Goal: Task Accomplishment & Management: Manage account settings

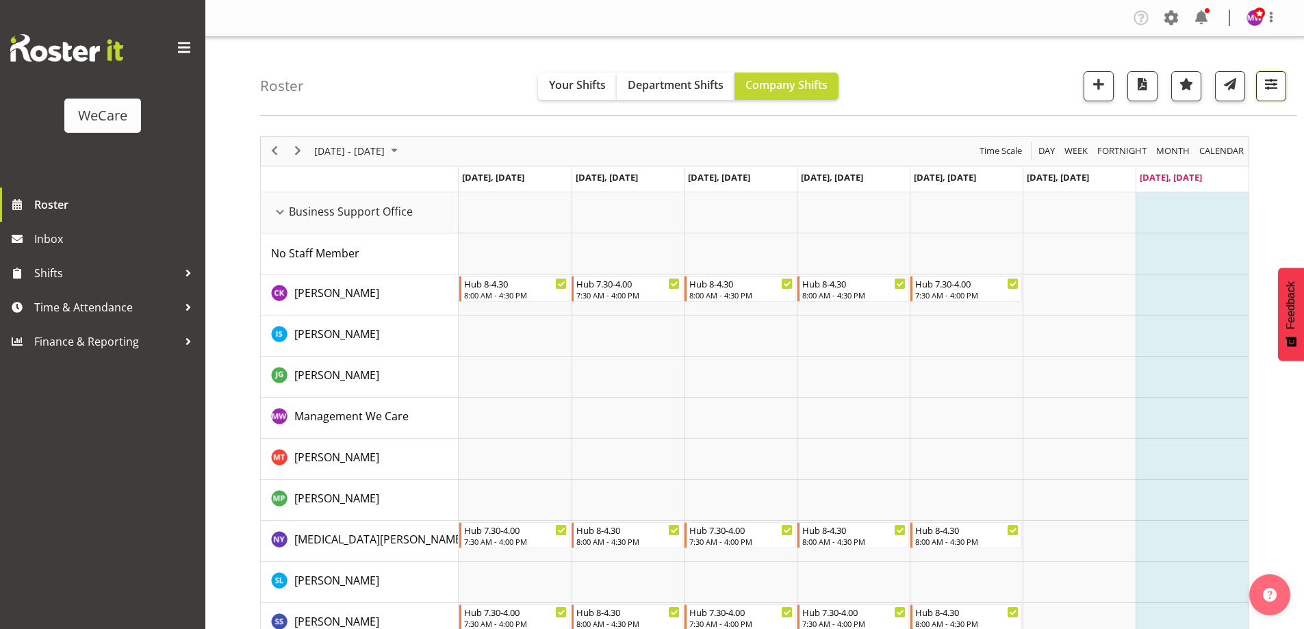
click at [1269, 83] on span "button" at bounding box center [1271, 84] width 18 height 18
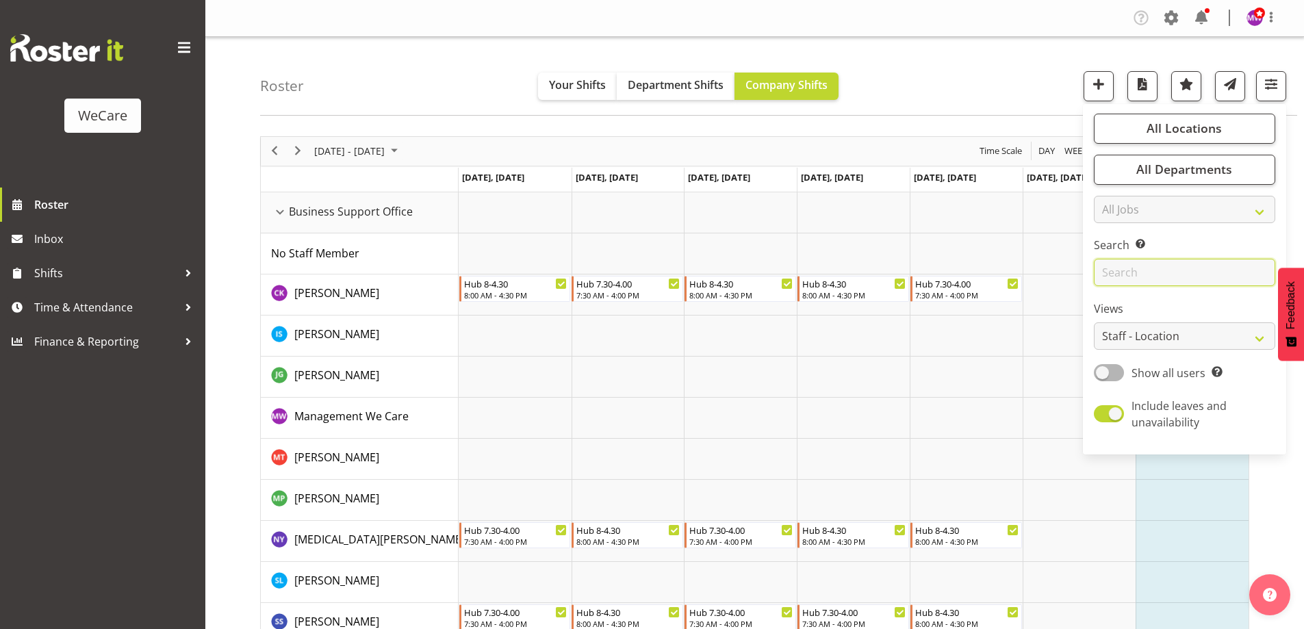
click at [1189, 276] on input "text" at bounding box center [1183, 272] width 181 height 27
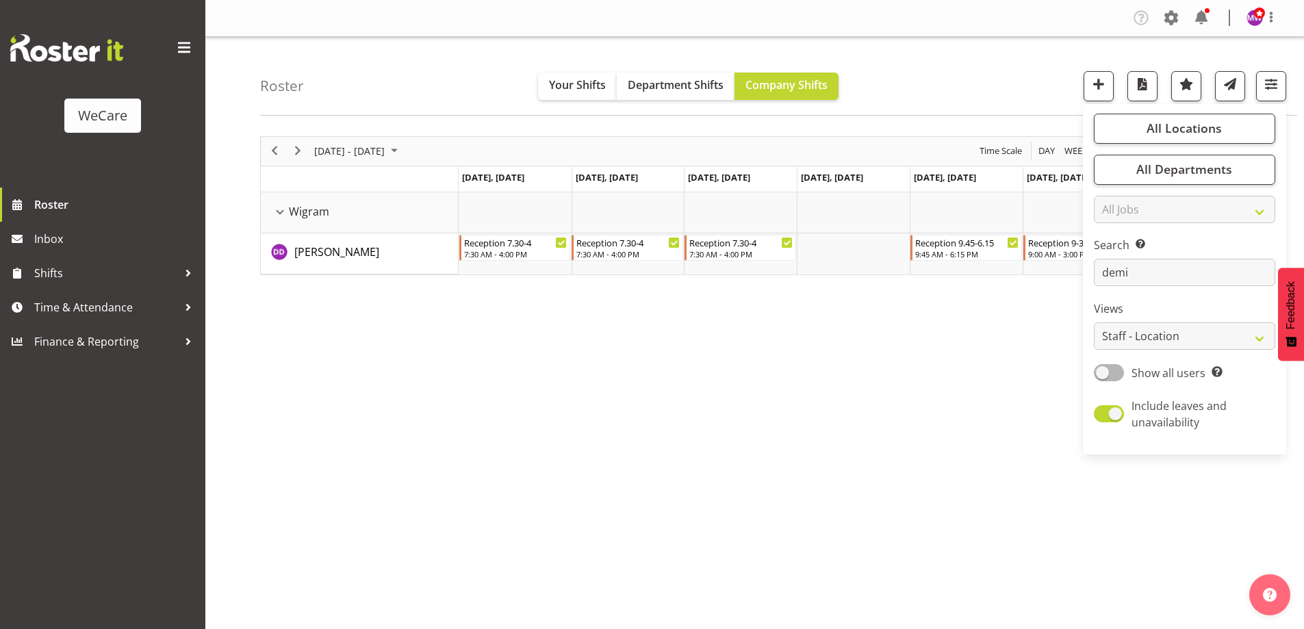
click at [777, 451] on div "[DATE] - [DATE] [DATE] Day Week Fortnight Month calendar Month Agenda Time Scal…" at bounding box center [782, 399] width 1044 height 547
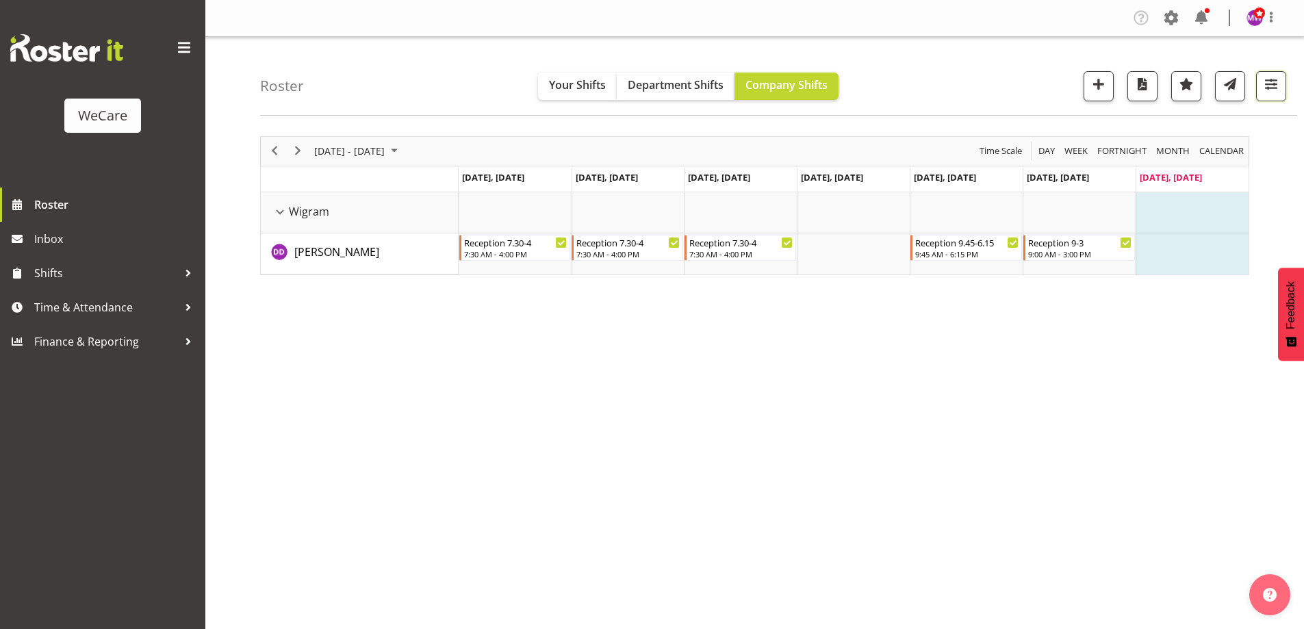
drag, startPoint x: 1274, startPoint y: 89, endPoint x: 1263, endPoint y: 113, distance: 26.3
click at [1274, 88] on span "button" at bounding box center [1271, 84] width 18 height 18
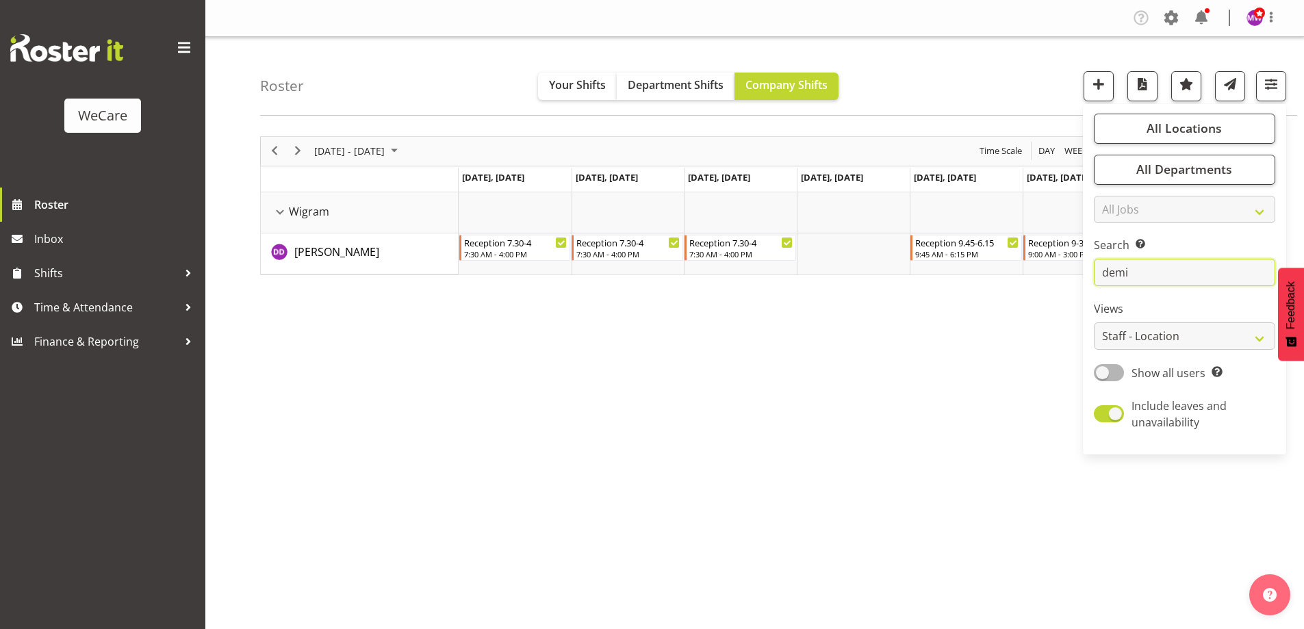
click at [1153, 278] on input "demi" at bounding box center [1183, 272] width 181 height 27
type input "d"
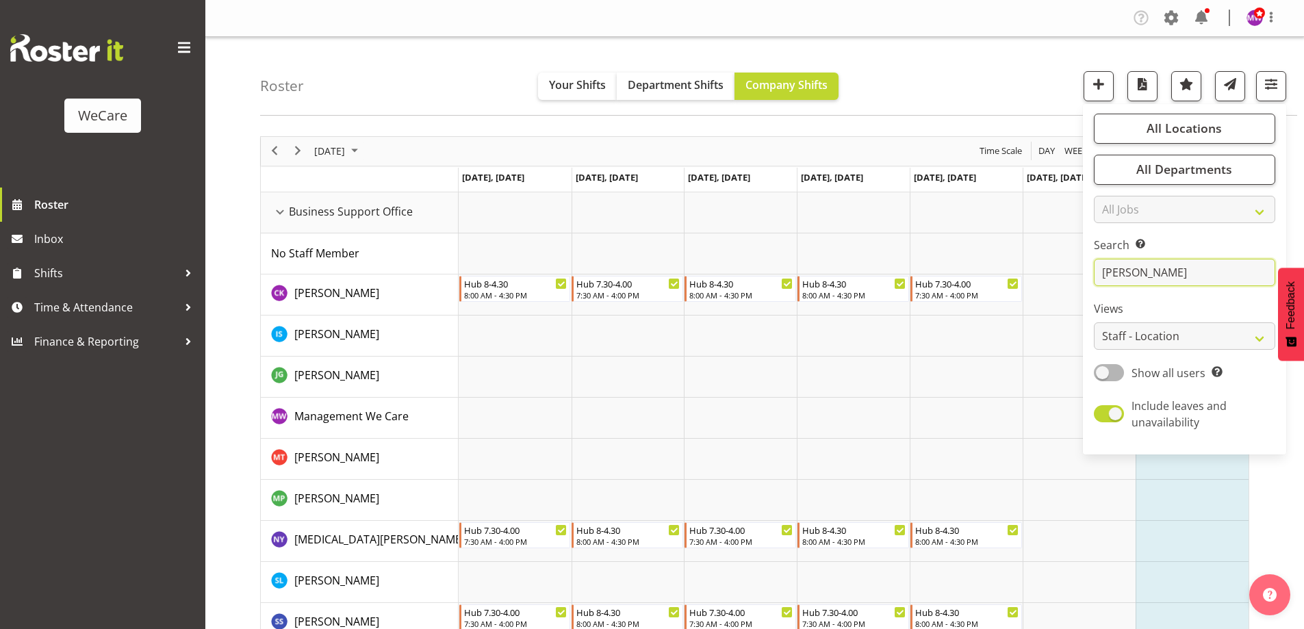
type input "[PERSON_NAME]"
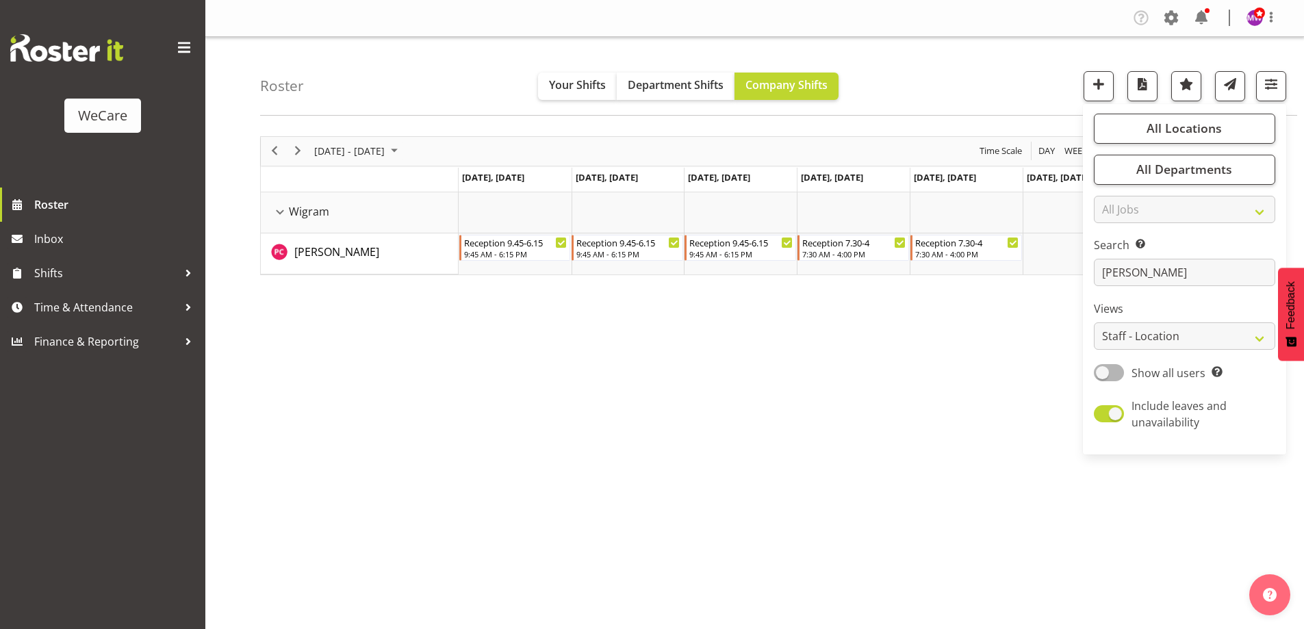
click at [717, 413] on div "[DATE] - [DATE] [DATE] Day Week Fortnight Month calendar Month Agenda Time Scal…" at bounding box center [782, 399] width 1044 height 547
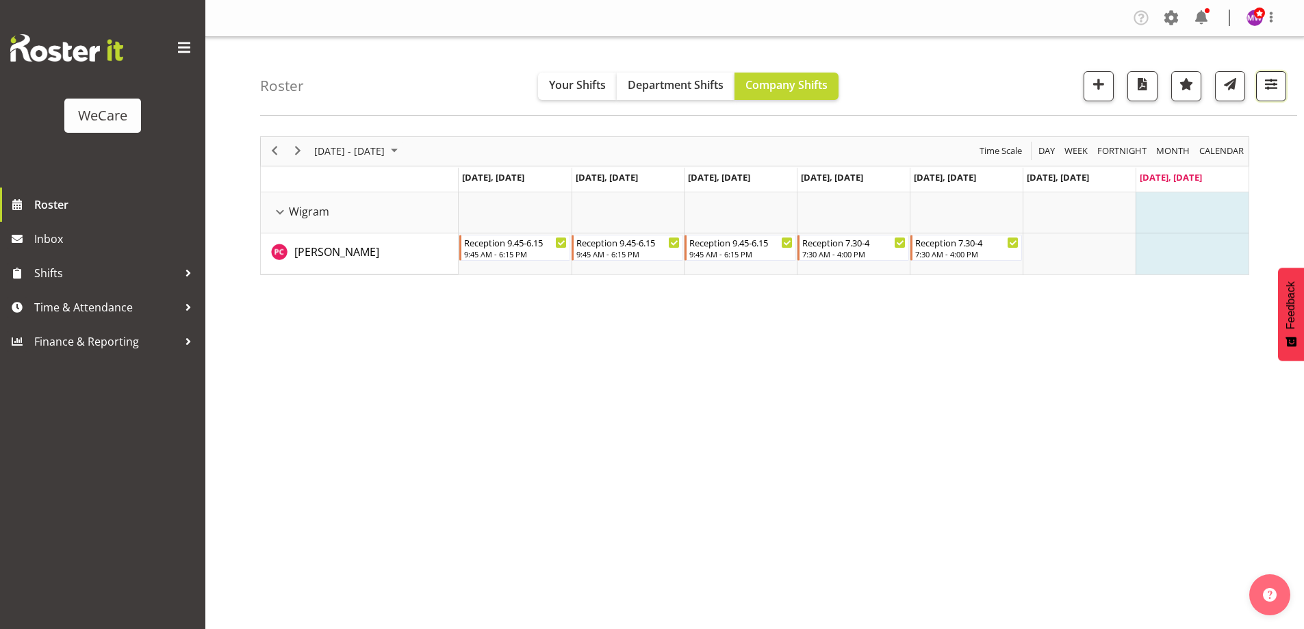
click at [1270, 77] on span "button" at bounding box center [1271, 84] width 18 height 18
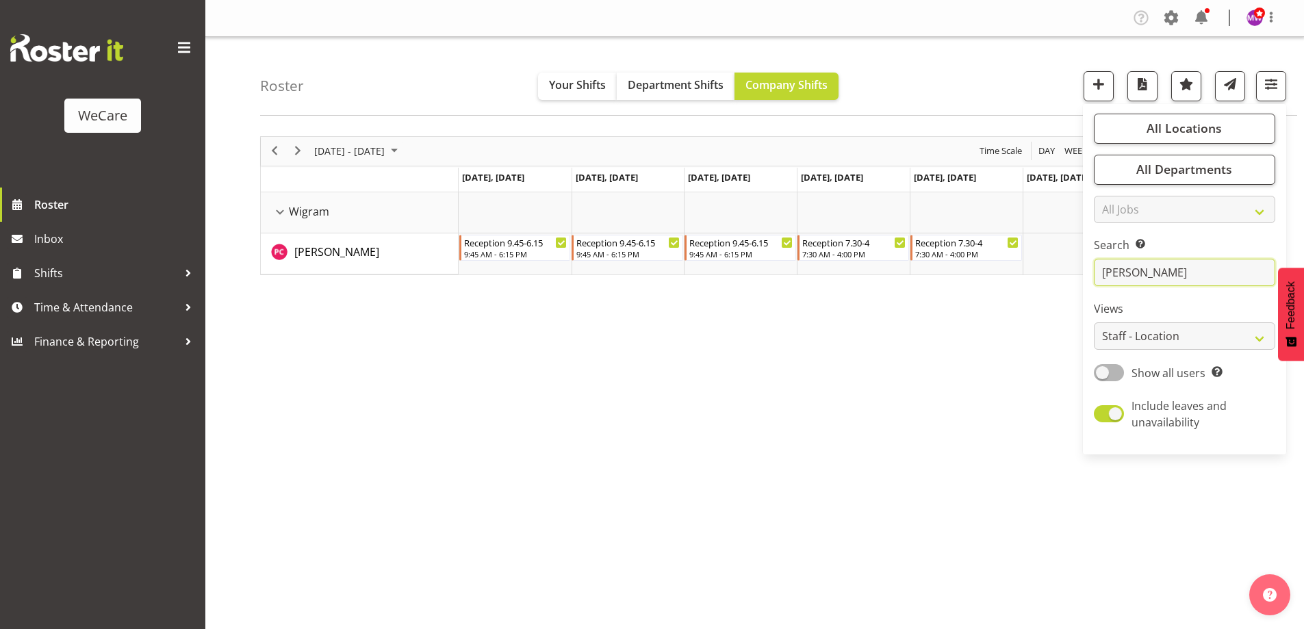
drag, startPoint x: 1140, startPoint y: 278, endPoint x: 1076, endPoint y: 279, distance: 64.3
click at [1076, 279] on div "Roster Your Shifts Department Shifts Company Shifts All Locations Clear Busines…" at bounding box center [754, 355] width 1098 height 636
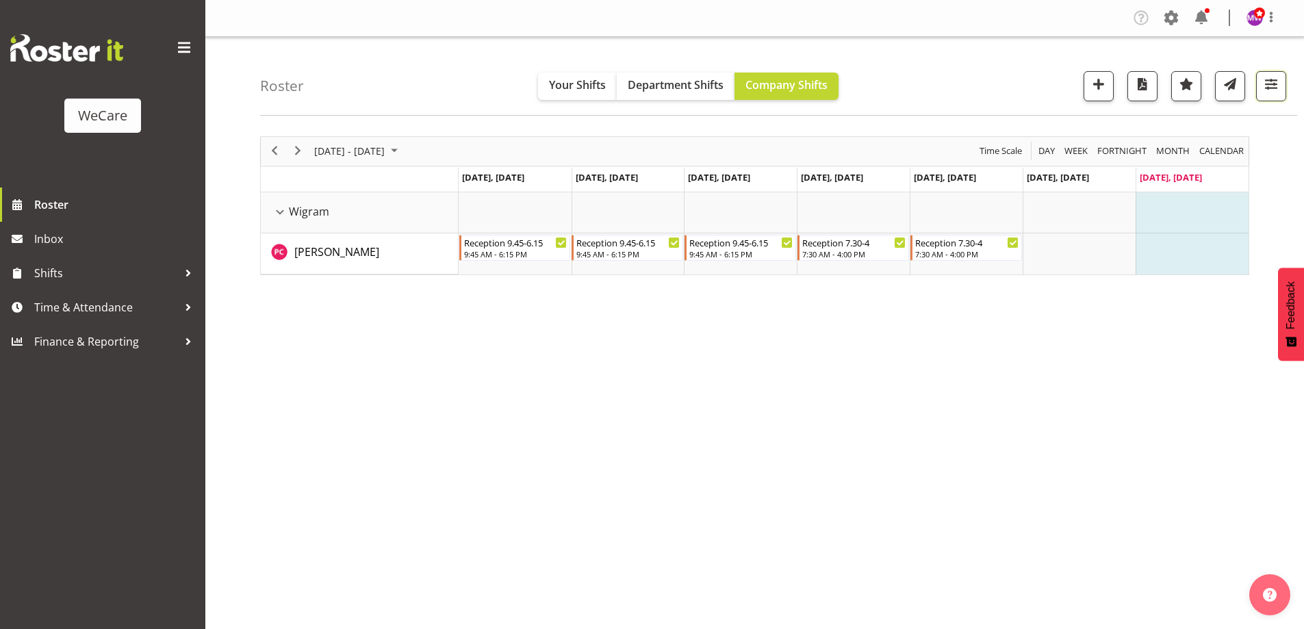
drag, startPoint x: 1271, startPoint y: 81, endPoint x: 1274, endPoint y: 105, distance: 24.9
click at [1271, 81] on span "button" at bounding box center [1271, 84] width 18 height 18
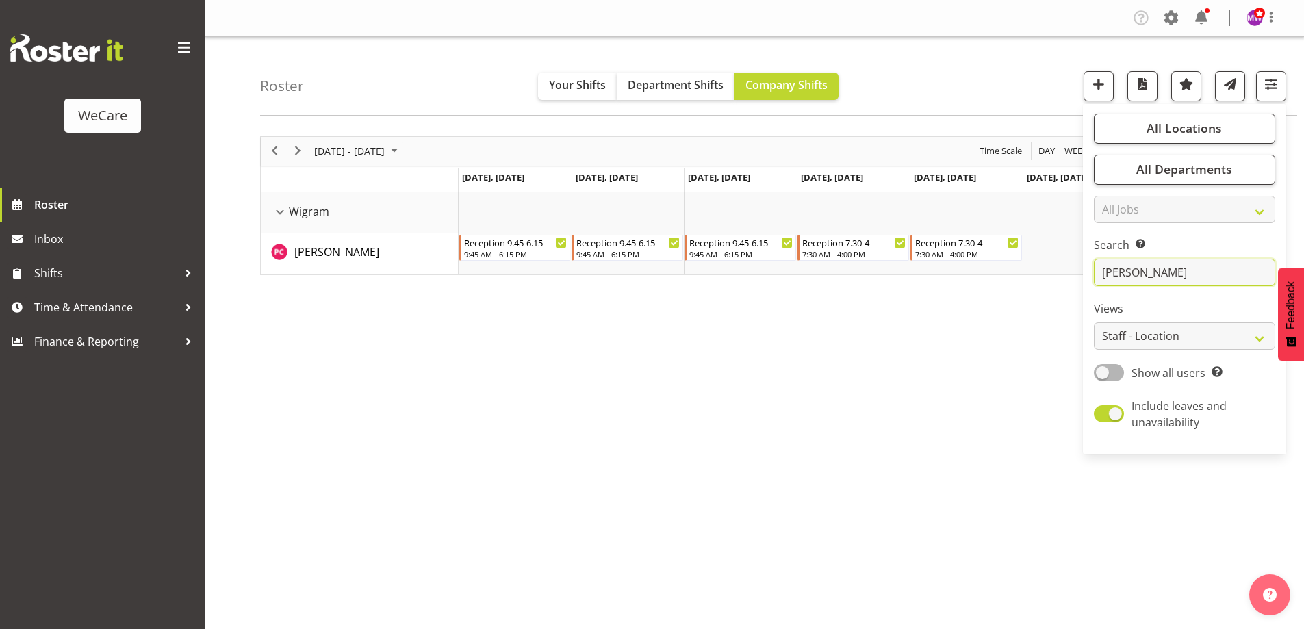
click at [1193, 272] on input "[PERSON_NAME]" at bounding box center [1183, 272] width 181 height 27
click at [1182, 273] on input "[PERSON_NAME]" at bounding box center [1183, 272] width 181 height 27
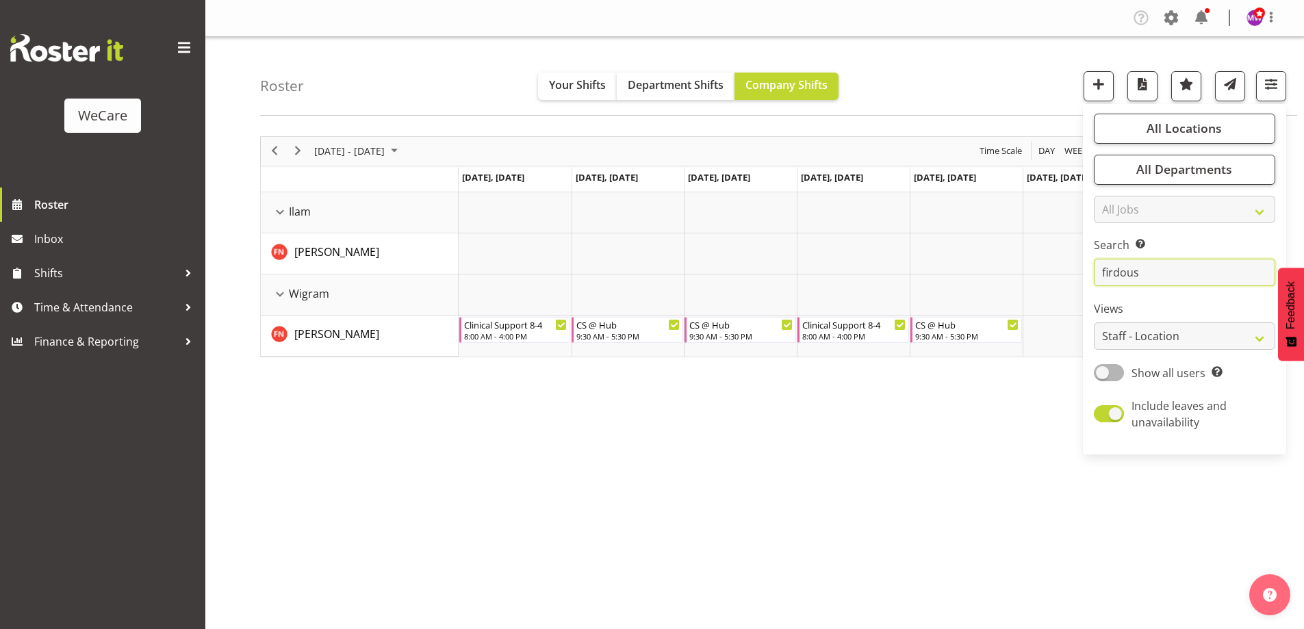
type input "firdous"
click at [1100, 403] on label "Include leaves and unavailability" at bounding box center [1181, 414] width 176 height 33
click at [1100, 409] on input "Include leaves and unavailability" at bounding box center [1097, 413] width 9 height 9
checkbox input "false"
click at [853, 441] on div "[DATE] - [DATE] [DATE] Day Week Fortnight Month calendar Month Agenda Time Scal…" at bounding box center [782, 399] width 1044 height 547
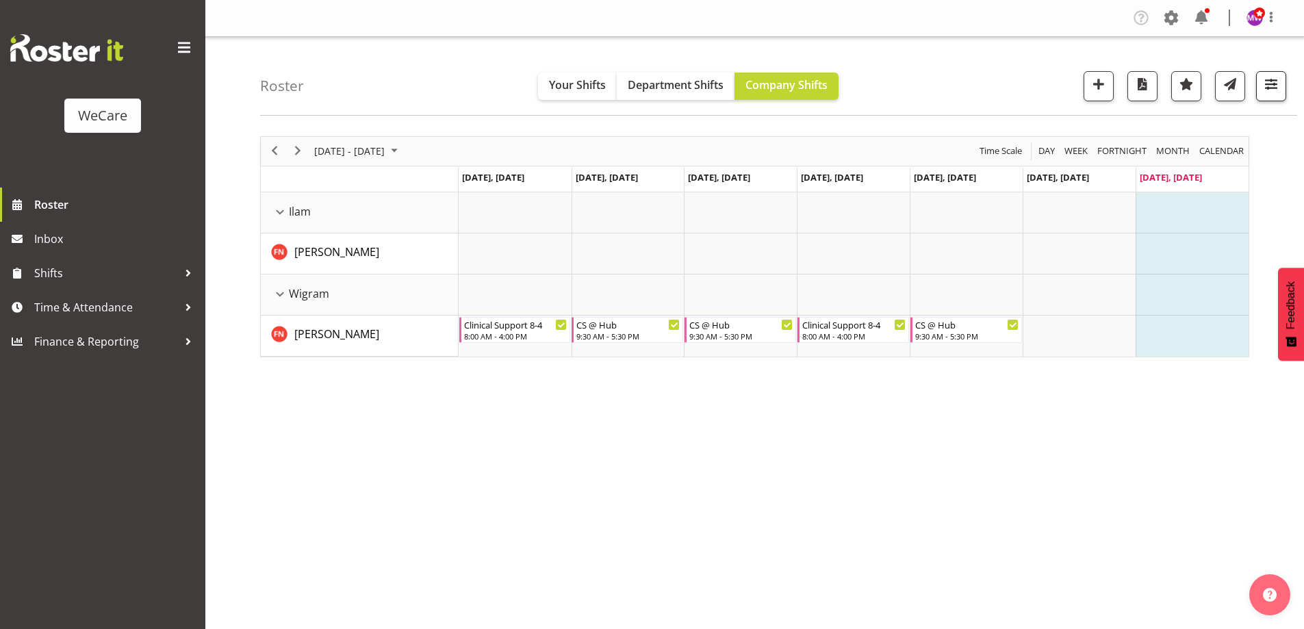
click at [1256, 83] on div at bounding box center [1265, 86] width 41 height 30
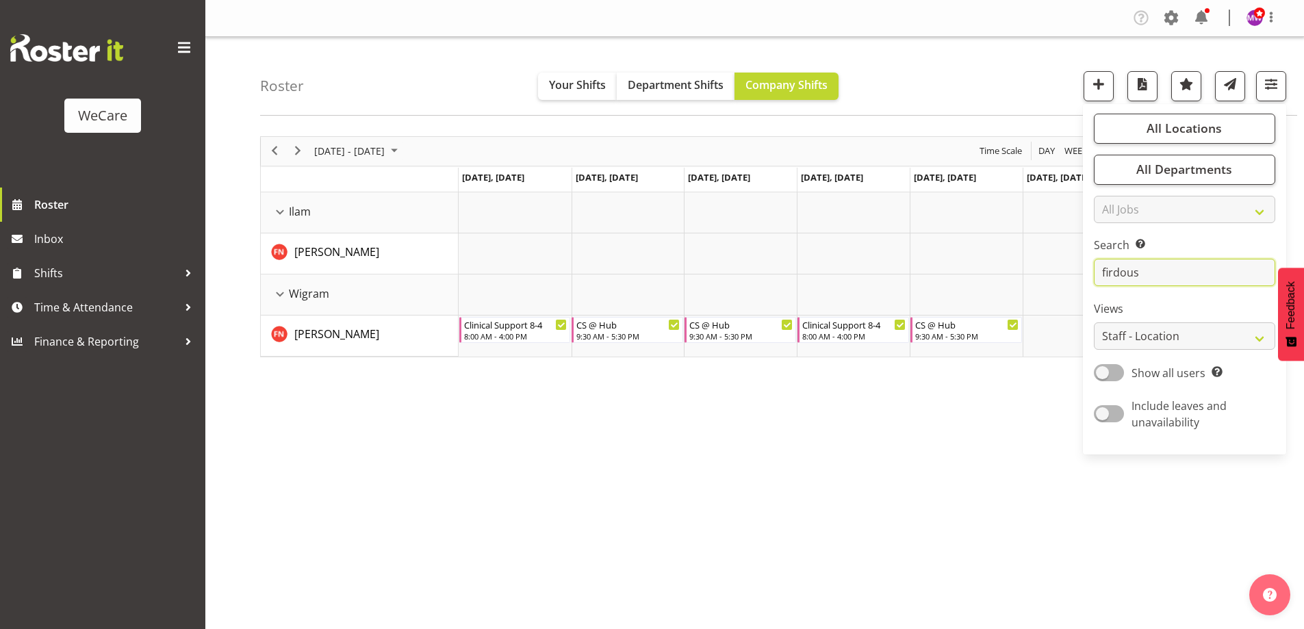
click at [1181, 273] on input "firdous" at bounding box center [1183, 272] width 181 height 27
type input "f"
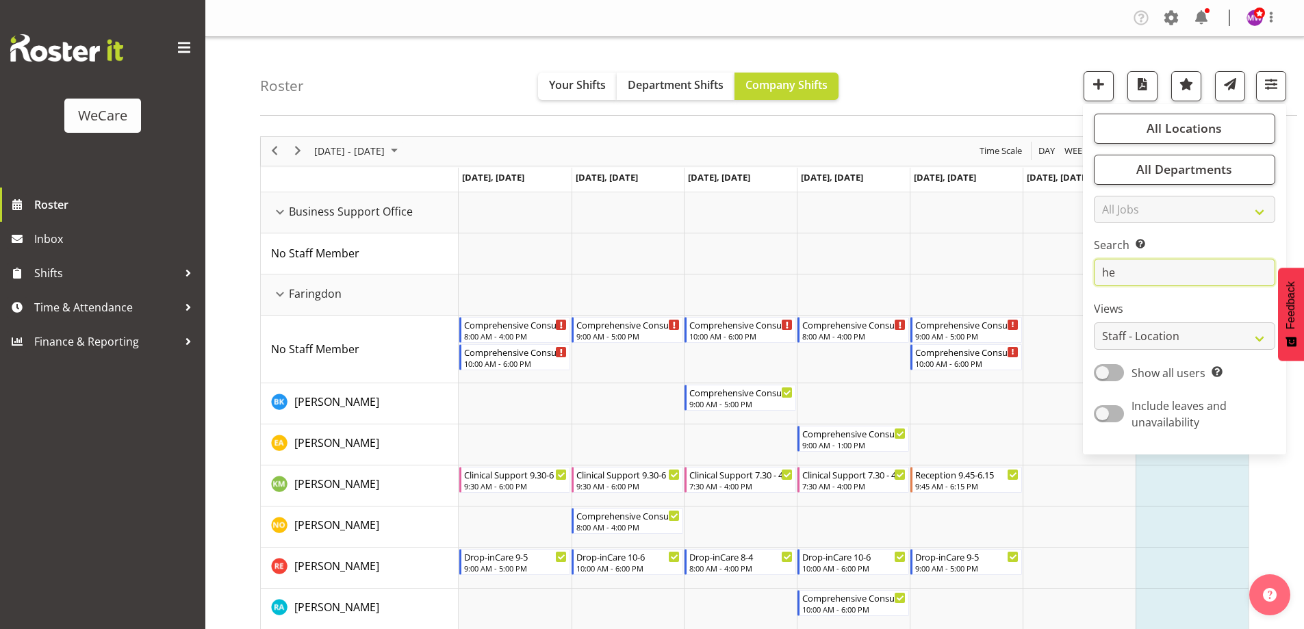
type input "h"
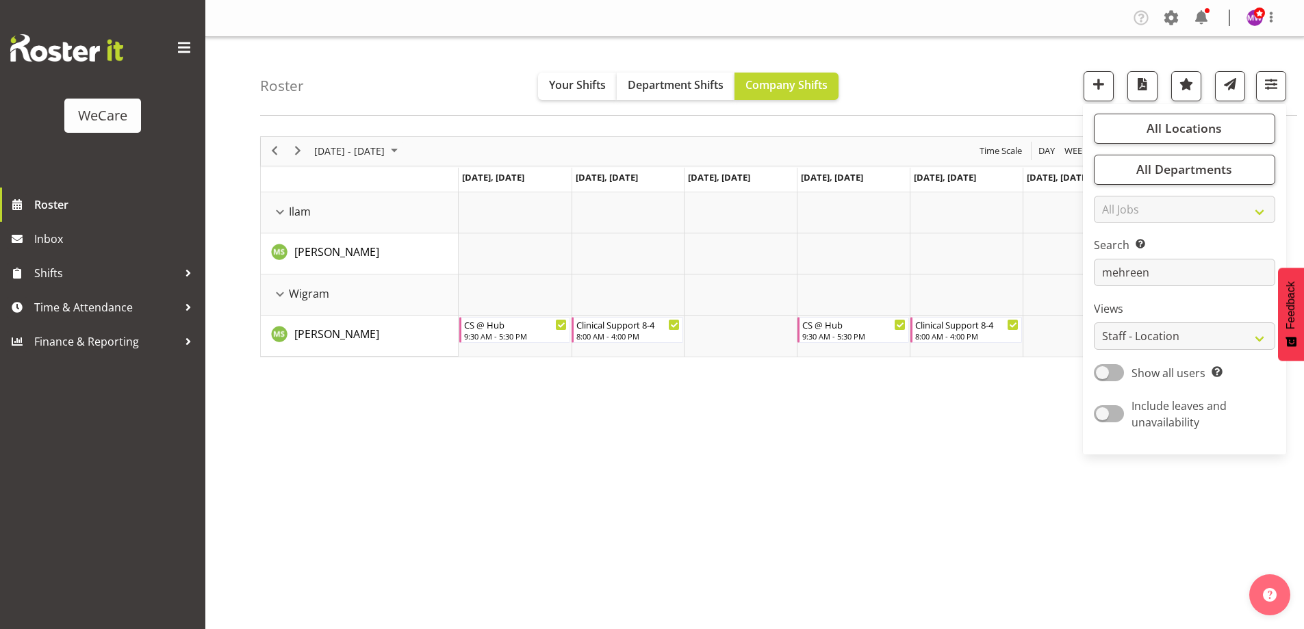
click at [868, 470] on div "[DATE] - [DATE] [DATE] Day Week Fortnight Month calendar Month Agenda Time Scal…" at bounding box center [782, 399] width 1044 height 547
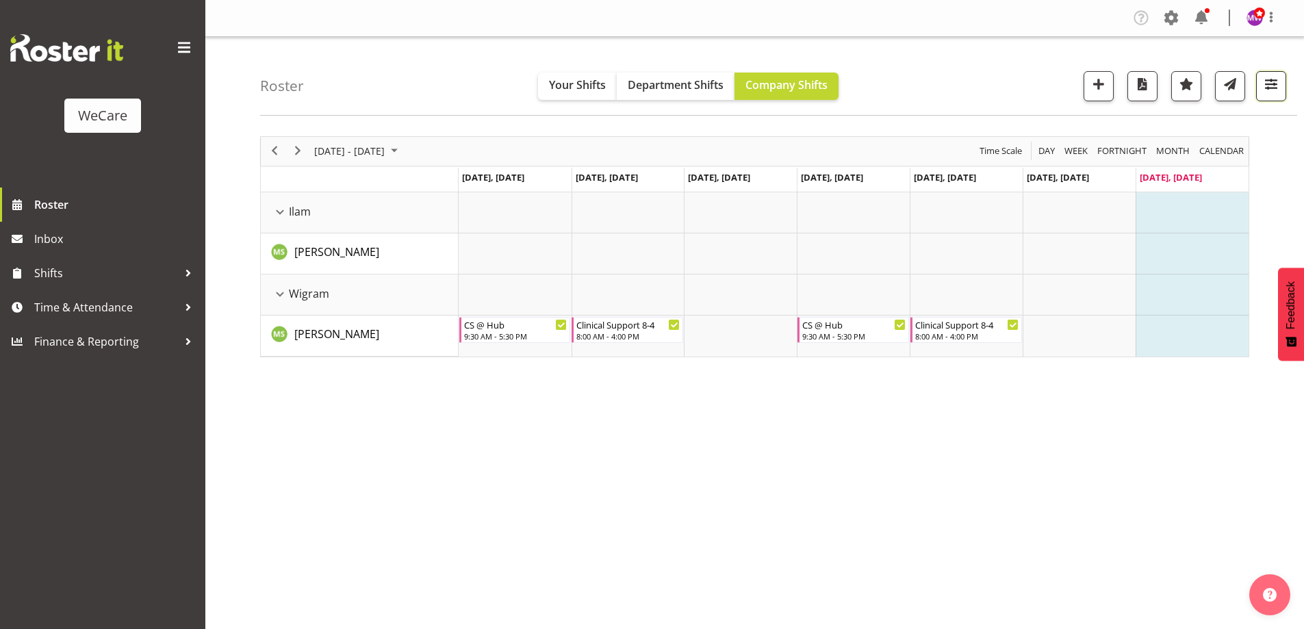
click at [1274, 86] on span "button" at bounding box center [1271, 84] width 18 height 18
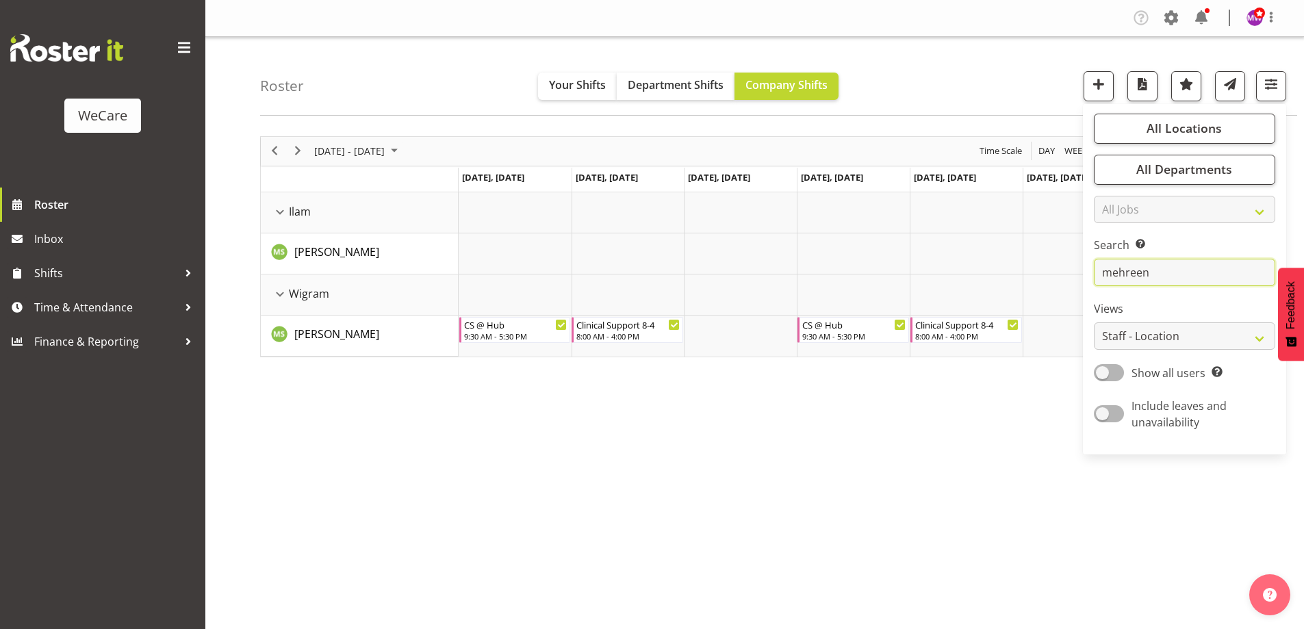
drag, startPoint x: 1154, startPoint y: 277, endPoint x: 1063, endPoint y: 294, distance: 92.6
click at [1061, 294] on div "Roster Your Shifts Department Shifts Company Shifts All Locations Clear Busines…" at bounding box center [754, 355] width 1098 height 636
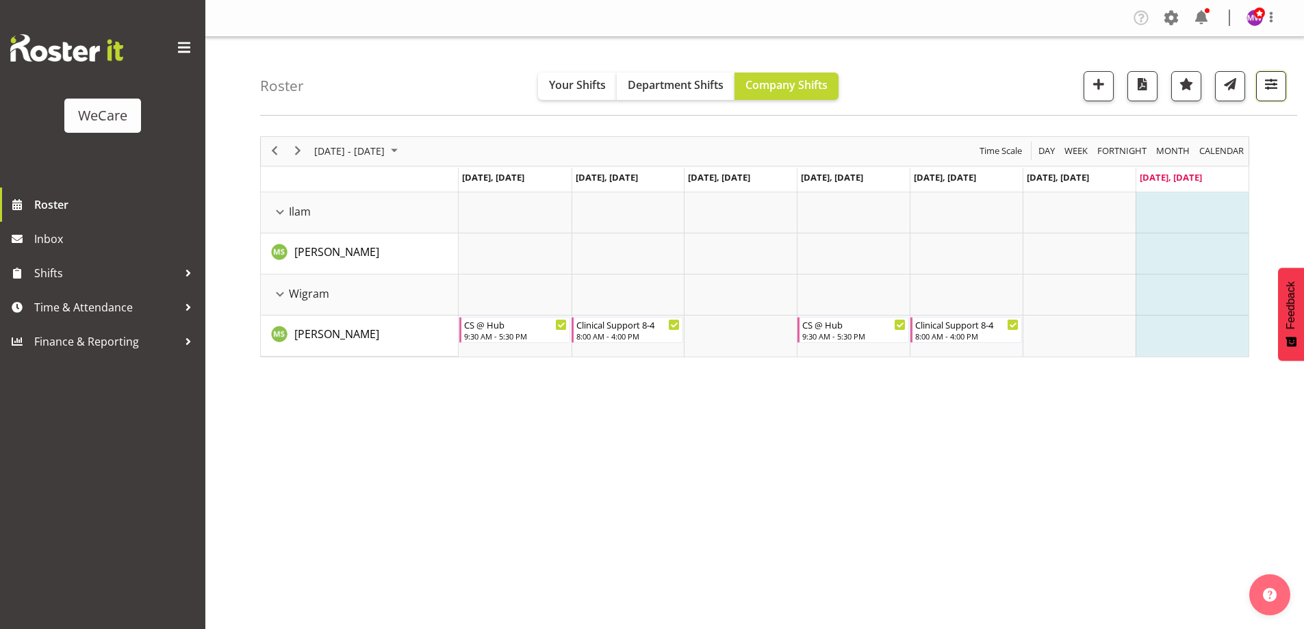
click at [1271, 78] on span "button" at bounding box center [1271, 84] width 18 height 18
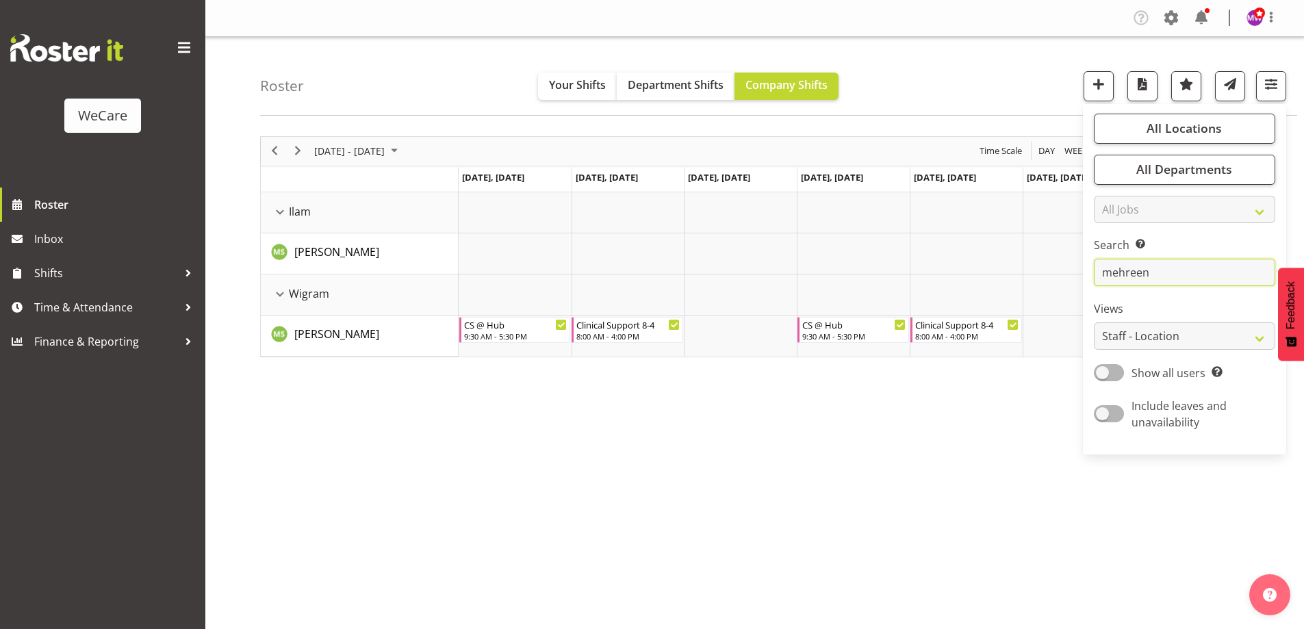
click at [1167, 275] on input "mehreen" at bounding box center [1183, 272] width 181 height 27
type input "m"
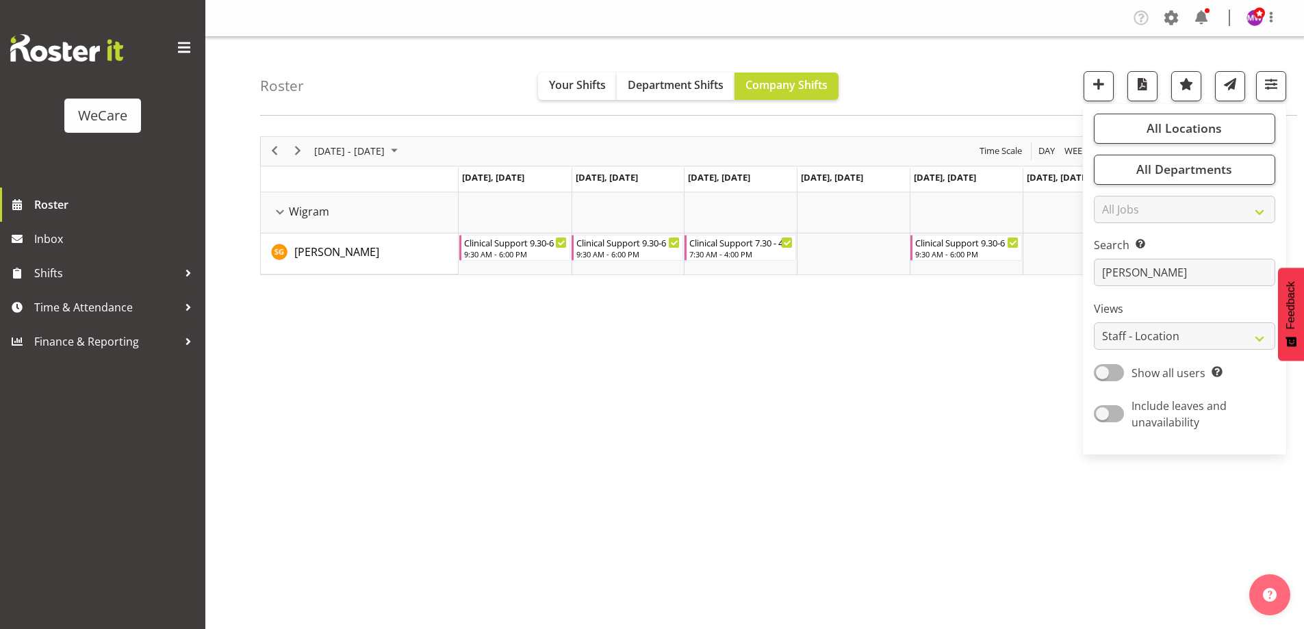
click at [874, 405] on div "[DATE] - [DATE] [DATE] Day Week Fortnight Month calendar Month Agenda Time Scal…" at bounding box center [782, 399] width 1044 height 547
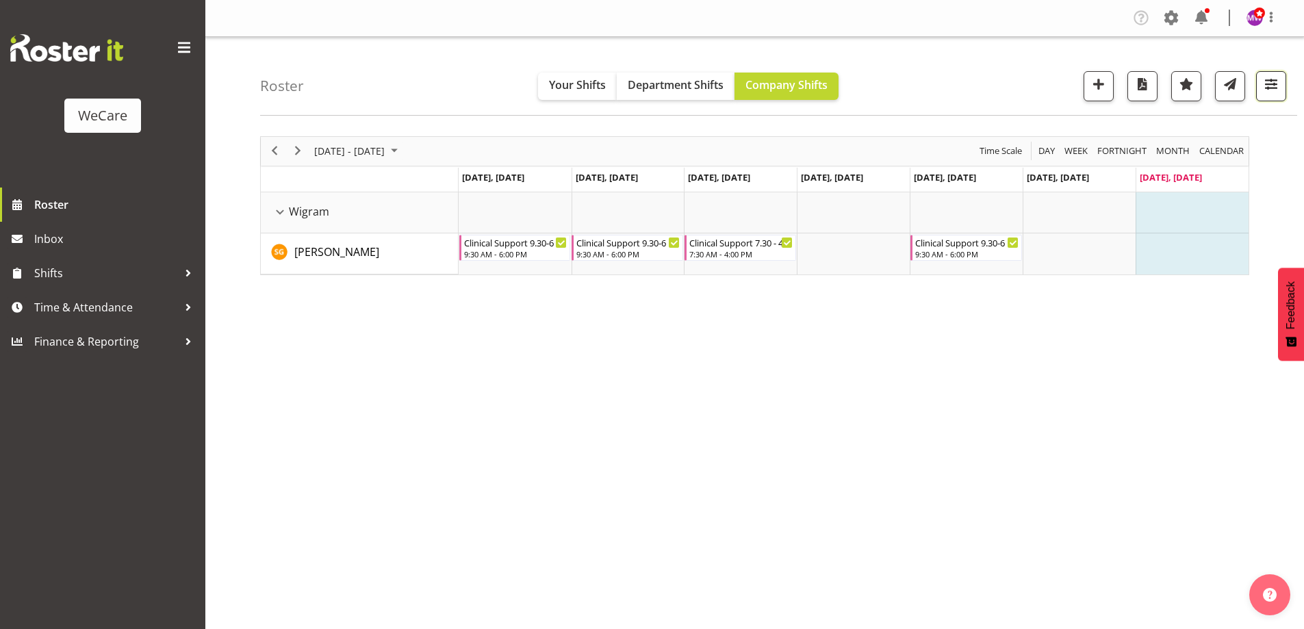
click at [1274, 79] on span "button" at bounding box center [1271, 84] width 18 height 18
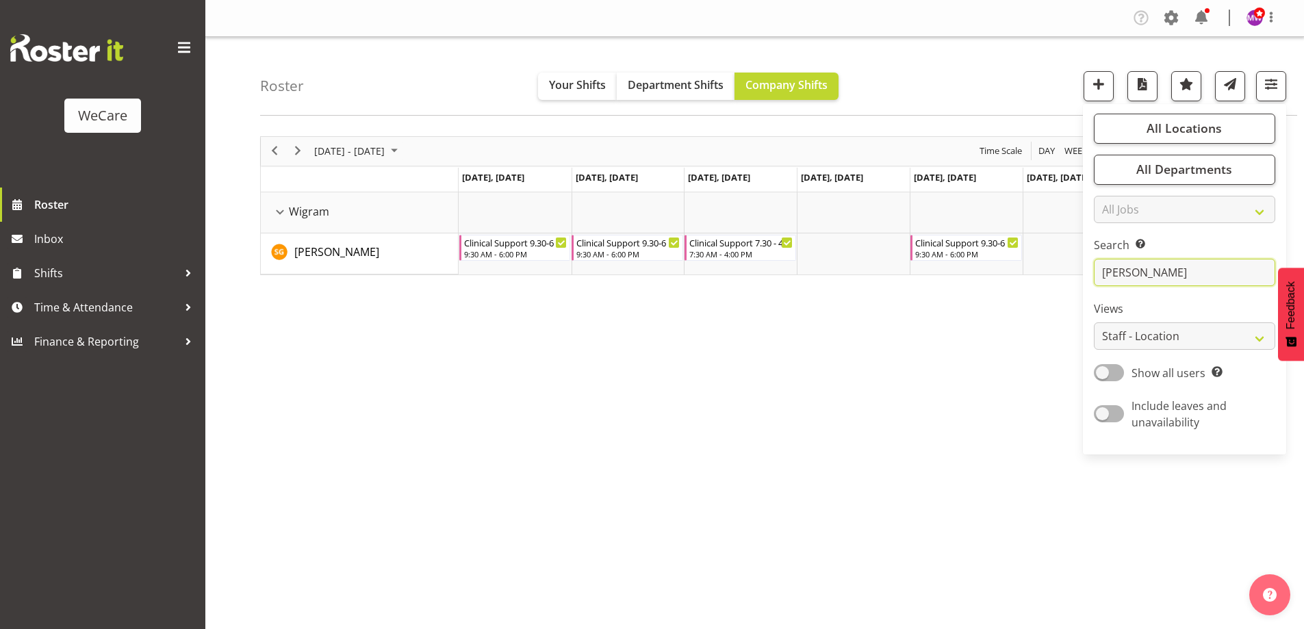
click at [1157, 272] on input "[PERSON_NAME]" at bounding box center [1183, 272] width 181 height 27
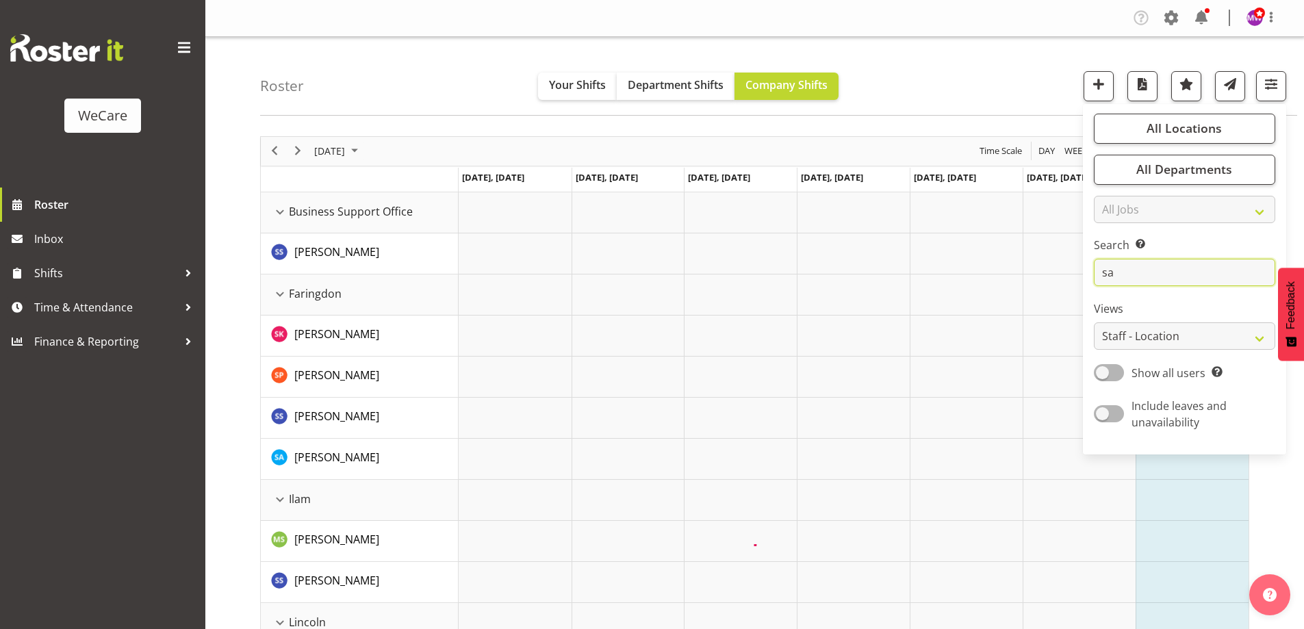
type input "s"
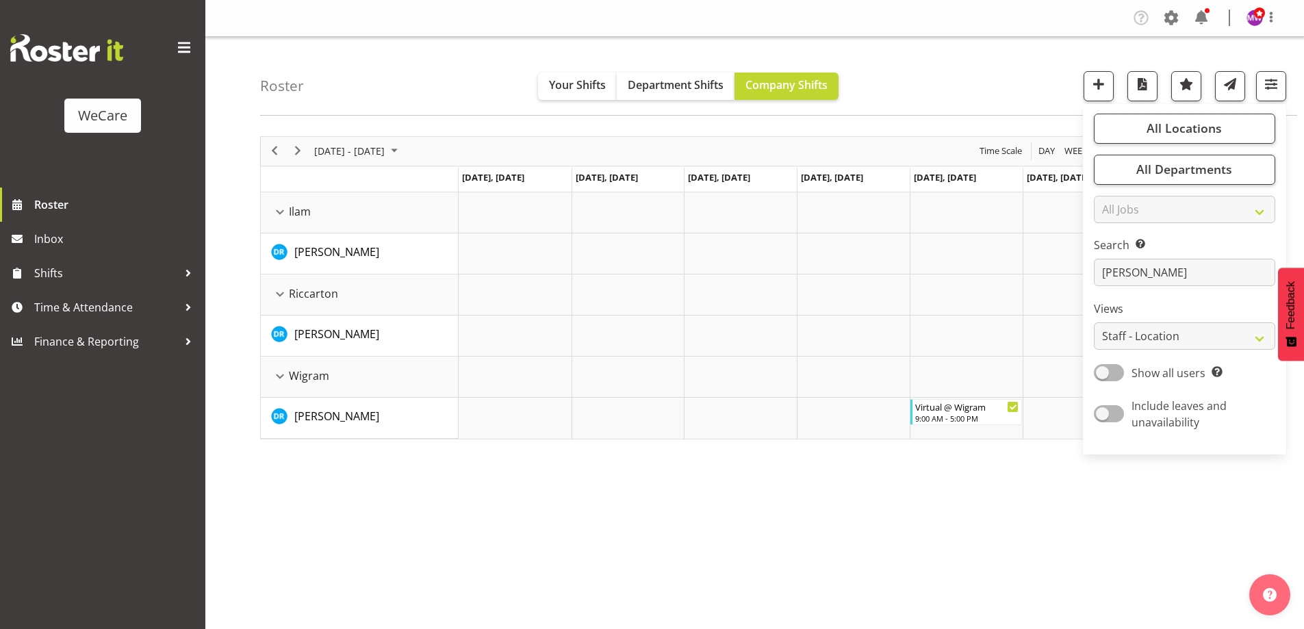
click at [665, 487] on div "[DATE] - [DATE] [DATE] Day Week Fortnight Month calendar Month Agenda Time Scal…" at bounding box center [782, 399] width 1044 height 547
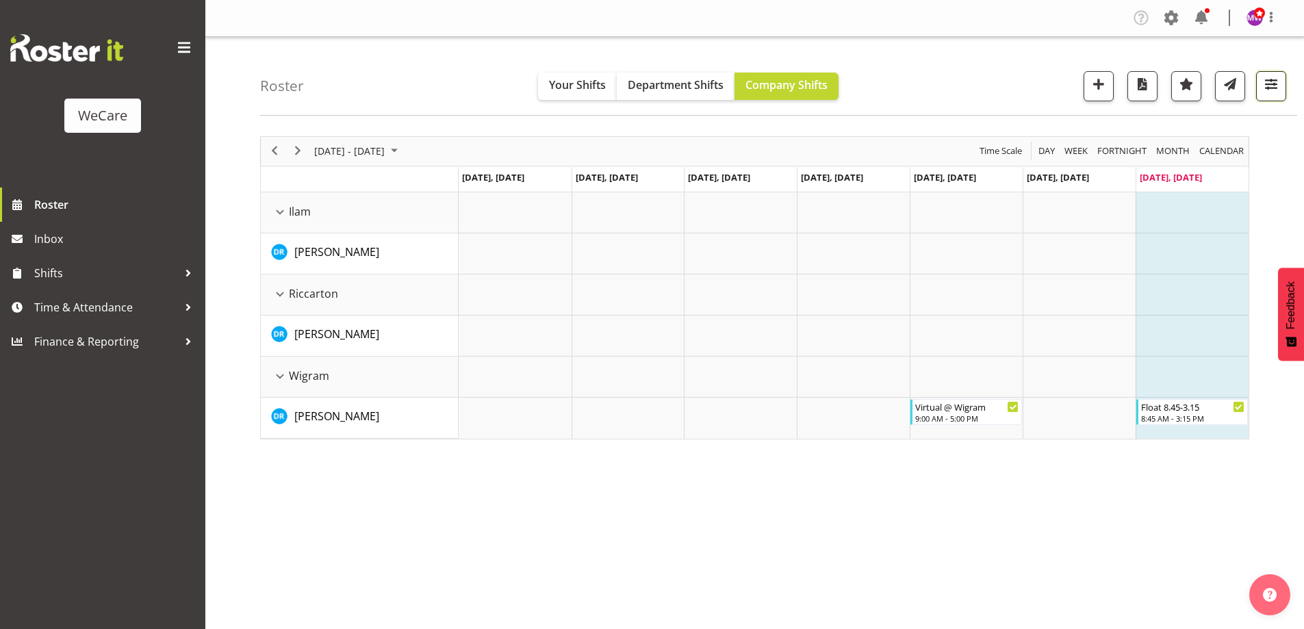
click at [1265, 84] on span "button" at bounding box center [1271, 84] width 18 height 18
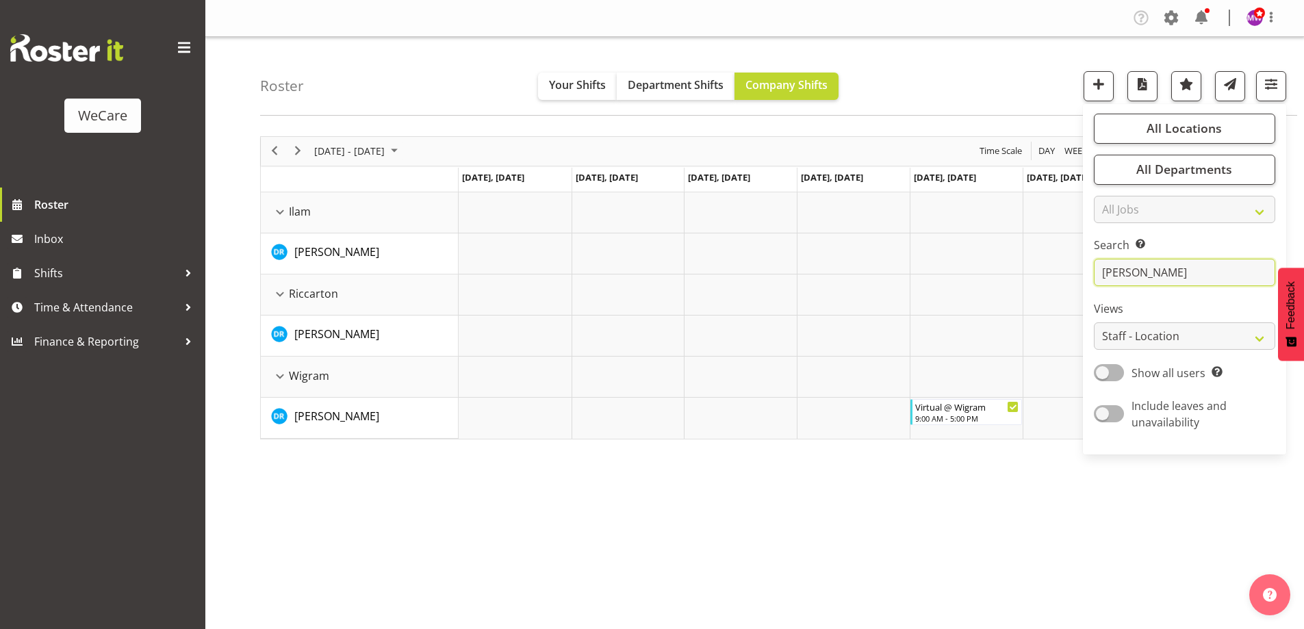
click at [1198, 279] on input "[PERSON_NAME]" at bounding box center [1183, 272] width 181 height 27
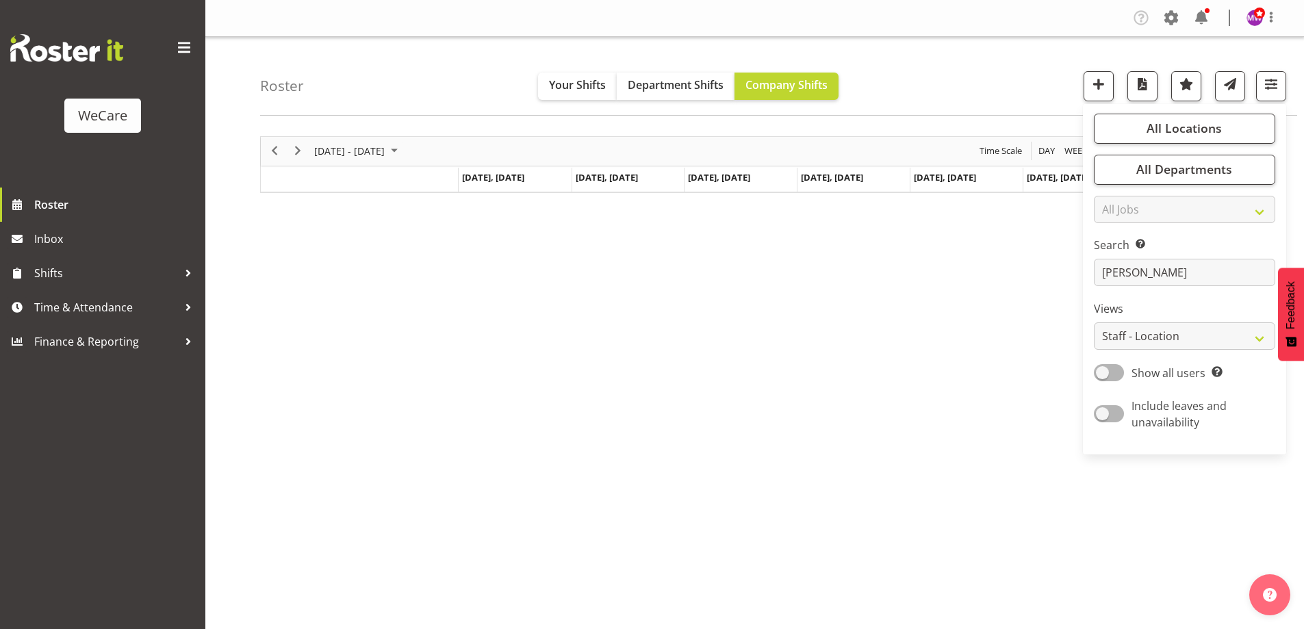
click at [803, 426] on div "[DATE] - [DATE] [DATE] Day Week Fortnight Month calendar Month Agenda Time Scal…" at bounding box center [782, 399] width 1044 height 547
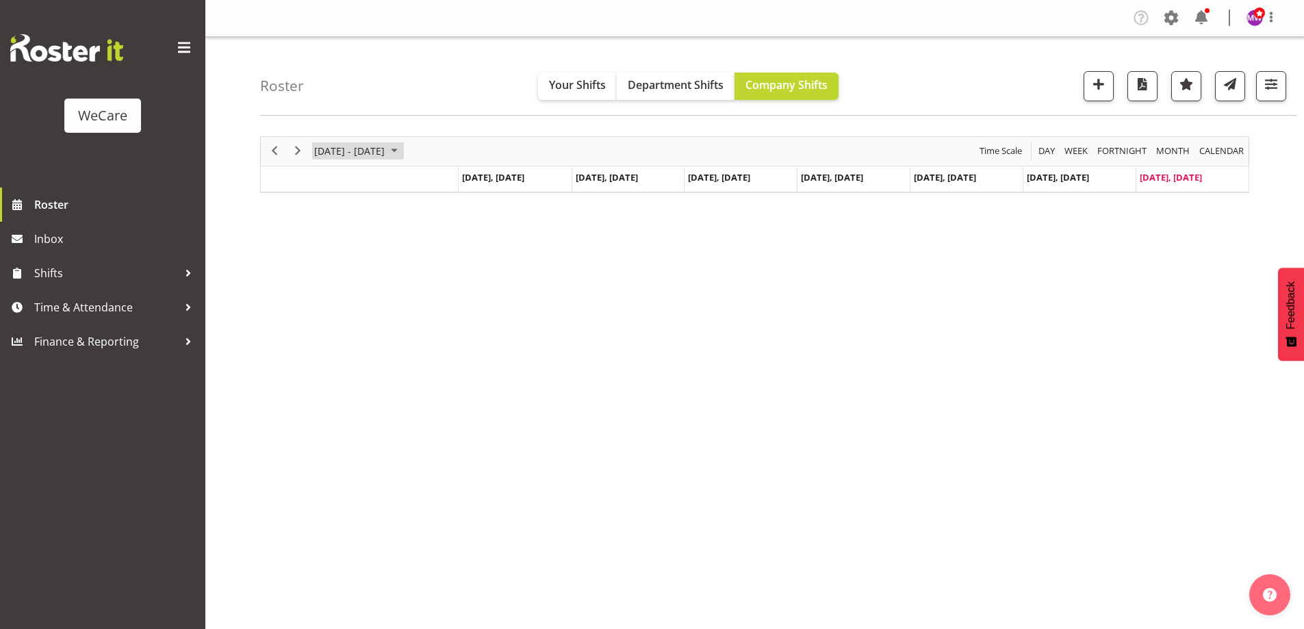
click at [386, 155] on span "[DATE] - [DATE]" at bounding box center [349, 150] width 73 height 17
click at [429, 184] on span "previous month" at bounding box center [434, 185] width 24 height 25
click at [328, 325] on span "29" at bounding box center [328, 325] width 21 height 21
click at [402, 148] on span "October 2025" at bounding box center [394, 150] width 16 height 17
click at [331, 300] on span "22" at bounding box center [328, 302] width 21 height 21
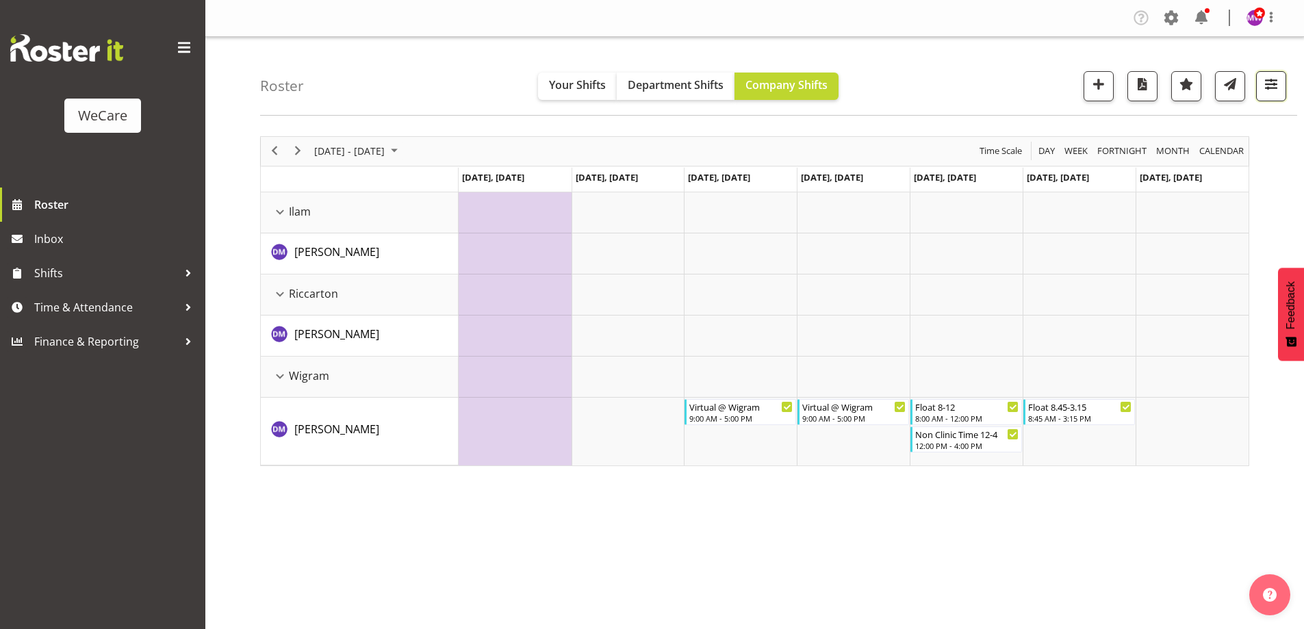
click at [1267, 80] on span "button" at bounding box center [1271, 84] width 18 height 18
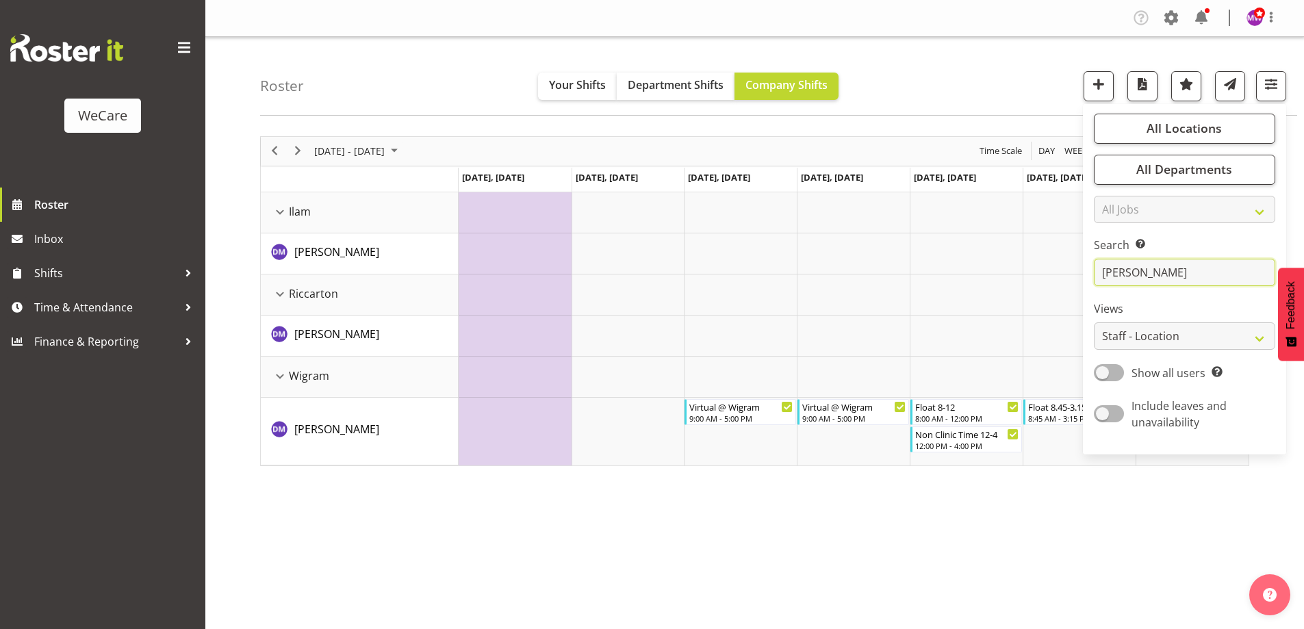
click at [1197, 268] on input "[PERSON_NAME]" at bounding box center [1183, 272] width 181 height 27
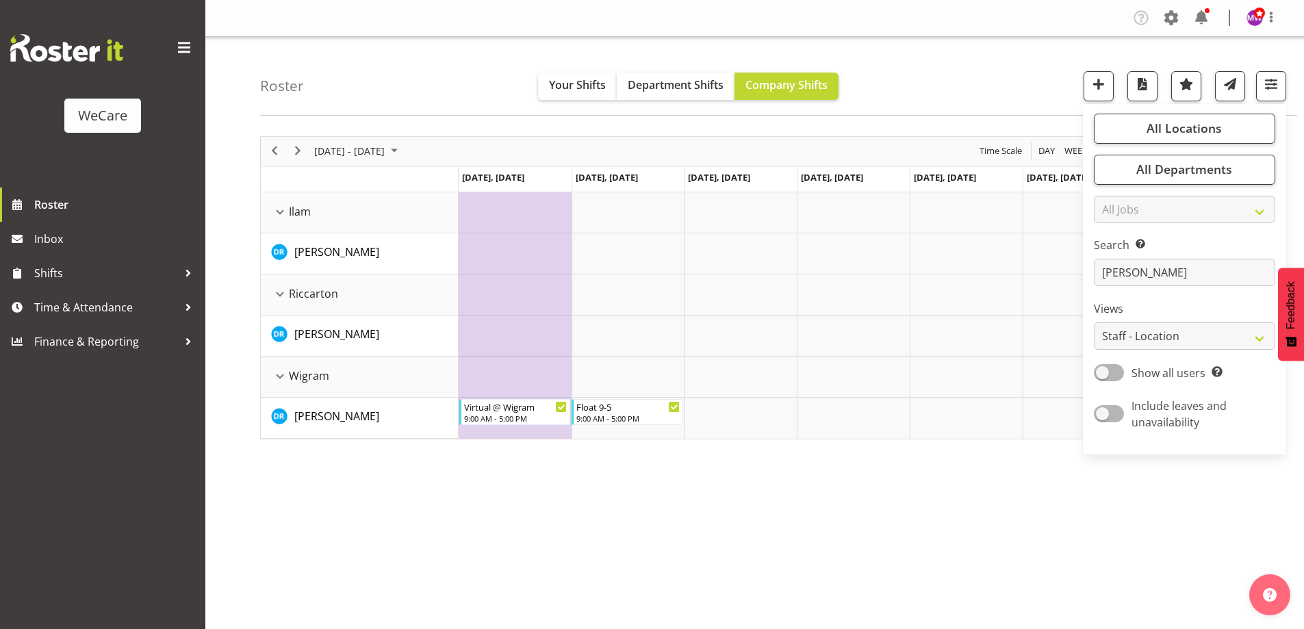
drag, startPoint x: 570, startPoint y: 557, endPoint x: 584, endPoint y: 530, distance: 30.3
click at [573, 550] on div "[DATE] - [DATE] [DATE] Day Week Fortnight Month calendar Month Agenda Time Scal…" at bounding box center [782, 399] width 1044 height 547
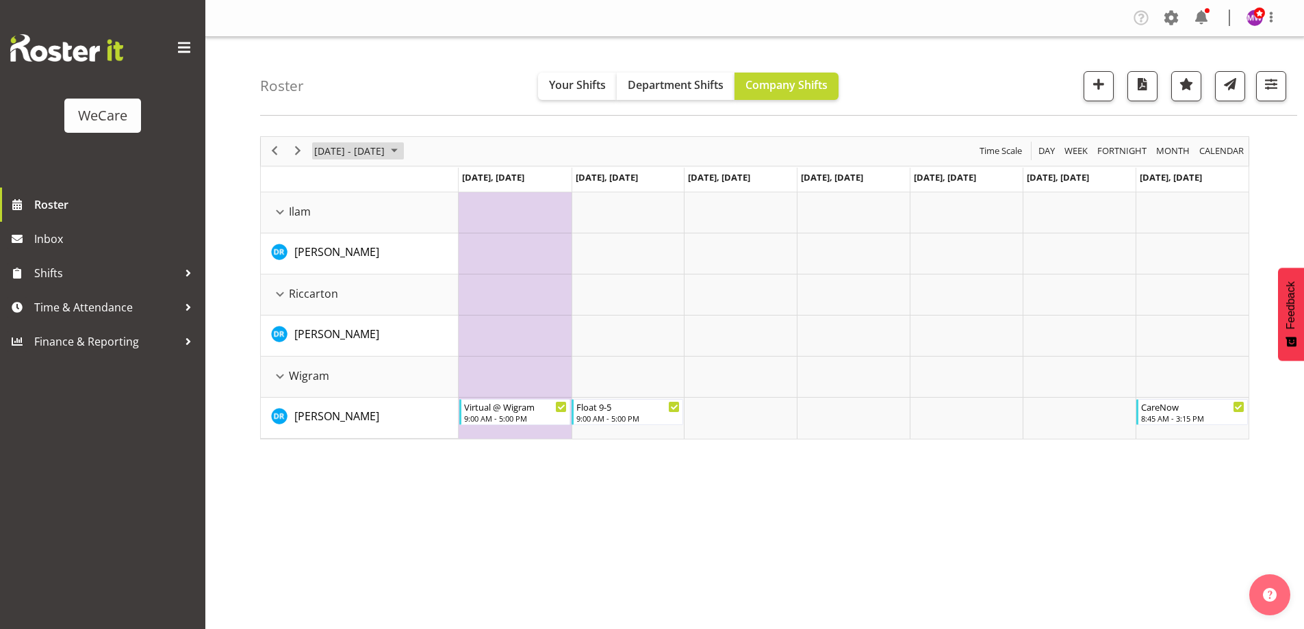
click at [386, 149] on span "[DATE] - [DATE]" at bounding box center [349, 150] width 73 height 17
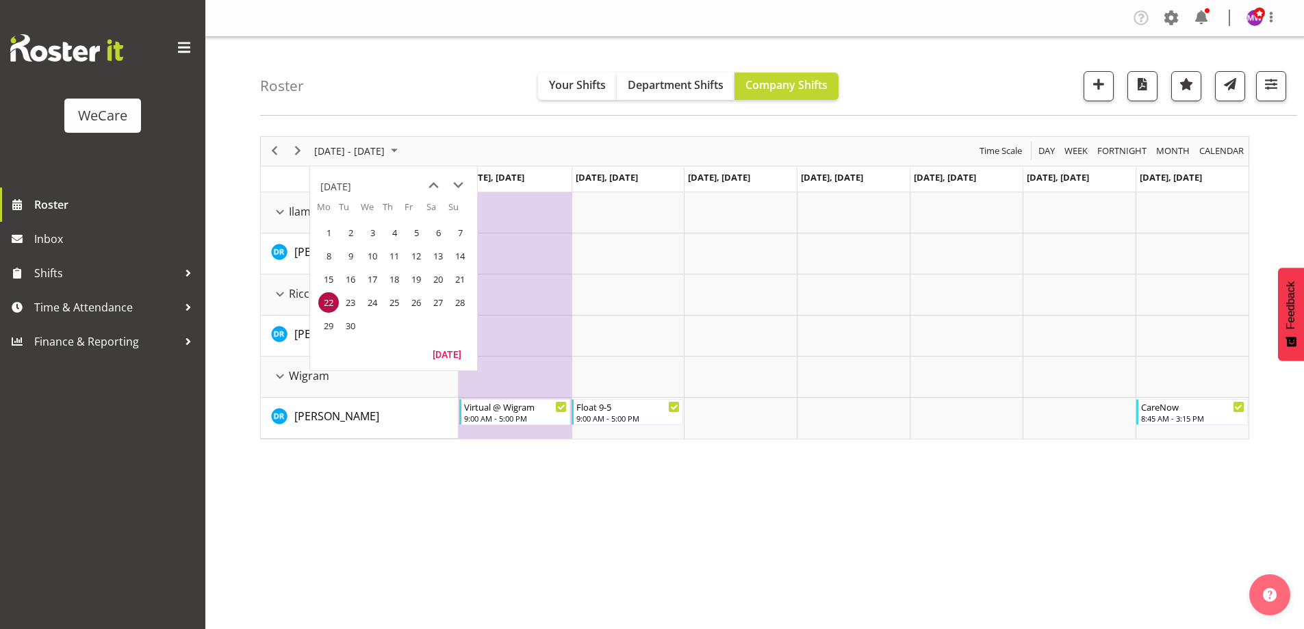
click at [328, 300] on span "22" at bounding box center [328, 302] width 21 height 21
click at [484, 519] on div "[DATE] - [DATE] [DATE] Day Week Fortnight Month calendar Month Agenda Time Scal…" at bounding box center [782, 399] width 1044 height 547
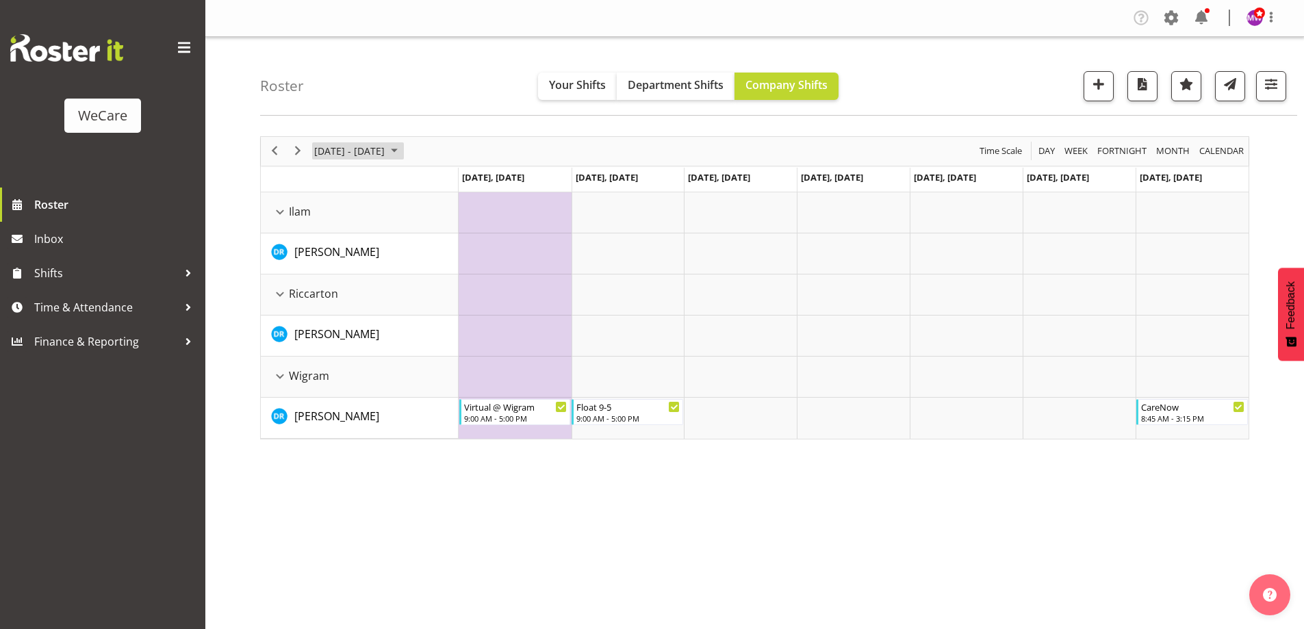
click at [386, 157] on span "[DATE] - [DATE]" at bounding box center [349, 150] width 73 height 17
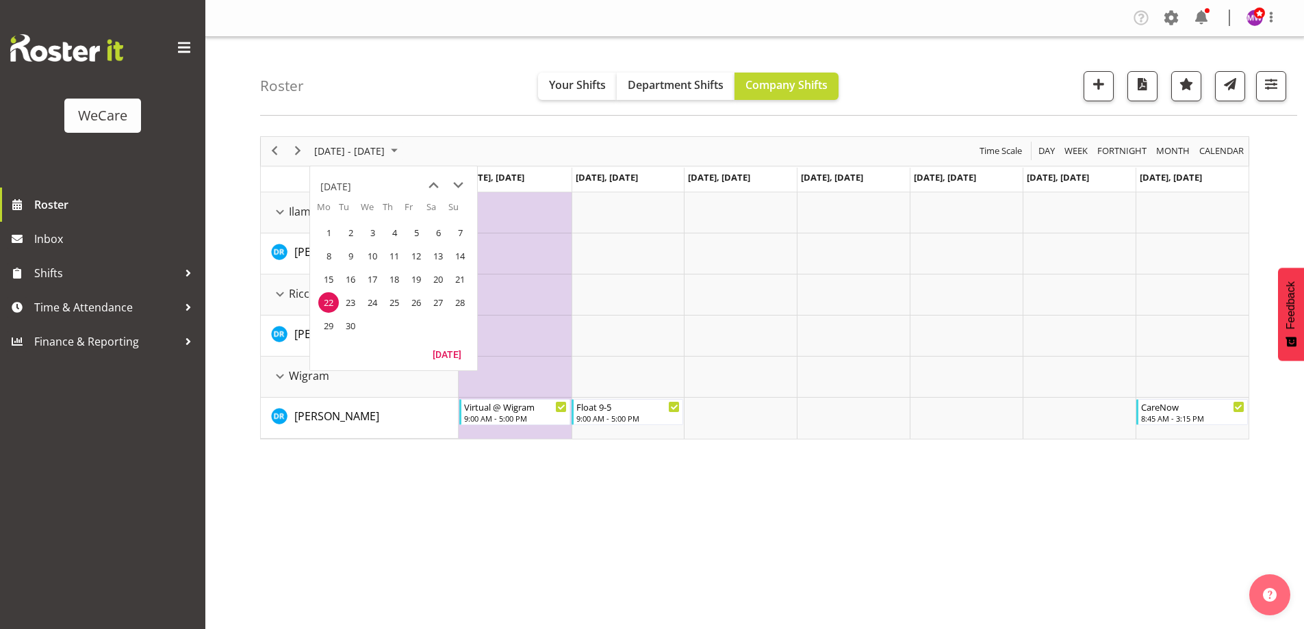
click at [328, 321] on span "29" at bounding box center [328, 325] width 21 height 21
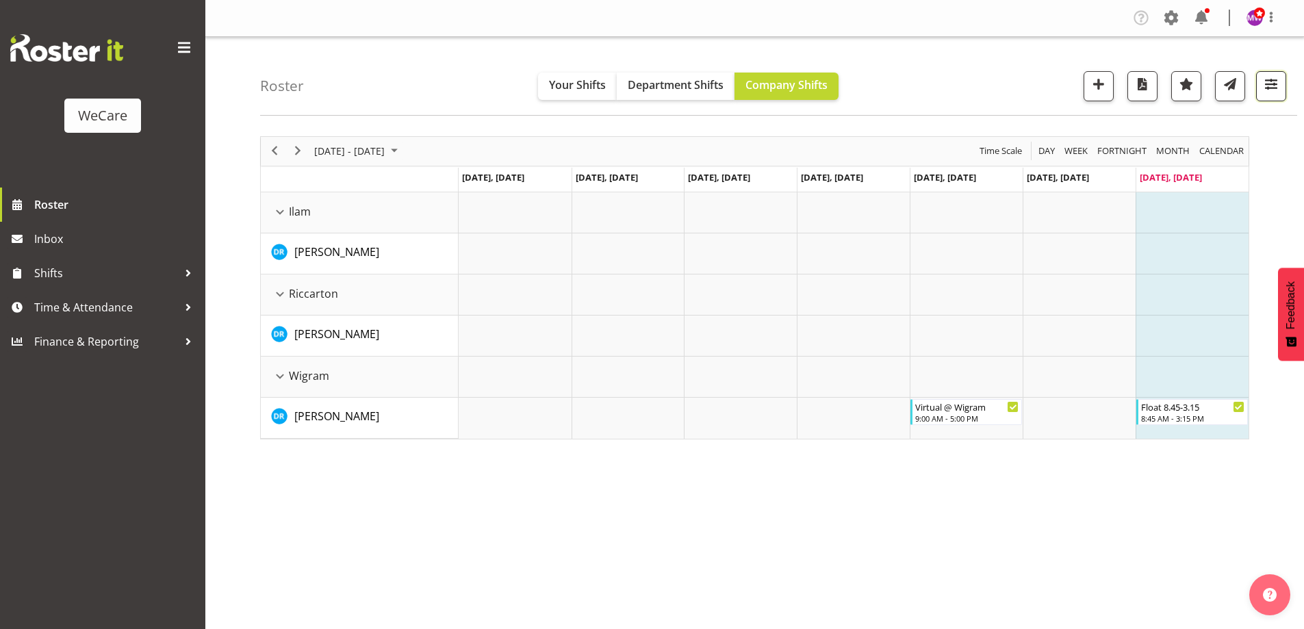
click at [1271, 86] on span "button" at bounding box center [1271, 84] width 18 height 18
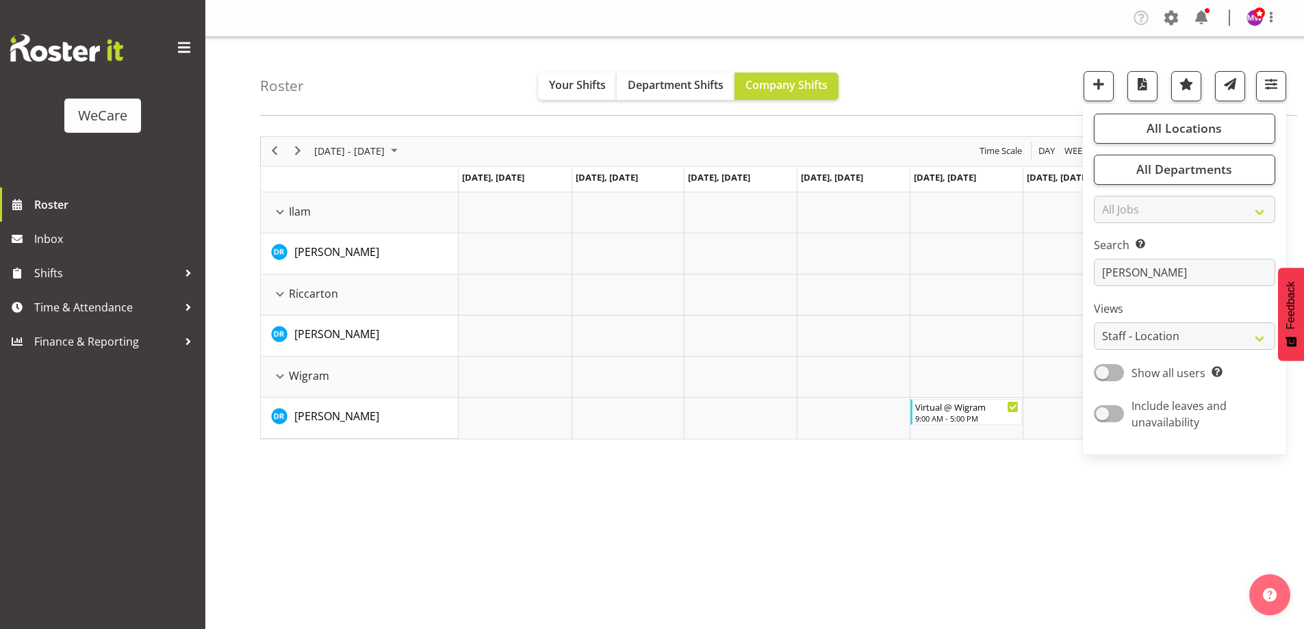
click at [940, 522] on div "[DATE] - [DATE] [DATE] Day Week Fortnight Month calendar Month Agenda Time Scal…" at bounding box center [782, 399] width 1044 height 547
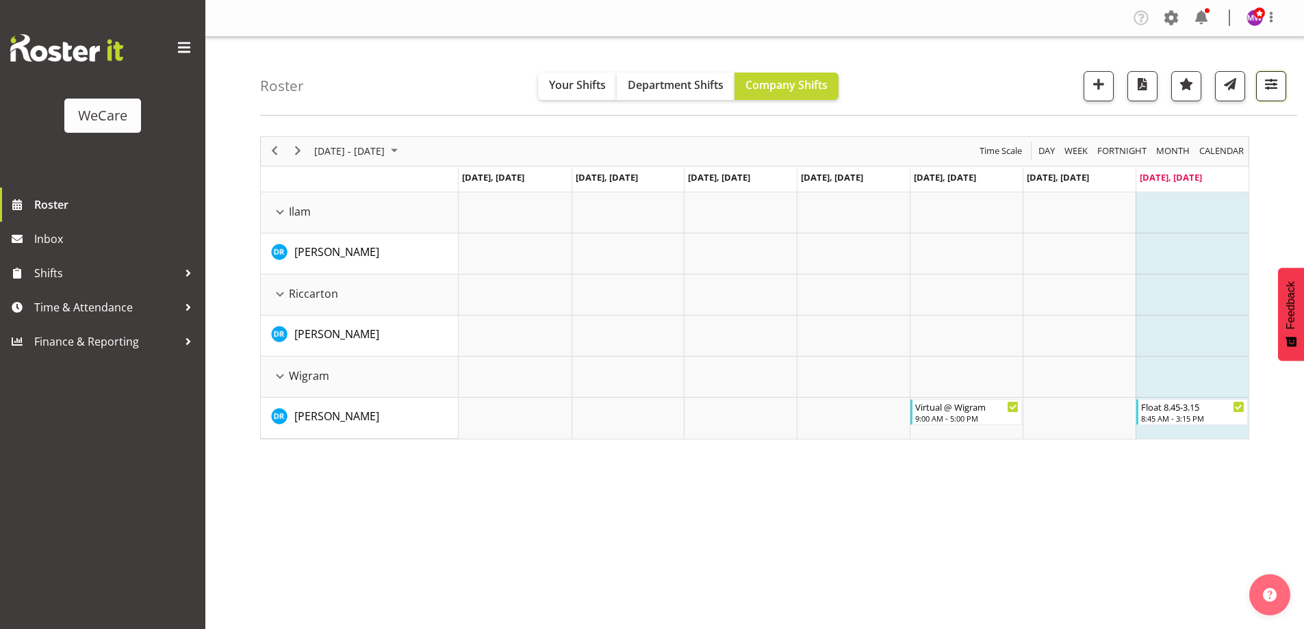
click at [1269, 81] on span "button" at bounding box center [1271, 84] width 18 height 18
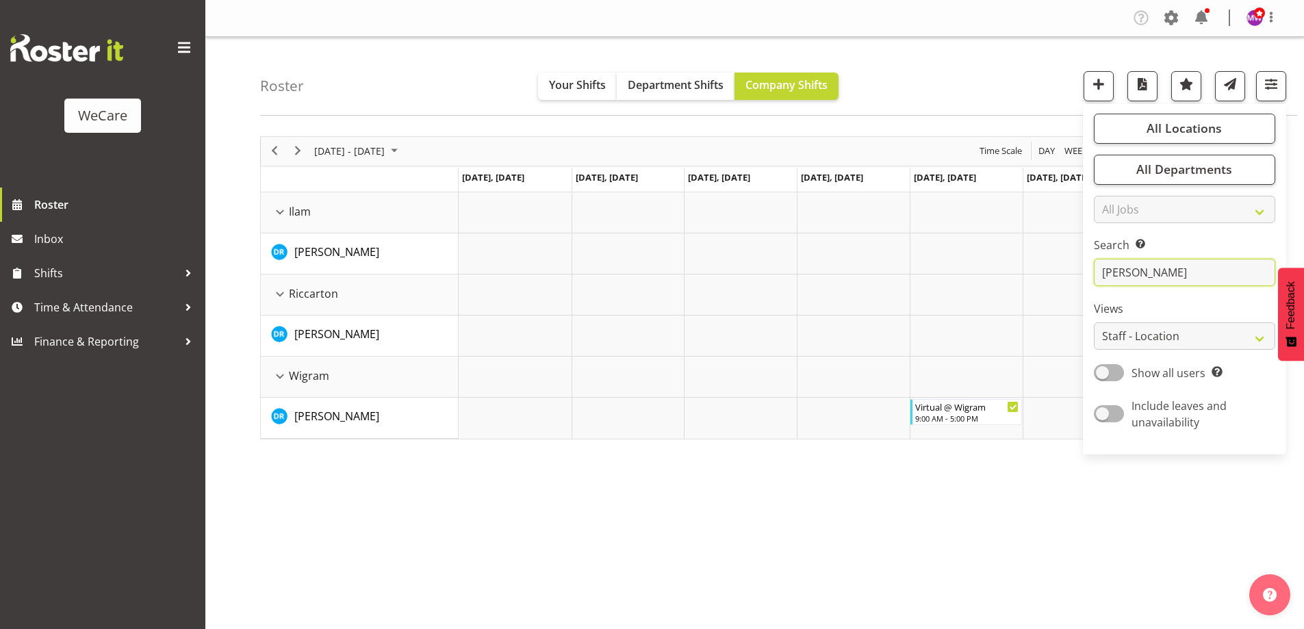
drag, startPoint x: 1177, startPoint y: 274, endPoint x: 1059, endPoint y: 285, distance: 118.2
click at [1061, 285] on div "Roster Your Shifts Department Shifts Company Shifts All Locations Clear Busines…" at bounding box center [754, 355] width 1098 height 636
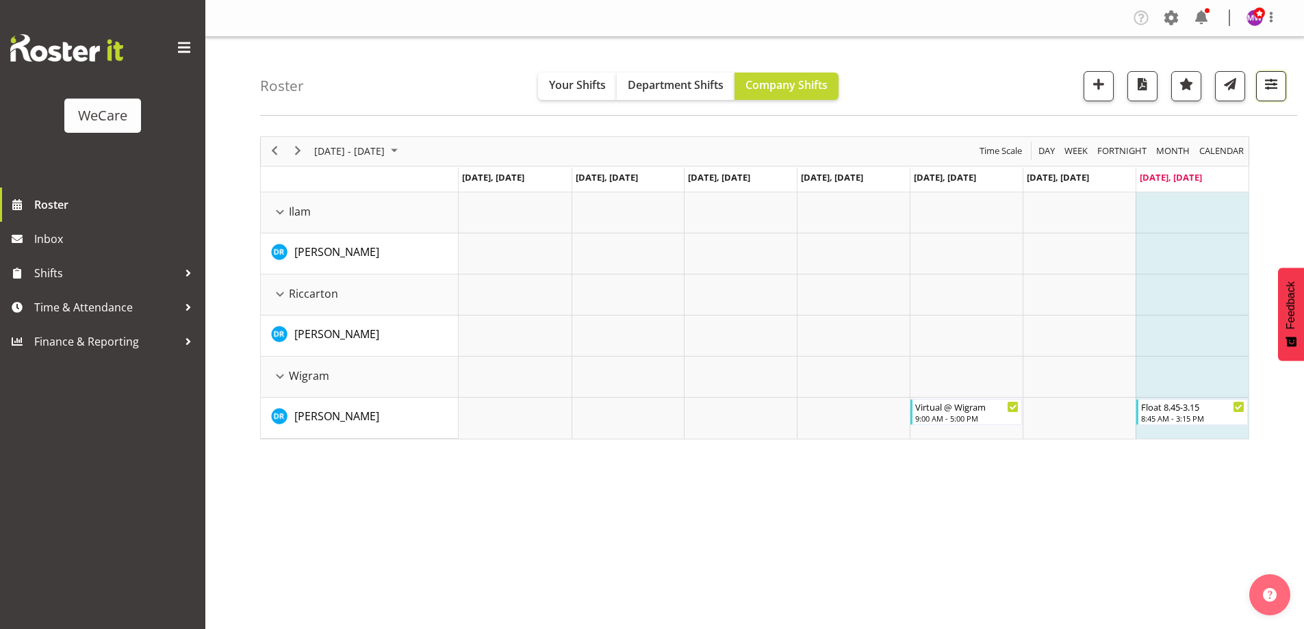
click at [1267, 88] on span "button" at bounding box center [1271, 84] width 18 height 18
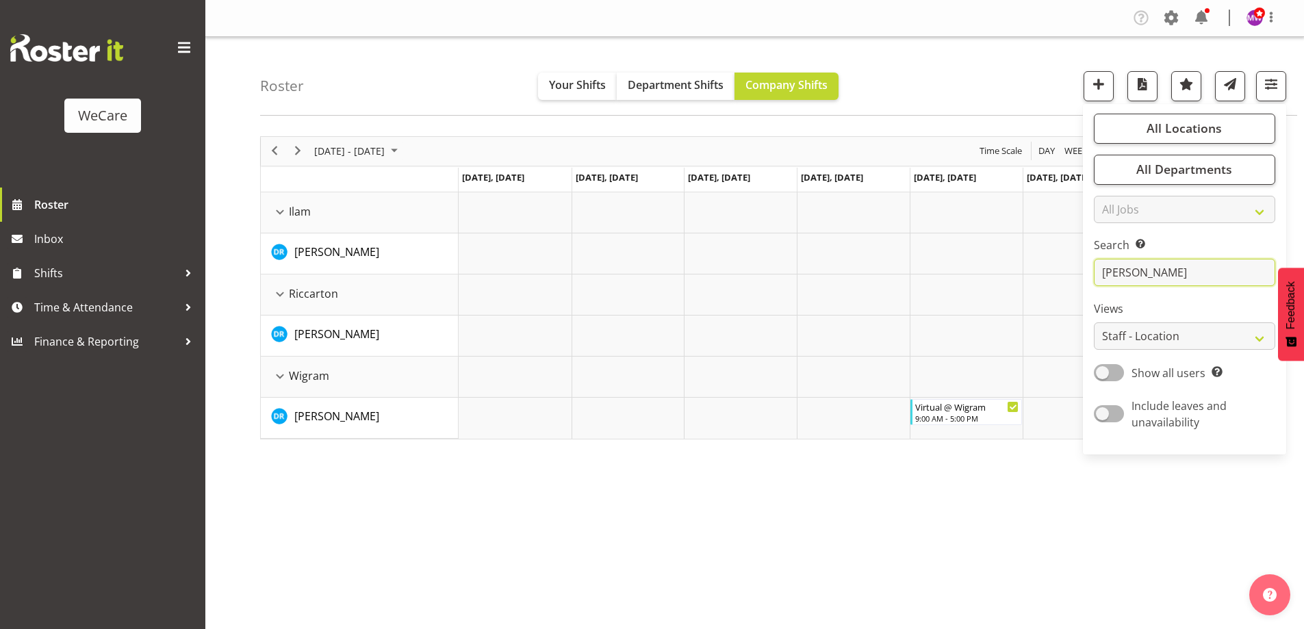
click at [1193, 276] on input "[PERSON_NAME]" at bounding box center [1183, 272] width 181 height 27
type input "d"
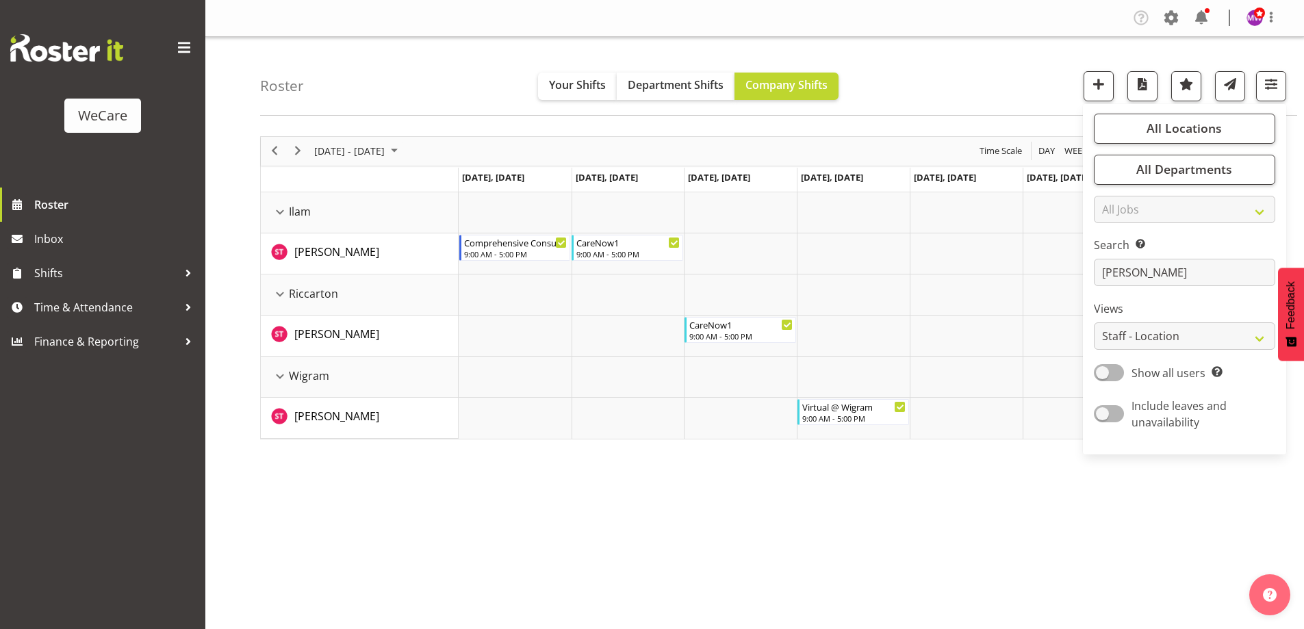
click at [667, 488] on div "[DATE] - [DATE] [DATE] Day Week Fortnight Month calendar Month Agenda Time Scal…" at bounding box center [782, 399] width 1044 height 547
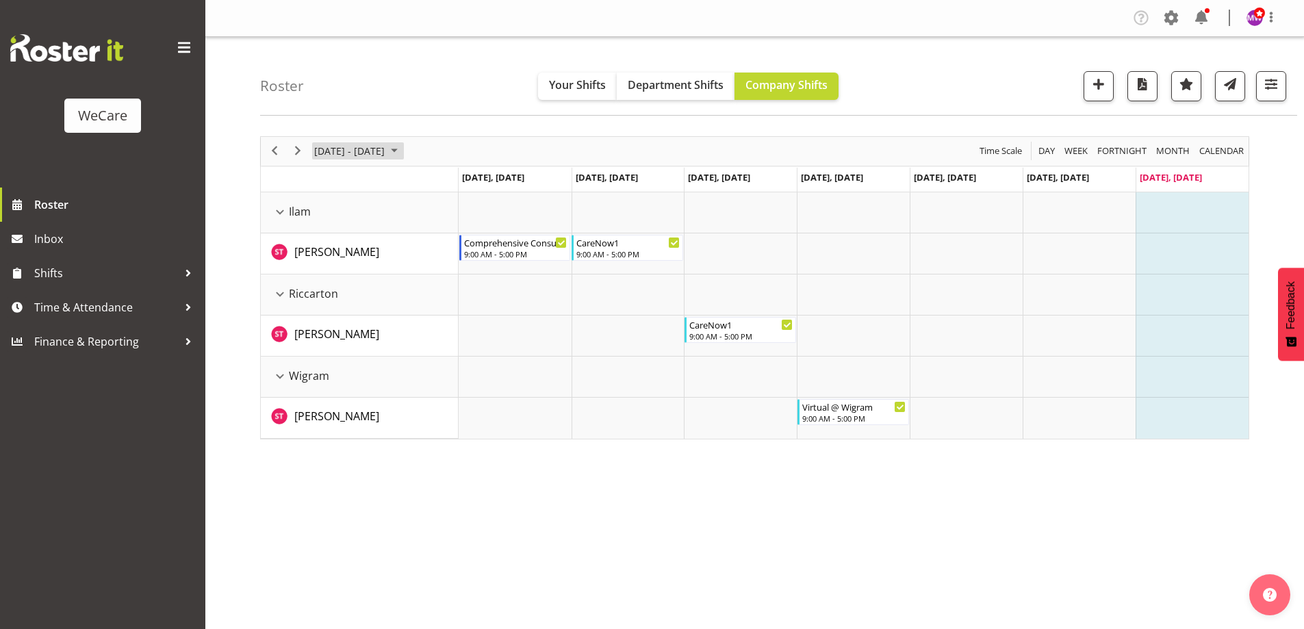
click at [365, 155] on span "[DATE] - [DATE]" at bounding box center [349, 150] width 73 height 17
click at [331, 300] on span "22" at bounding box center [328, 302] width 21 height 21
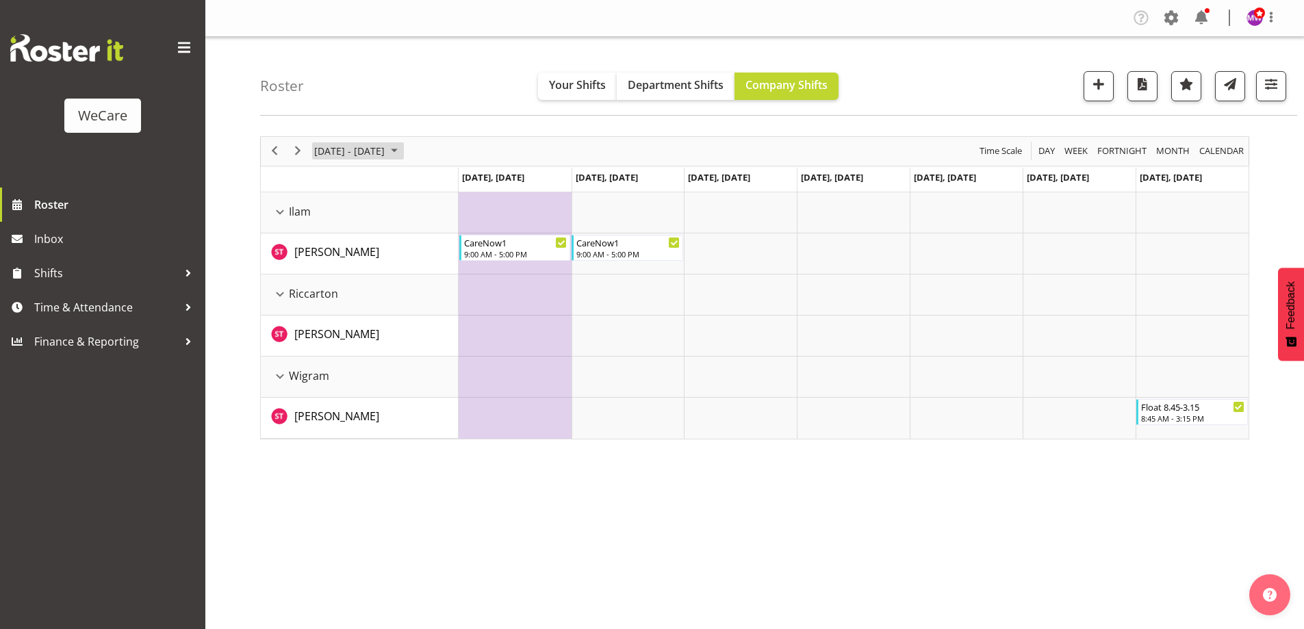
click at [386, 157] on span "[DATE] - [DATE]" at bounding box center [349, 150] width 73 height 17
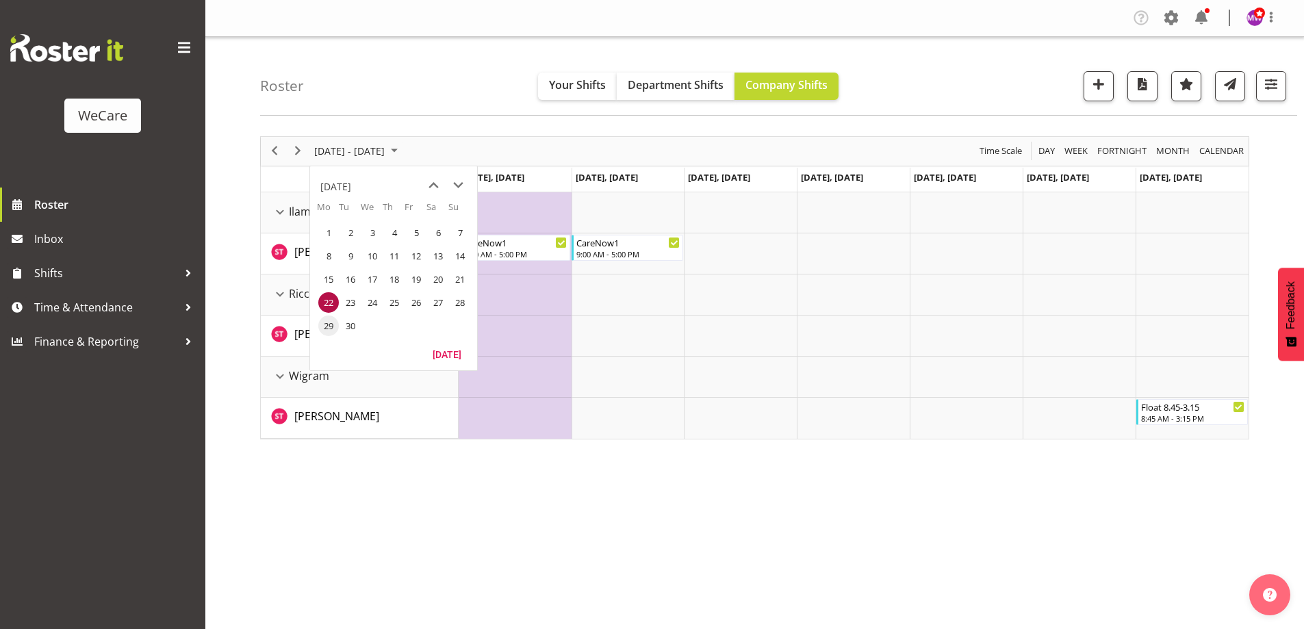
click at [328, 325] on span "29" at bounding box center [328, 325] width 21 height 21
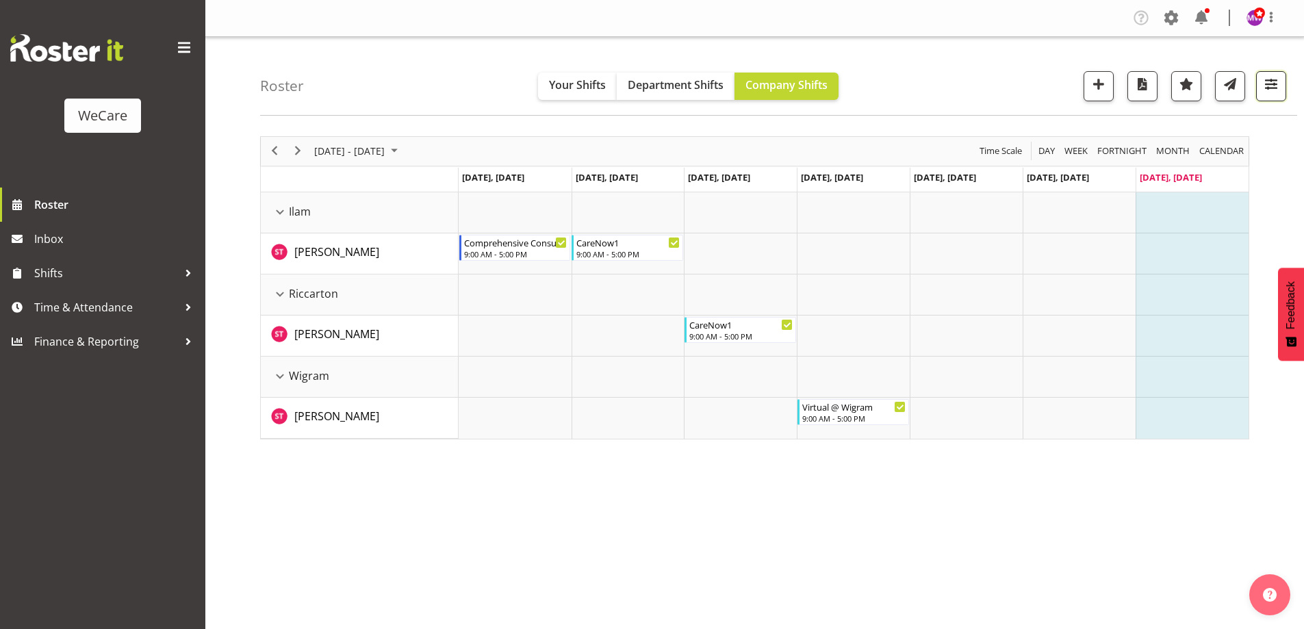
click at [1279, 77] on span "button" at bounding box center [1271, 84] width 18 height 18
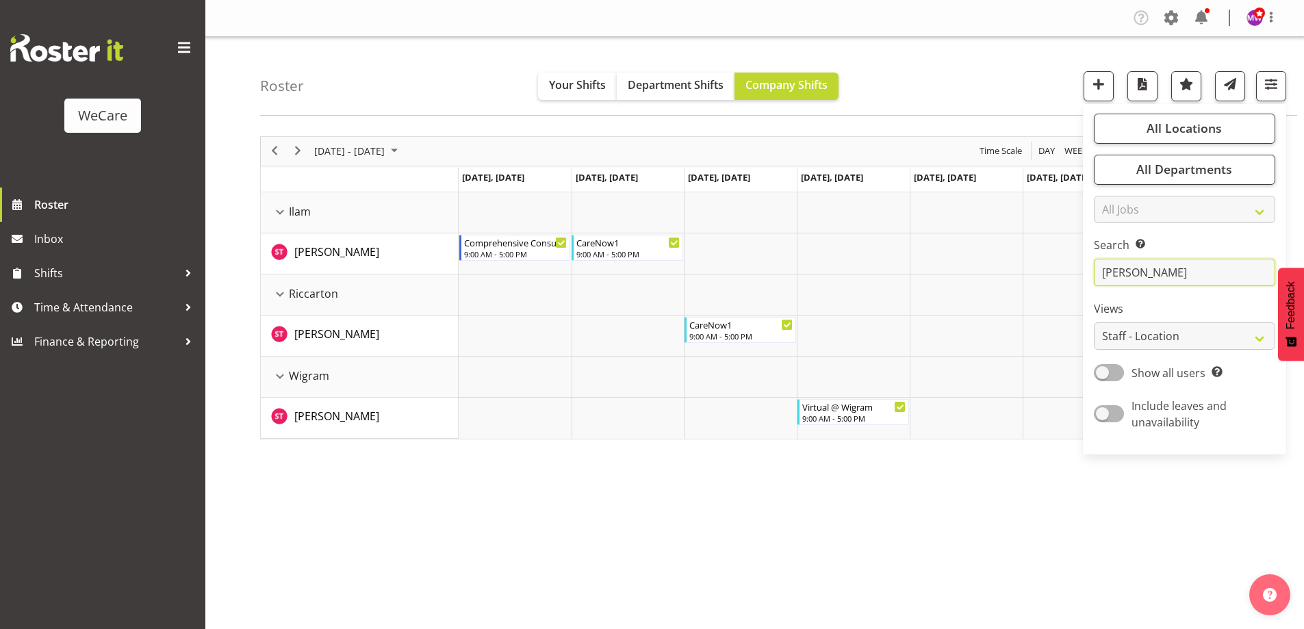
click at [1162, 273] on input "[PERSON_NAME]" at bounding box center [1183, 272] width 181 height 27
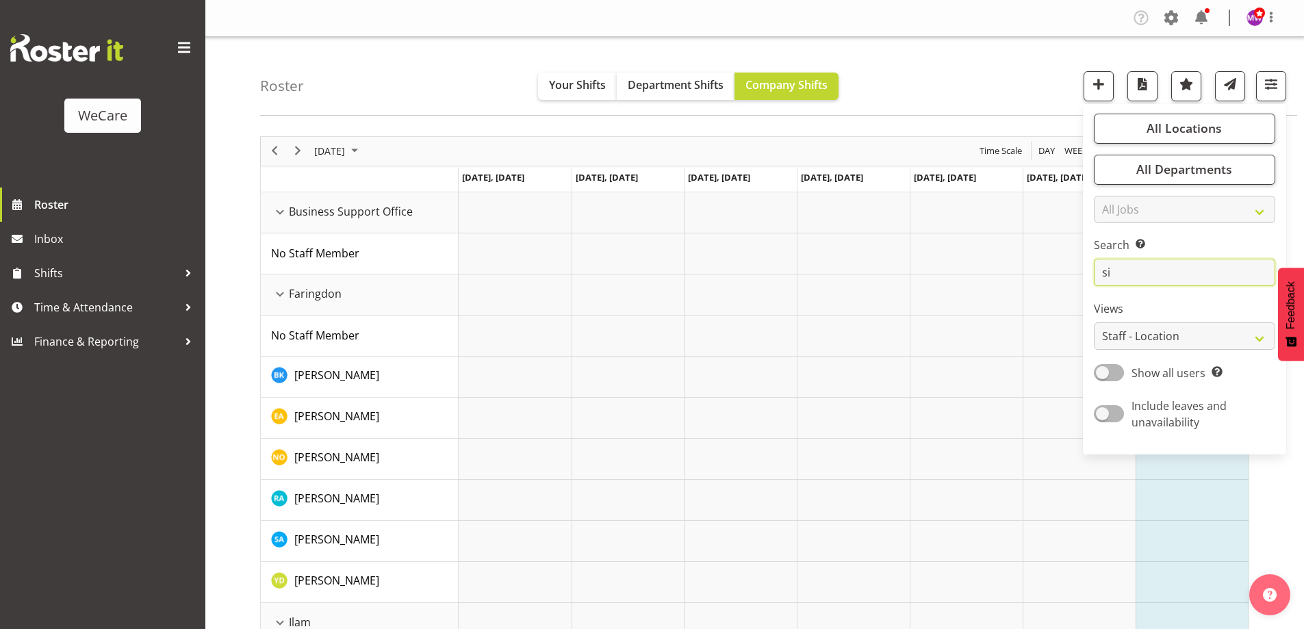
type input "s"
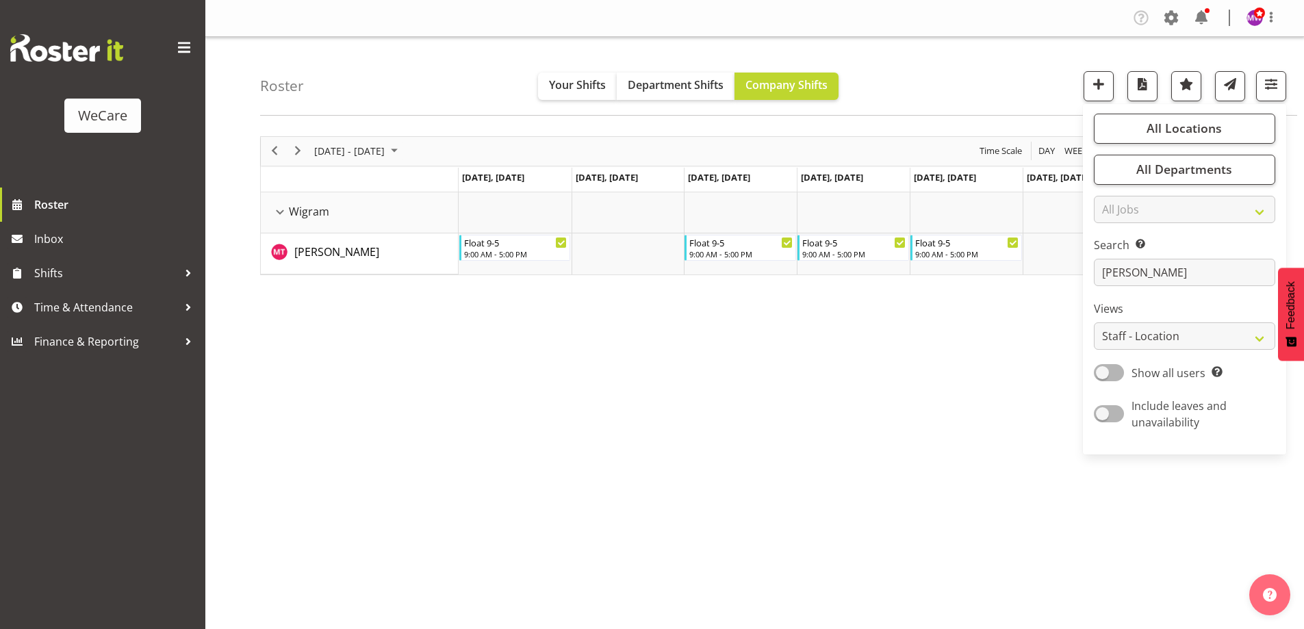
drag, startPoint x: 600, startPoint y: 495, endPoint x: 580, endPoint y: 502, distance: 21.0
click at [599, 495] on div "[DATE] - [DATE] [DATE] Day Week Fortnight Month calendar Month Agenda Time Scal…" at bounding box center [782, 399] width 1044 height 547
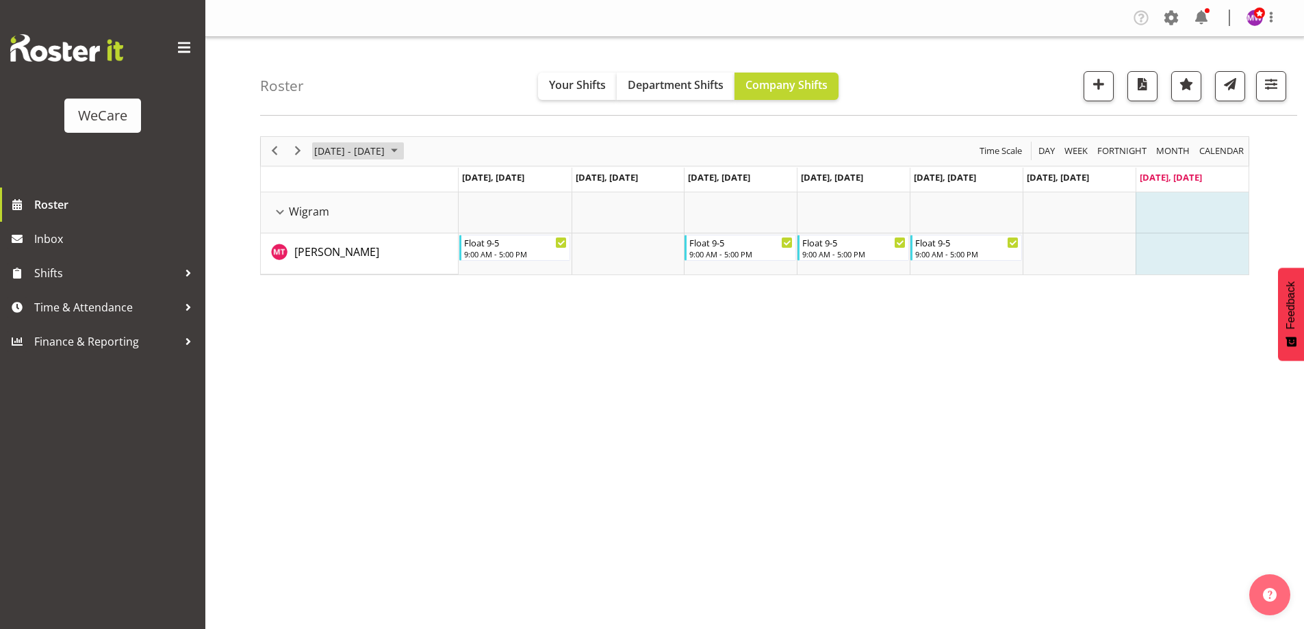
click at [374, 143] on span "[DATE] - [DATE]" at bounding box center [349, 150] width 73 height 17
click at [335, 304] on span "22" at bounding box center [328, 302] width 21 height 21
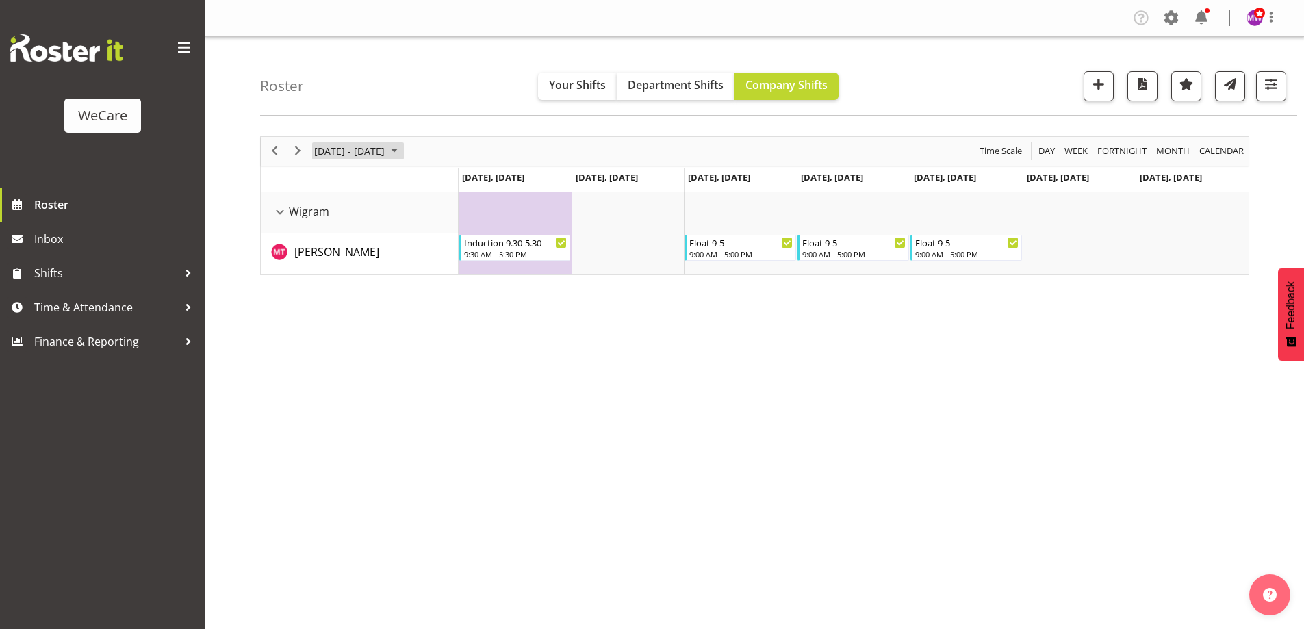
click at [384, 147] on span "[DATE] - [DATE]" at bounding box center [349, 150] width 73 height 17
click at [333, 320] on span "29" at bounding box center [328, 325] width 21 height 21
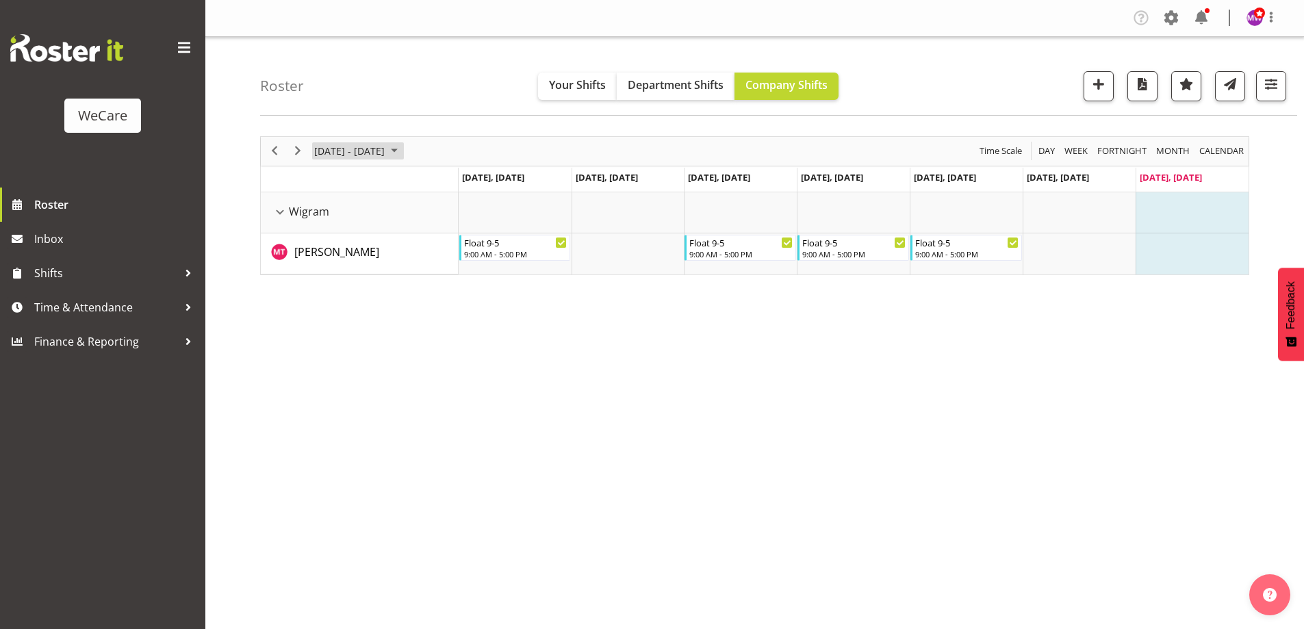
click at [359, 152] on span "[DATE] - [DATE]" at bounding box center [349, 150] width 73 height 17
click at [462, 180] on span "next month" at bounding box center [458, 185] width 24 height 25
click at [378, 232] on span "1" at bounding box center [372, 232] width 21 height 21
drag, startPoint x: 1262, startPoint y: 84, endPoint x: 1248, endPoint y: 163, distance: 80.0
click at [1264, 84] on span "button" at bounding box center [1271, 84] width 18 height 18
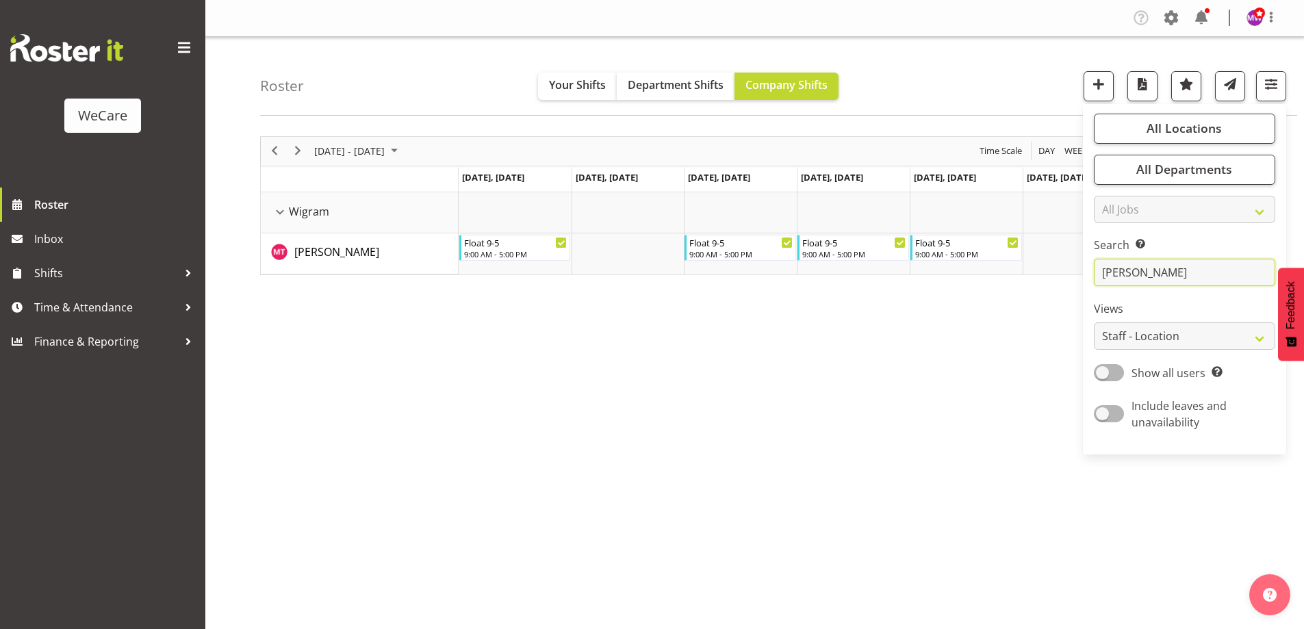
click at [1160, 272] on input "[PERSON_NAME]" at bounding box center [1183, 272] width 181 height 27
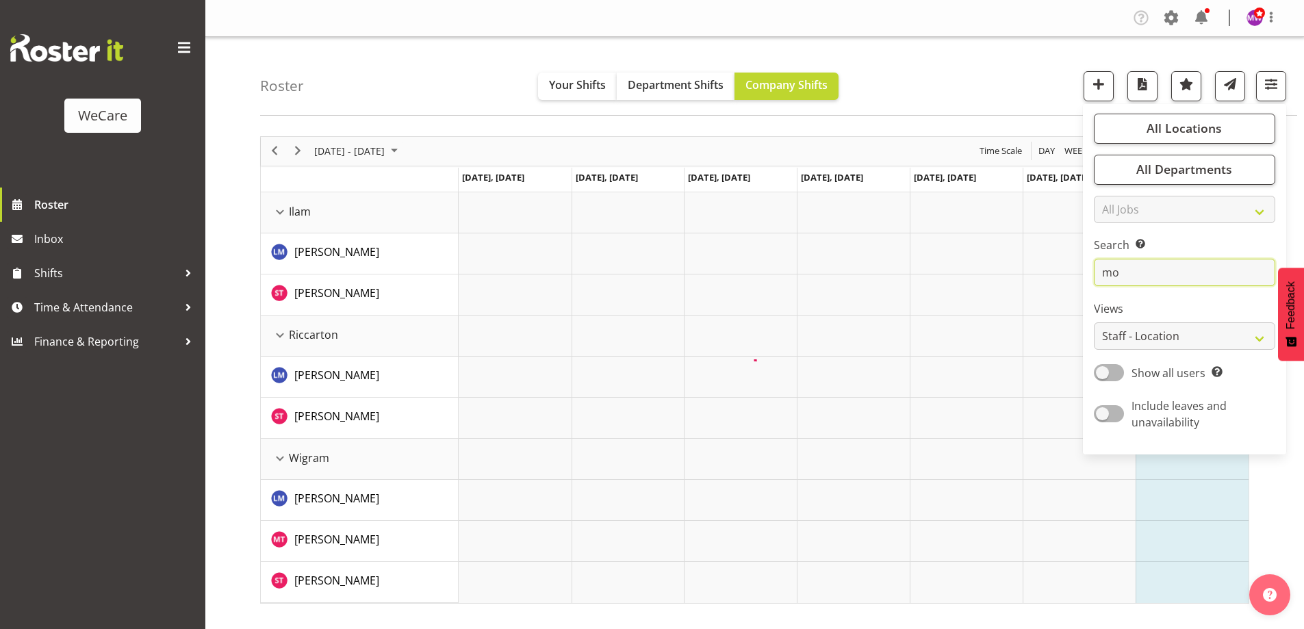
type input "m"
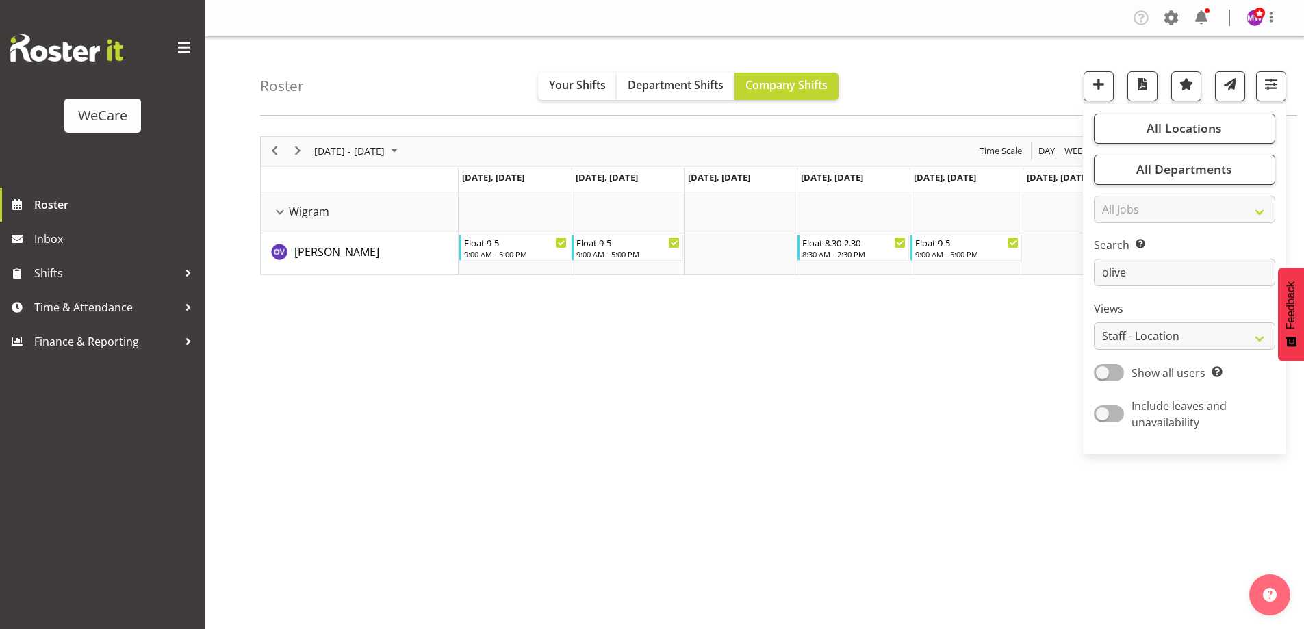
click at [779, 308] on div "[DATE] - [DATE] [DATE] Day Week Fortnight Month calendar Month Agenda Time Scal…" at bounding box center [782, 399] width 1044 height 547
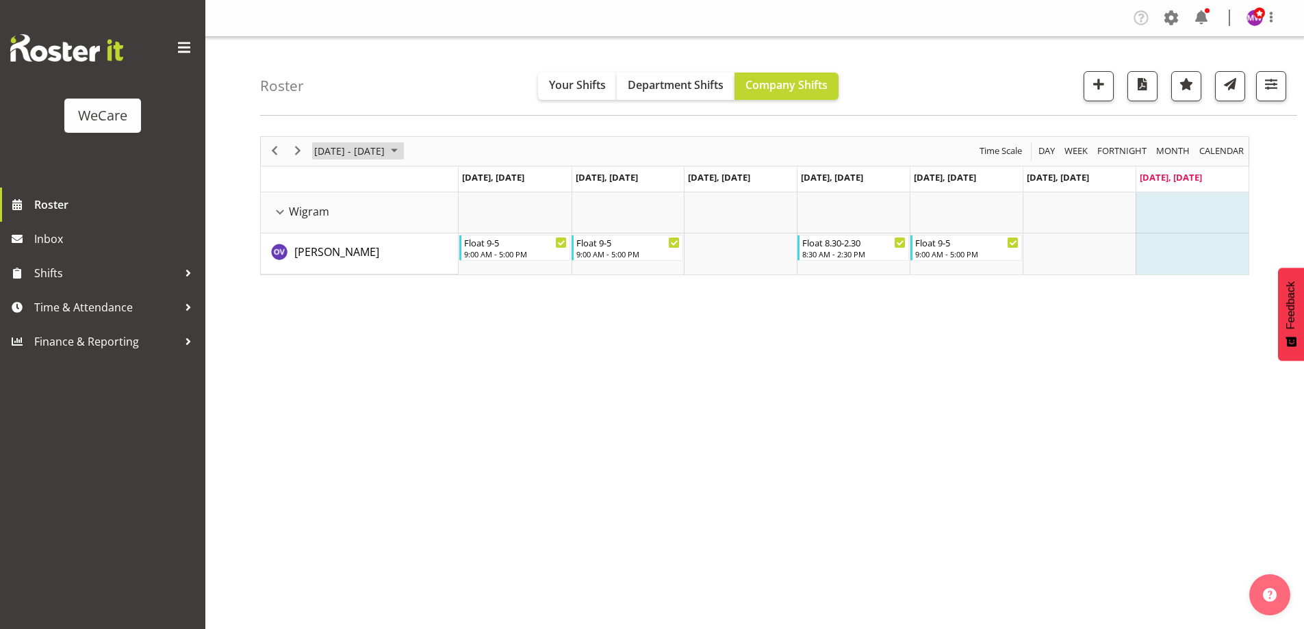
click at [386, 149] on span "[DATE] - [DATE]" at bounding box center [349, 150] width 73 height 17
click at [431, 182] on span "previous month" at bounding box center [434, 185] width 24 height 25
click at [324, 326] on span "29" at bounding box center [328, 325] width 21 height 21
click at [1263, 79] on span "button" at bounding box center [1271, 84] width 18 height 18
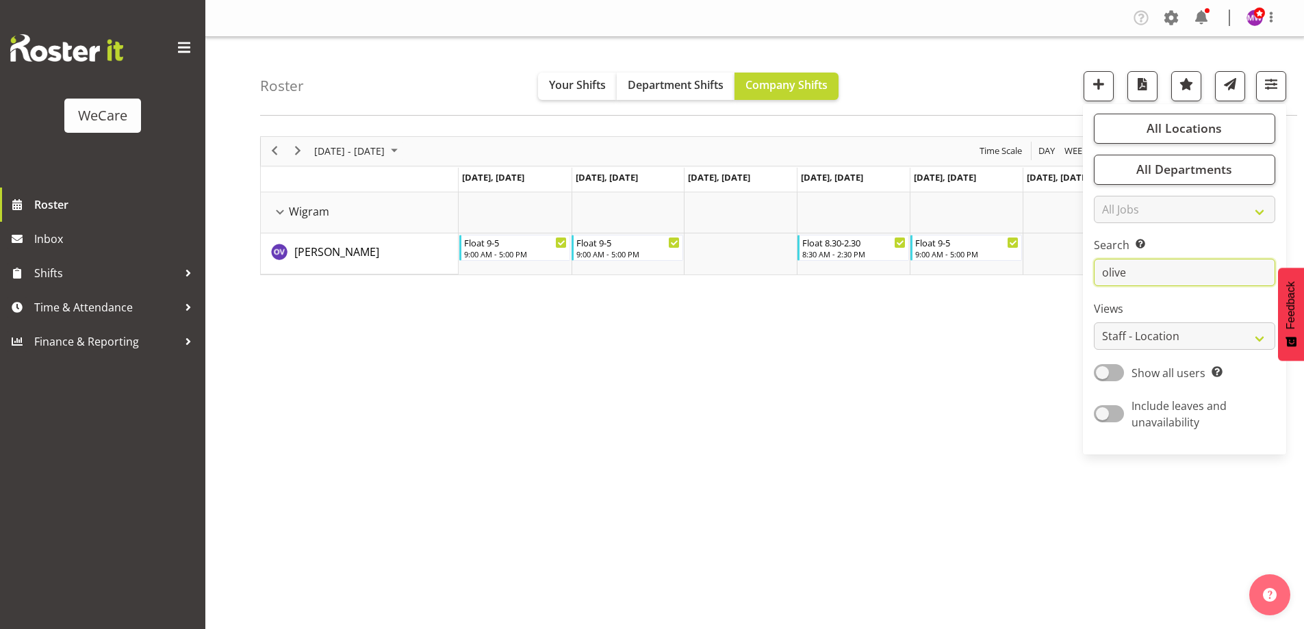
click at [1171, 274] on input "olive" at bounding box center [1183, 272] width 181 height 27
type input "o"
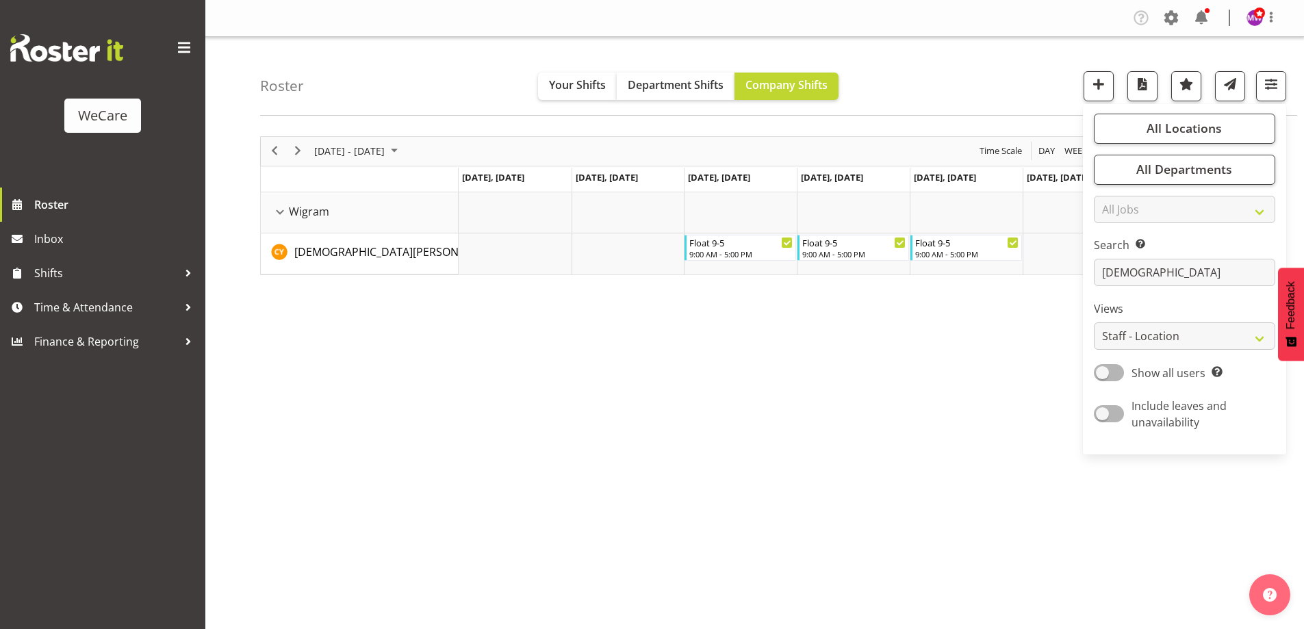
click at [715, 557] on div "[DATE] - [DATE] [DATE] Day Week Fortnight Month calendar Month Agenda Time Scal…" at bounding box center [782, 399] width 1044 height 547
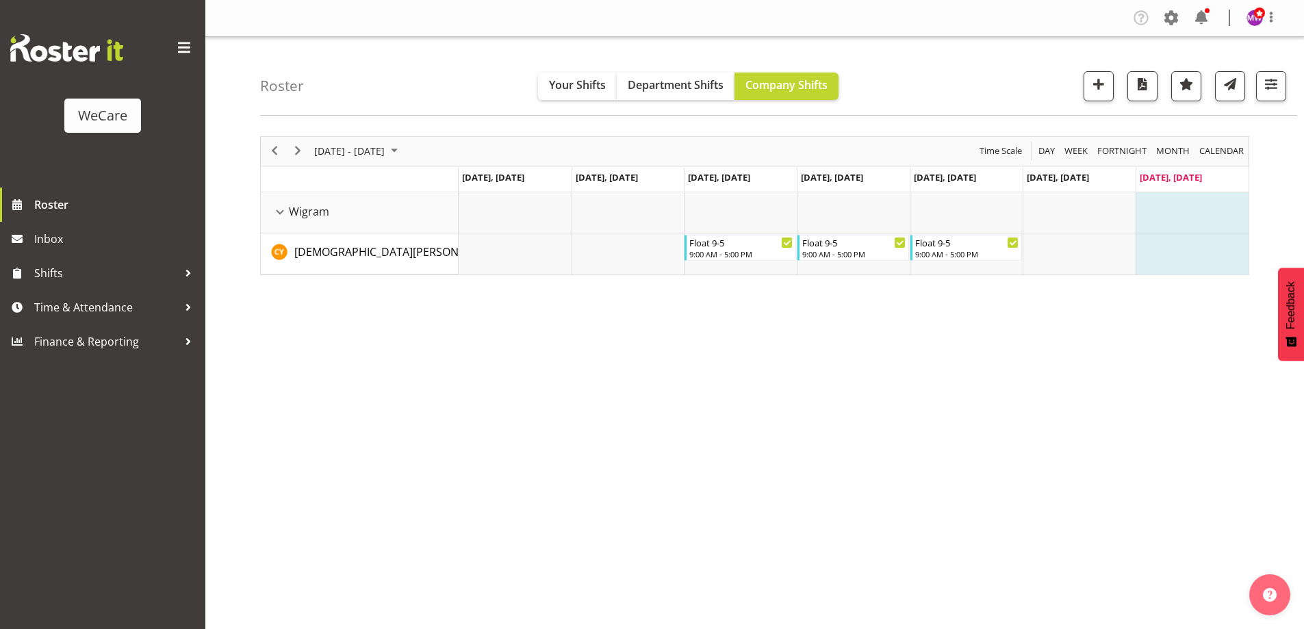
click at [789, 350] on div "[DATE] - [DATE] [DATE] Day Week Fortnight Month calendar Month Agenda Time Scal…" at bounding box center [782, 399] width 1044 height 547
click at [366, 155] on span "[DATE] - [DATE]" at bounding box center [349, 150] width 73 height 17
click at [456, 180] on span "next month" at bounding box center [458, 185] width 24 height 25
click at [315, 259] on table "Mo Tu We Th Fr Sa Su 29 30 1 2 3 4 5 6 7 8 9 10 11 12 13 14 15 16 17 18 19 20 2…" at bounding box center [393, 272] width 167 height 144
drag, startPoint x: 328, startPoint y: 260, endPoint x: 338, endPoint y: 263, distance: 10.8
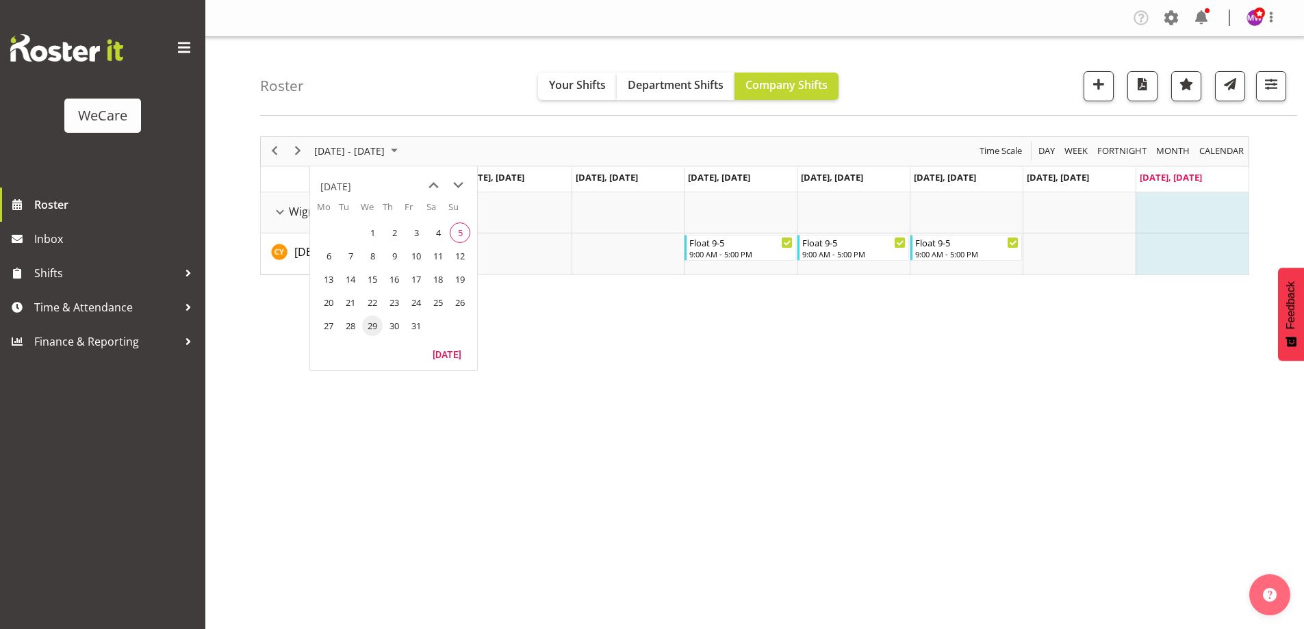
click at [328, 259] on span "6" at bounding box center [328, 256] width 21 height 21
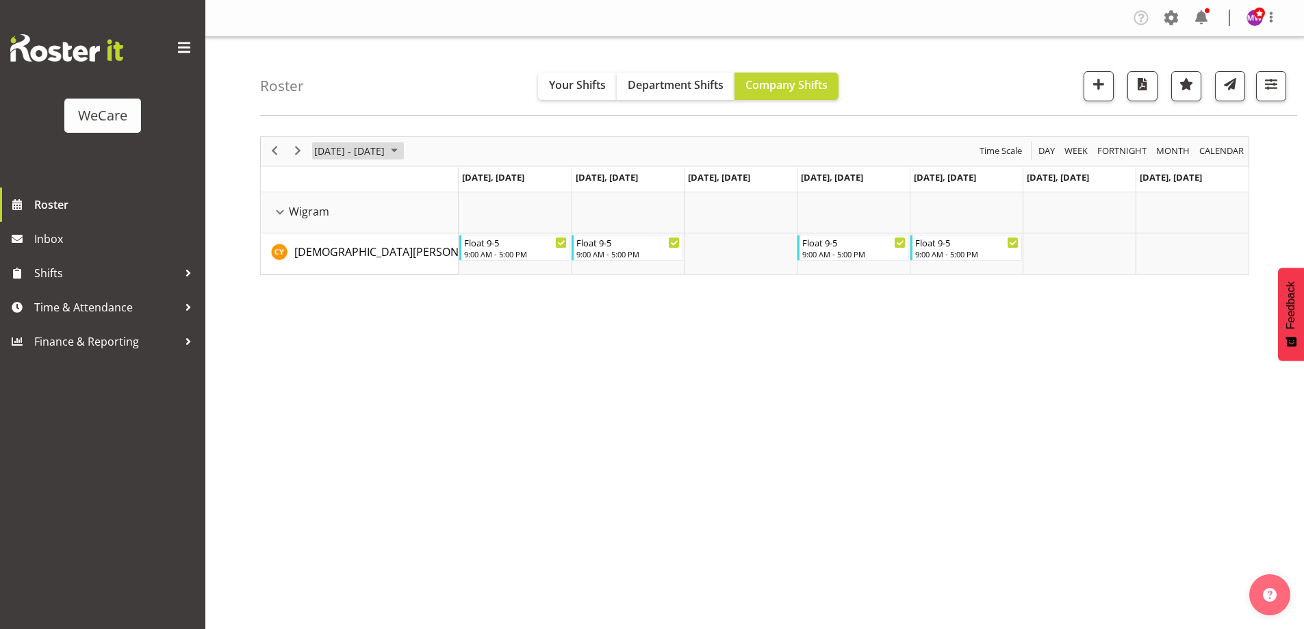
click at [377, 155] on span "[DATE] - [DATE]" at bounding box center [349, 150] width 73 height 17
click at [328, 280] on span "13" at bounding box center [328, 279] width 21 height 21
click at [350, 144] on span "[DATE] - [DATE]" at bounding box center [349, 150] width 73 height 17
drag, startPoint x: 432, startPoint y: 185, endPoint x: 421, endPoint y: 196, distance: 16.5
click at [432, 185] on span "previous month" at bounding box center [434, 185] width 24 height 25
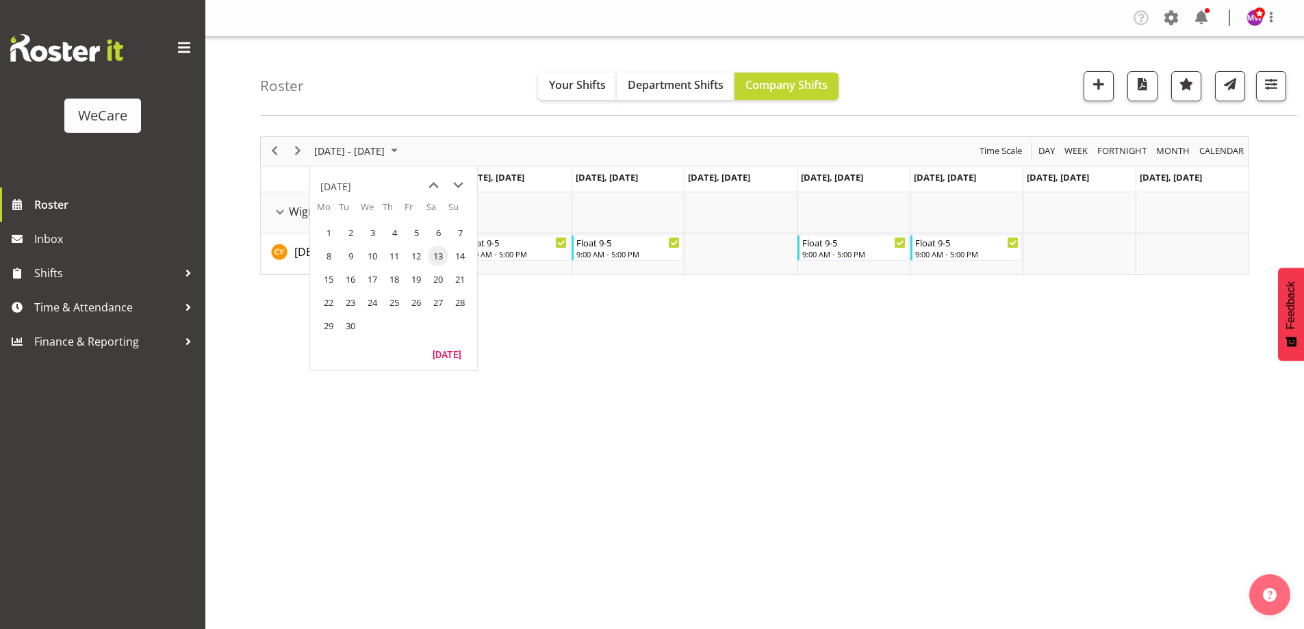
click at [333, 326] on span "29" at bounding box center [328, 325] width 21 height 21
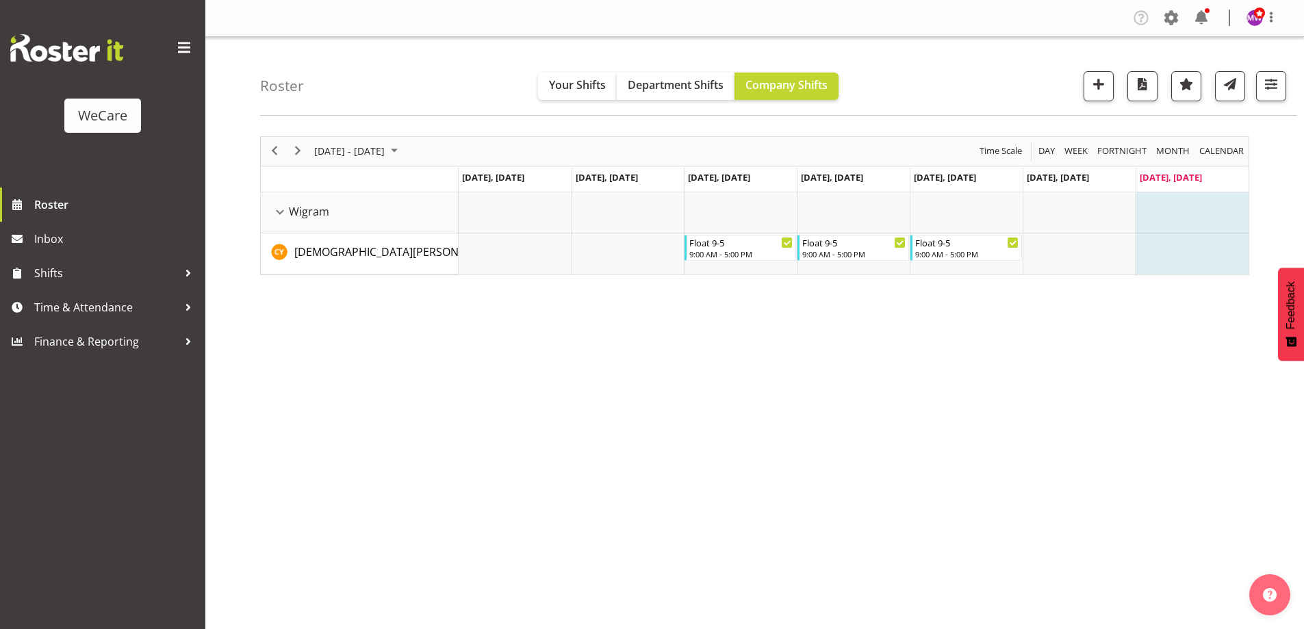
click at [337, 162] on div "[DATE] - [DATE]" at bounding box center [357, 151] width 96 height 29
click at [324, 303] on span "22" at bounding box center [328, 302] width 21 height 21
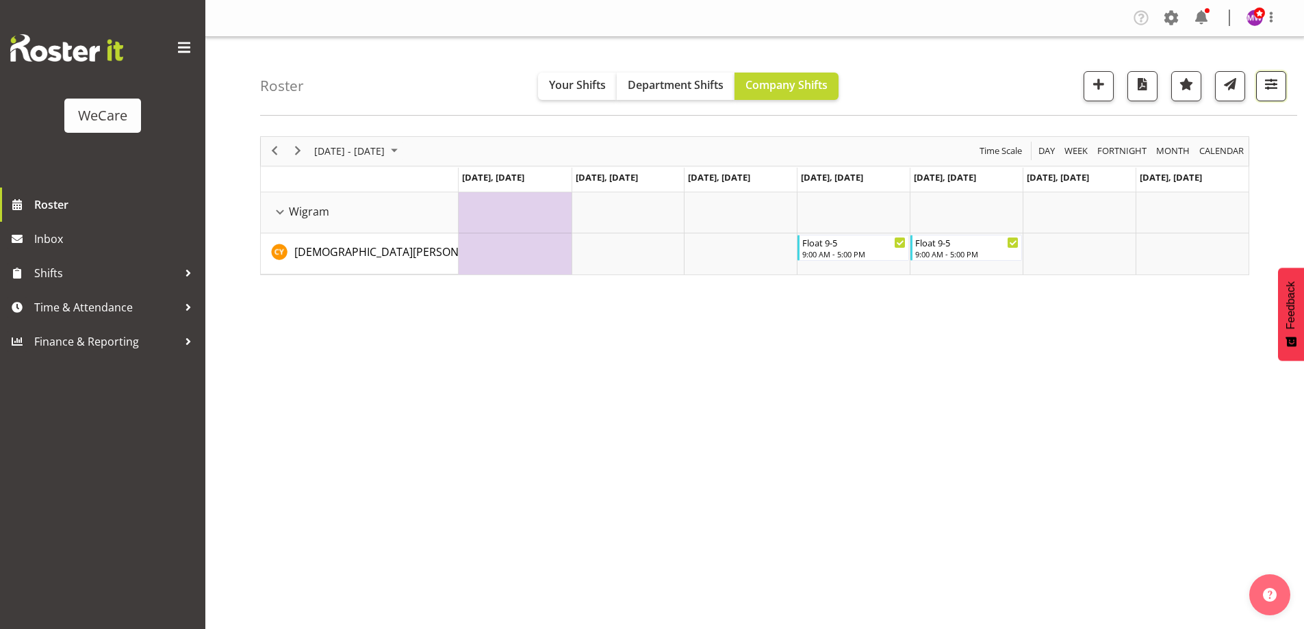
click at [1276, 93] on span "button" at bounding box center [1271, 84] width 18 height 18
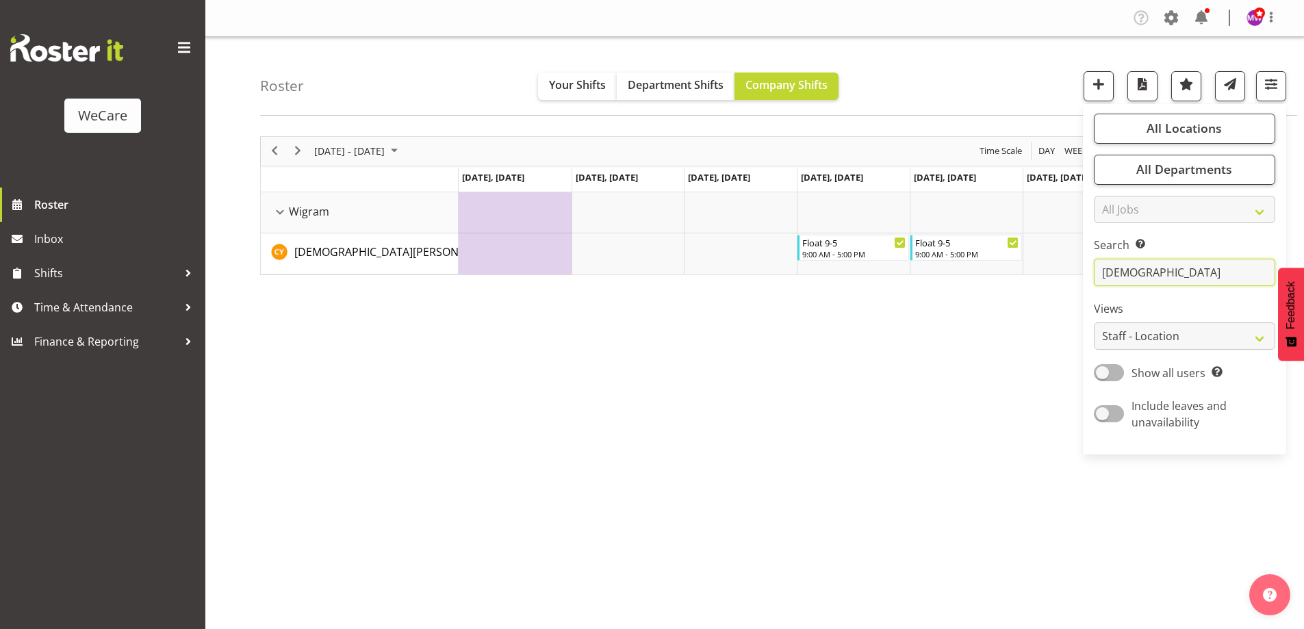
drag, startPoint x: 1189, startPoint y: 260, endPoint x: 1176, endPoint y: 273, distance: 17.9
click at [1182, 261] on input "[DEMOGRAPHIC_DATA]" at bounding box center [1183, 272] width 181 height 27
type input "c"
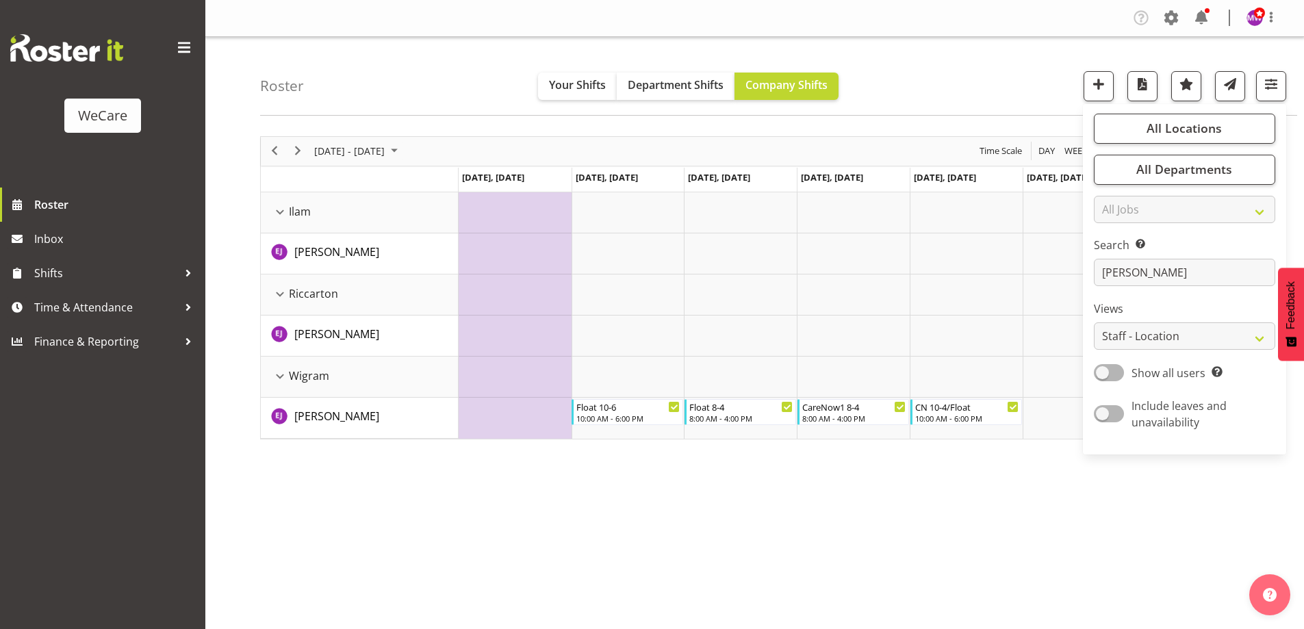
click at [416, 74] on div "Roster Your Shifts Department Shifts Company Shifts All Locations Clear Busines…" at bounding box center [778, 76] width 1037 height 79
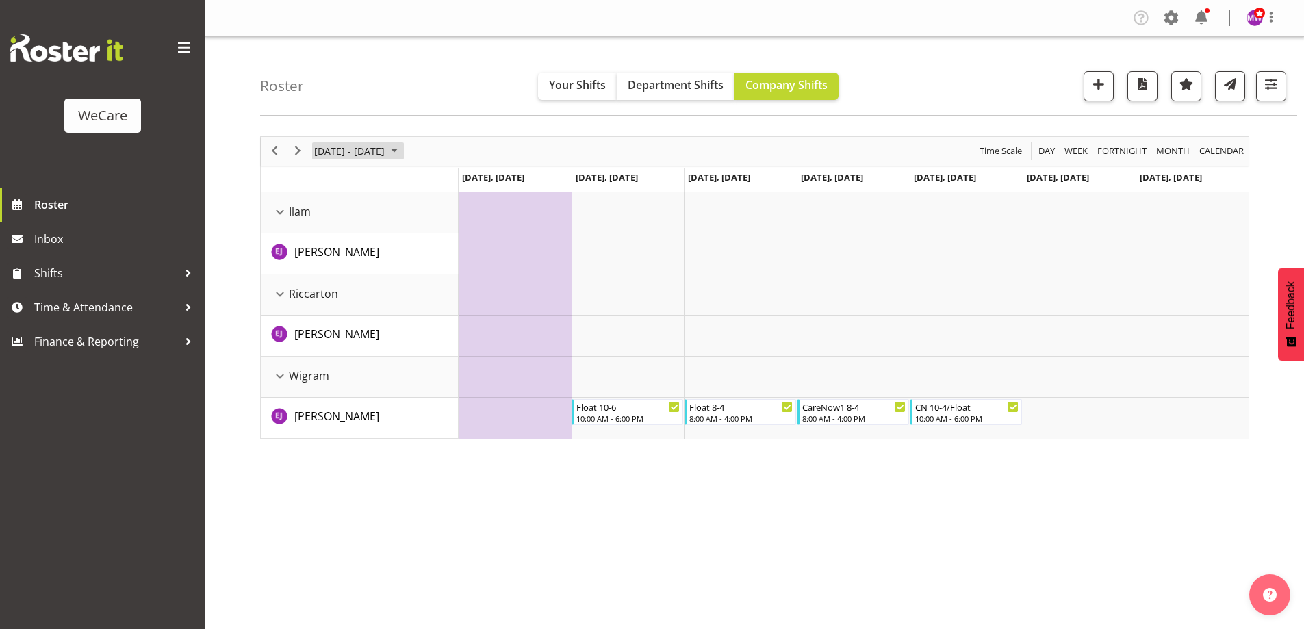
click at [353, 149] on span "[DATE] - [DATE]" at bounding box center [349, 150] width 73 height 17
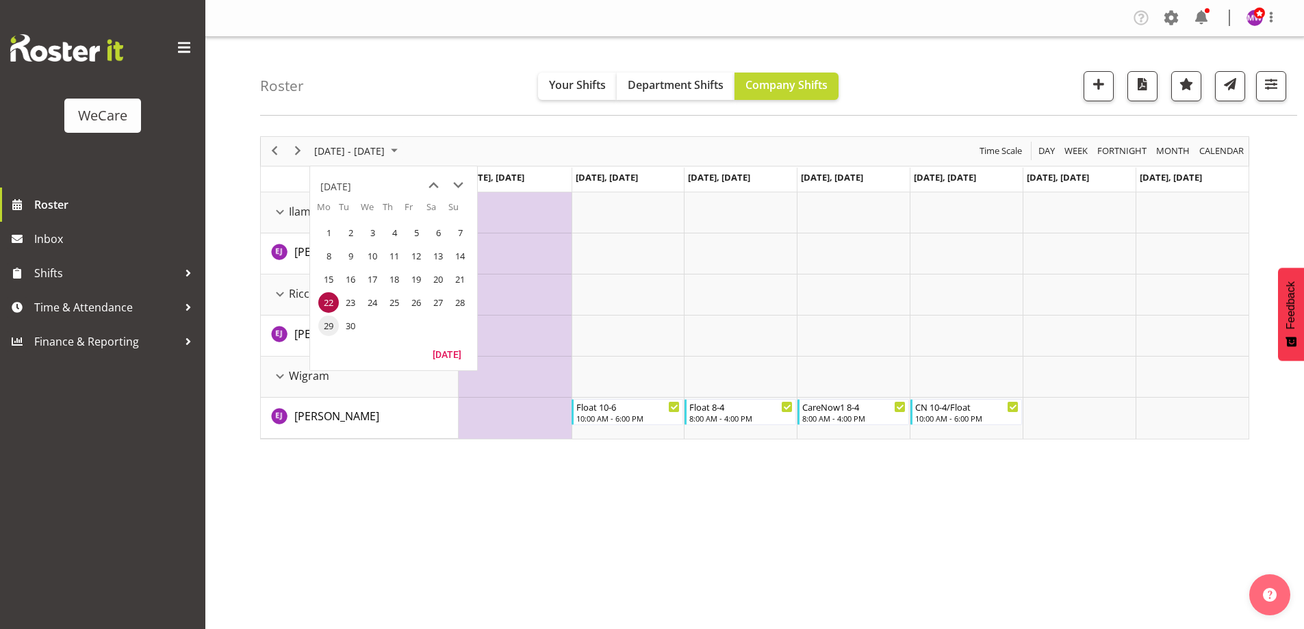
click at [331, 331] on span "29" at bounding box center [328, 325] width 21 height 21
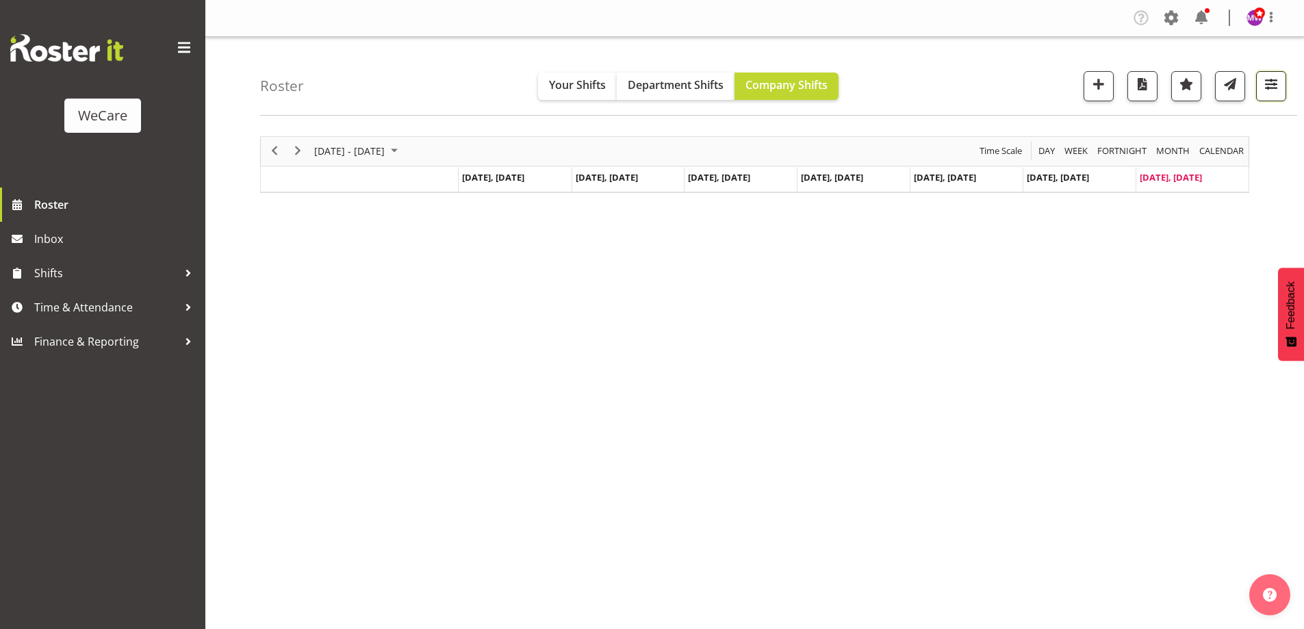
click at [1272, 92] on span "button" at bounding box center [1271, 84] width 18 height 18
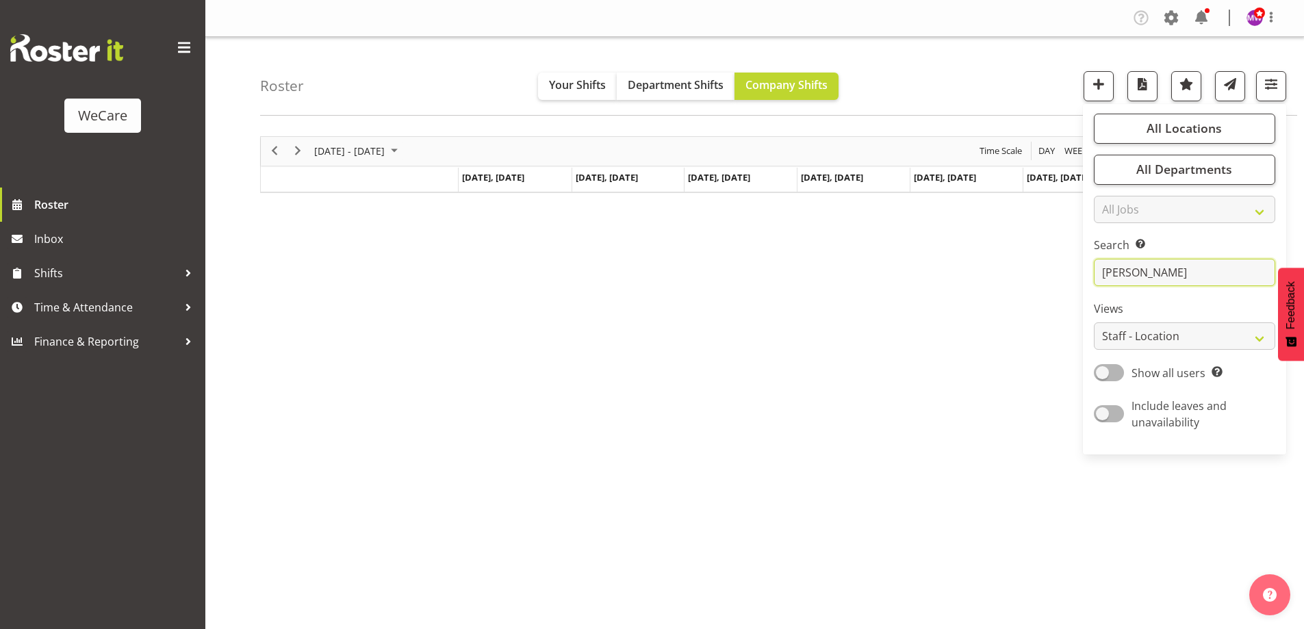
click at [1157, 271] on input "[PERSON_NAME]" at bounding box center [1183, 272] width 181 height 27
type input "e"
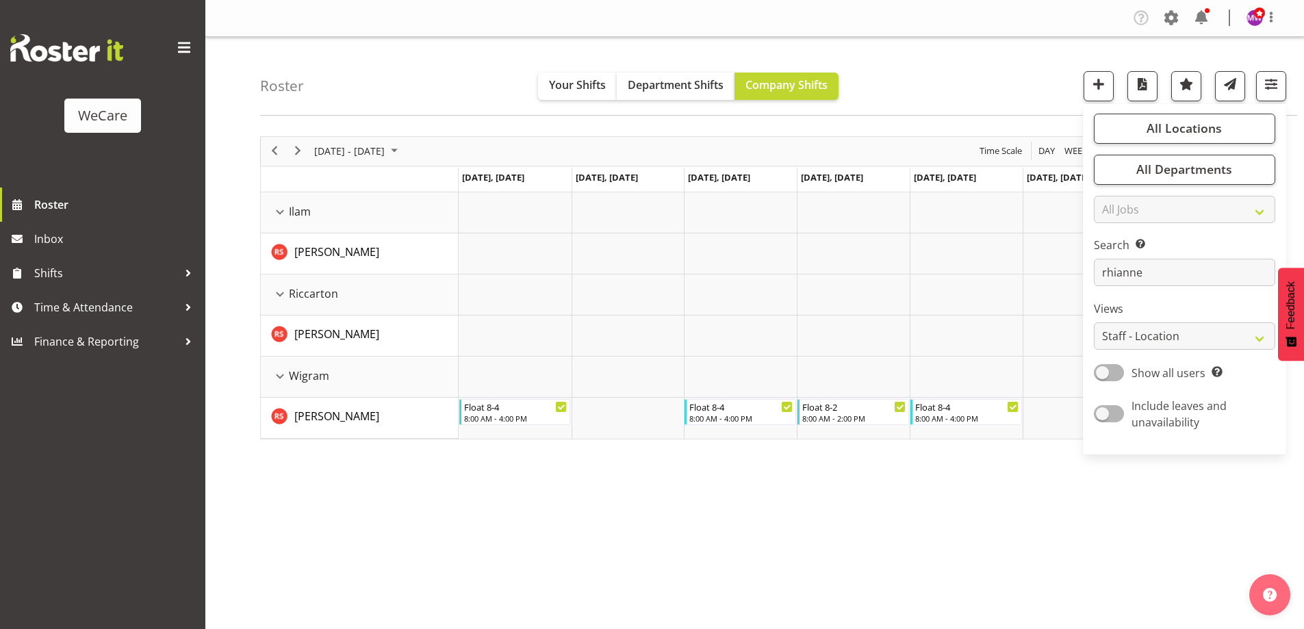
click at [831, 578] on div "[DATE] - [DATE] [DATE] Day Week Fortnight Month calendar Month Agenda Time Scal…" at bounding box center [782, 399] width 1044 height 547
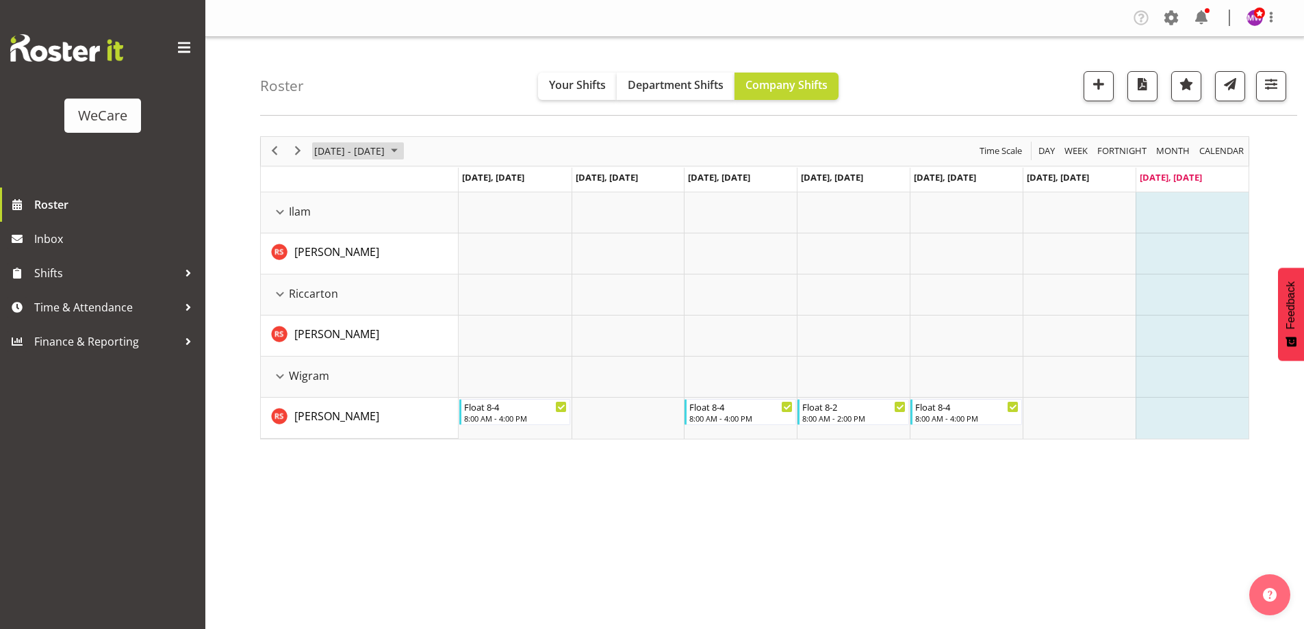
click at [386, 149] on span "[DATE] - [DATE]" at bounding box center [349, 150] width 73 height 17
click at [328, 302] on span "22" at bounding box center [328, 302] width 21 height 21
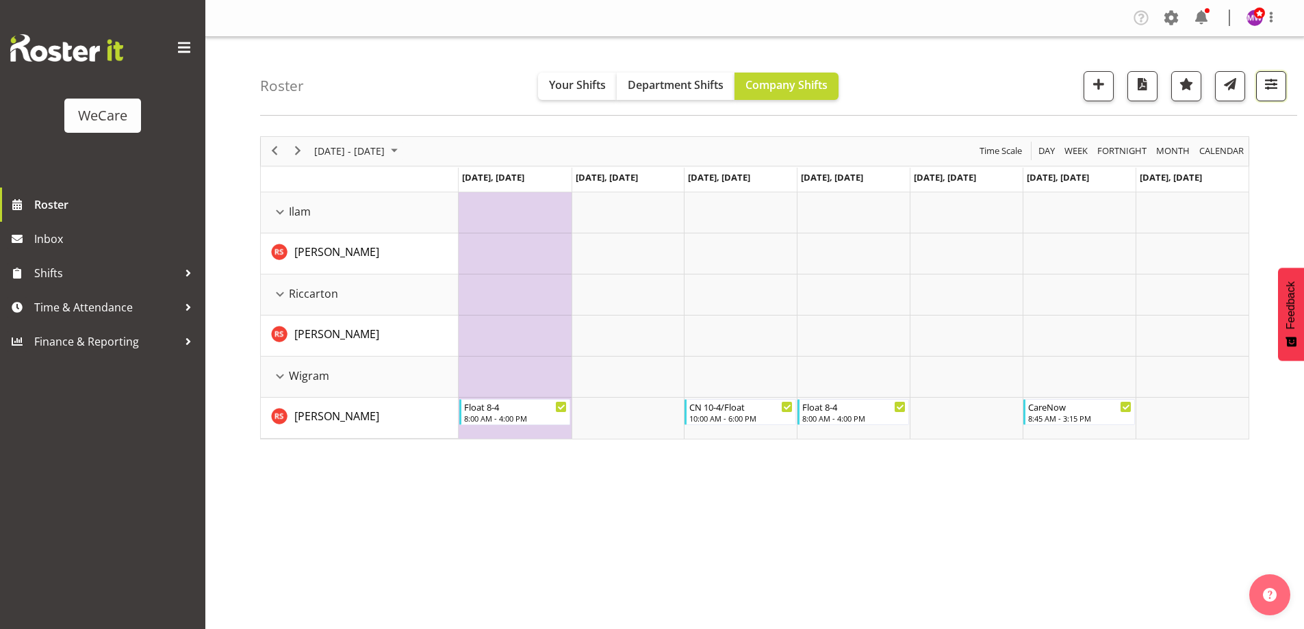
click at [1278, 77] on span "button" at bounding box center [1271, 84] width 18 height 18
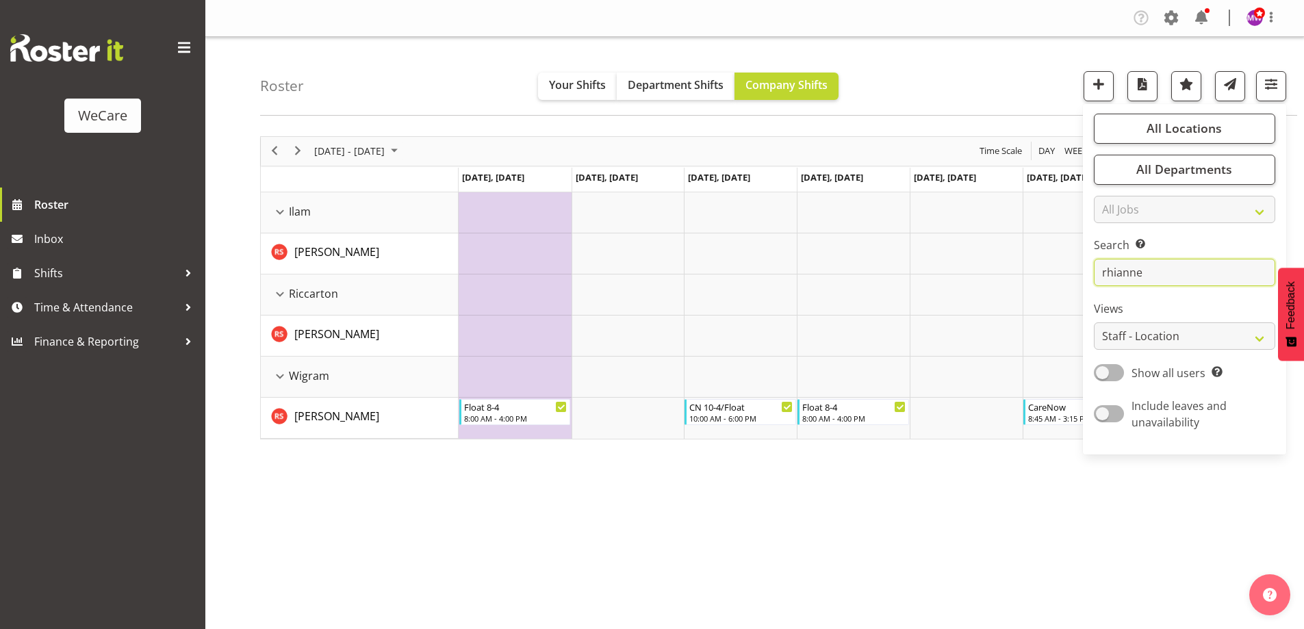
click at [1166, 271] on input "rhianne" at bounding box center [1183, 272] width 181 height 27
type input "r"
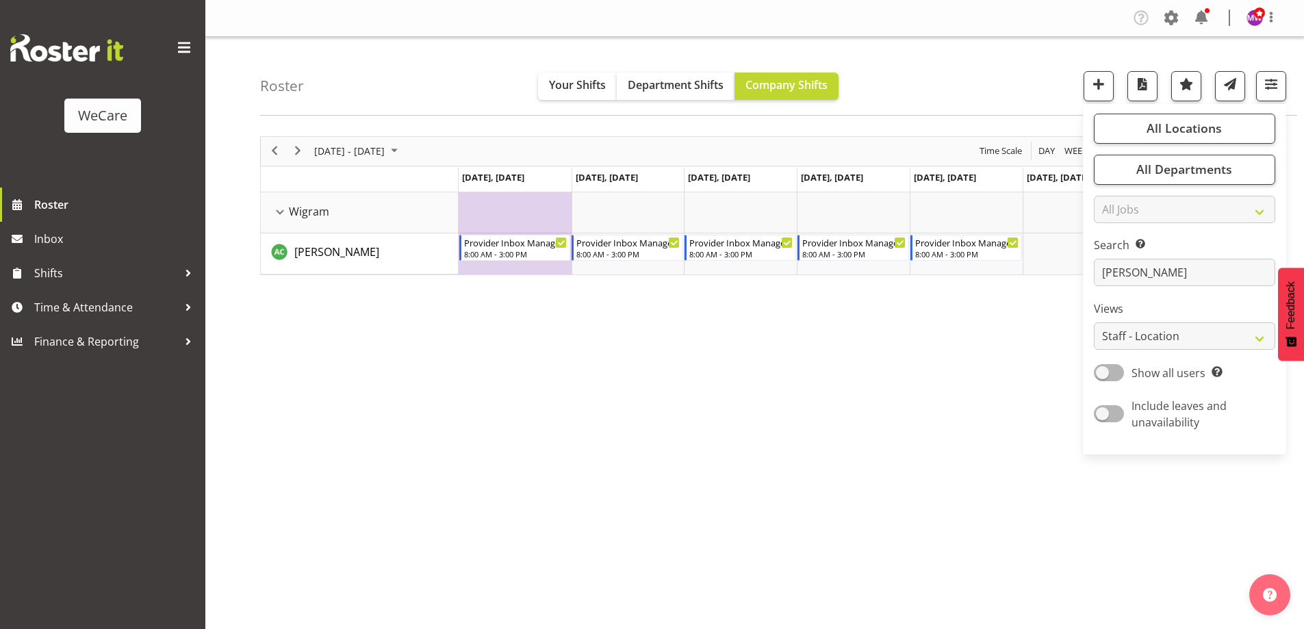
click at [763, 438] on div "[DATE] - [DATE] [DATE] Day Week Fortnight Month calendar Month Agenda Time Scal…" at bounding box center [782, 399] width 1044 height 547
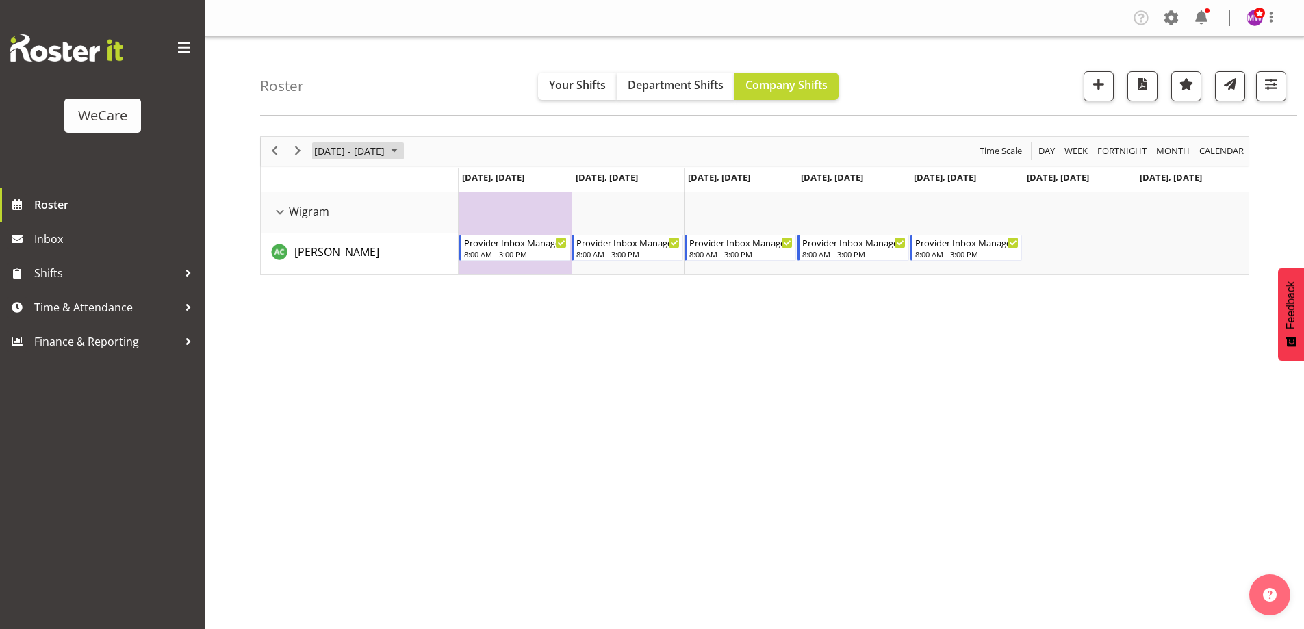
click at [383, 159] on div "[DATE] - [DATE]" at bounding box center [357, 151] width 96 height 29
click at [329, 328] on span "29" at bounding box center [328, 325] width 21 height 21
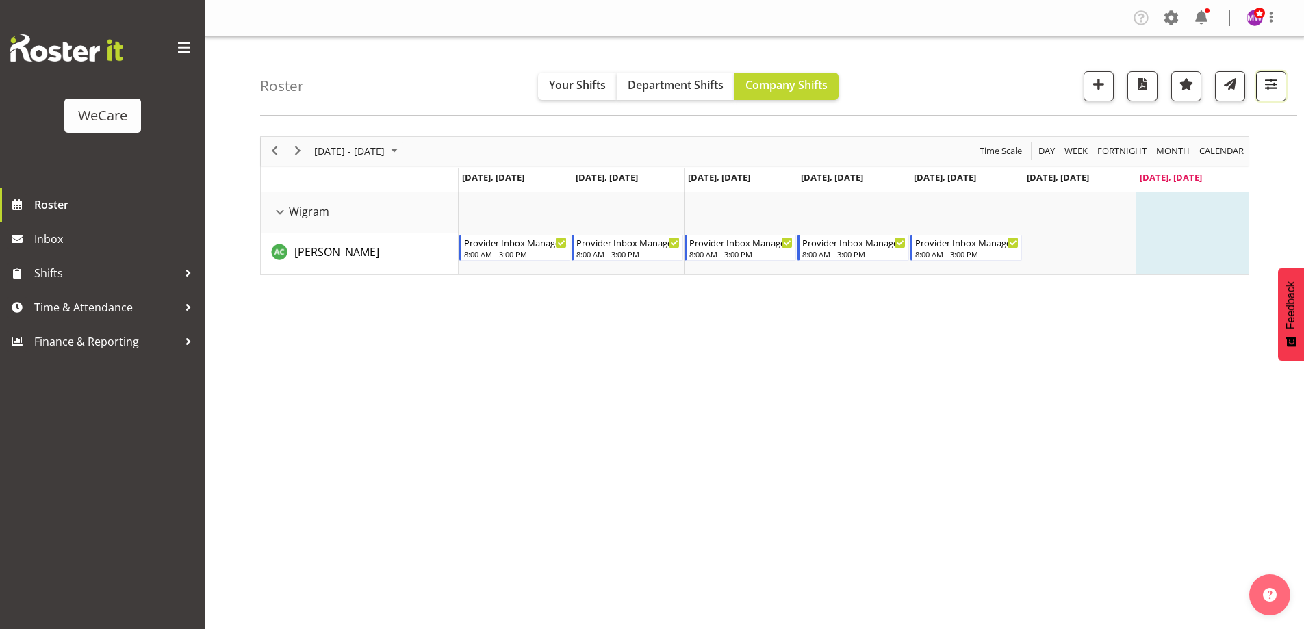
click at [1258, 86] on button "button" at bounding box center [1271, 86] width 30 height 30
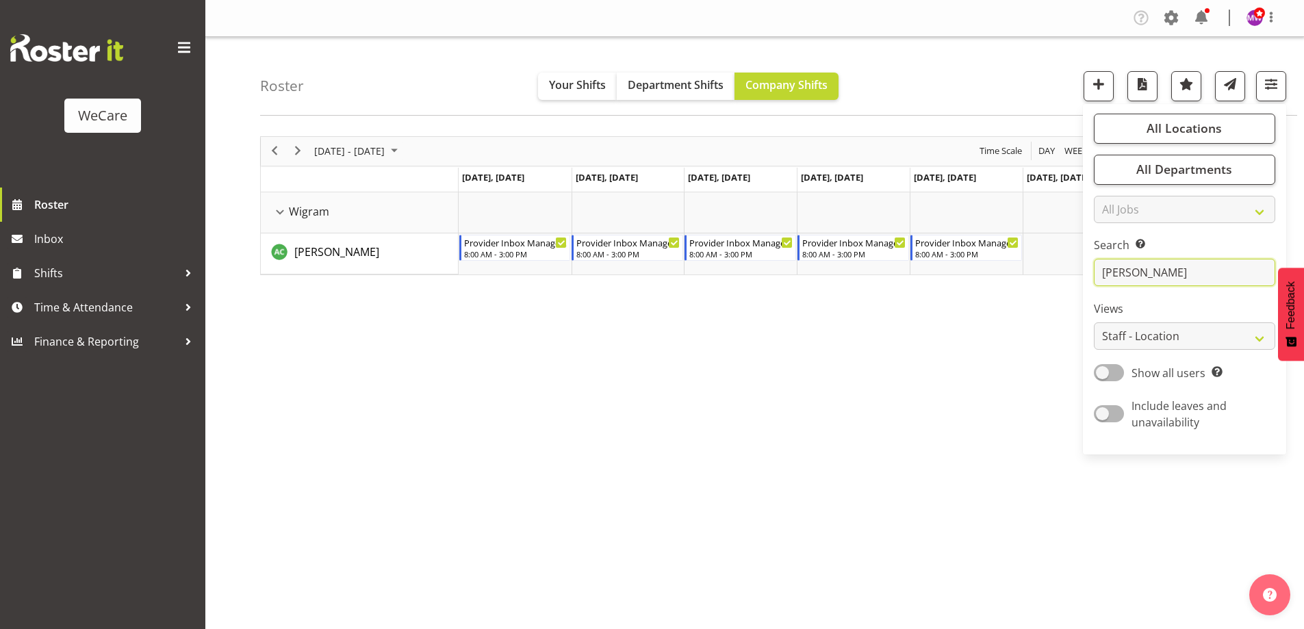
click at [1156, 278] on input "[PERSON_NAME]" at bounding box center [1183, 272] width 181 height 27
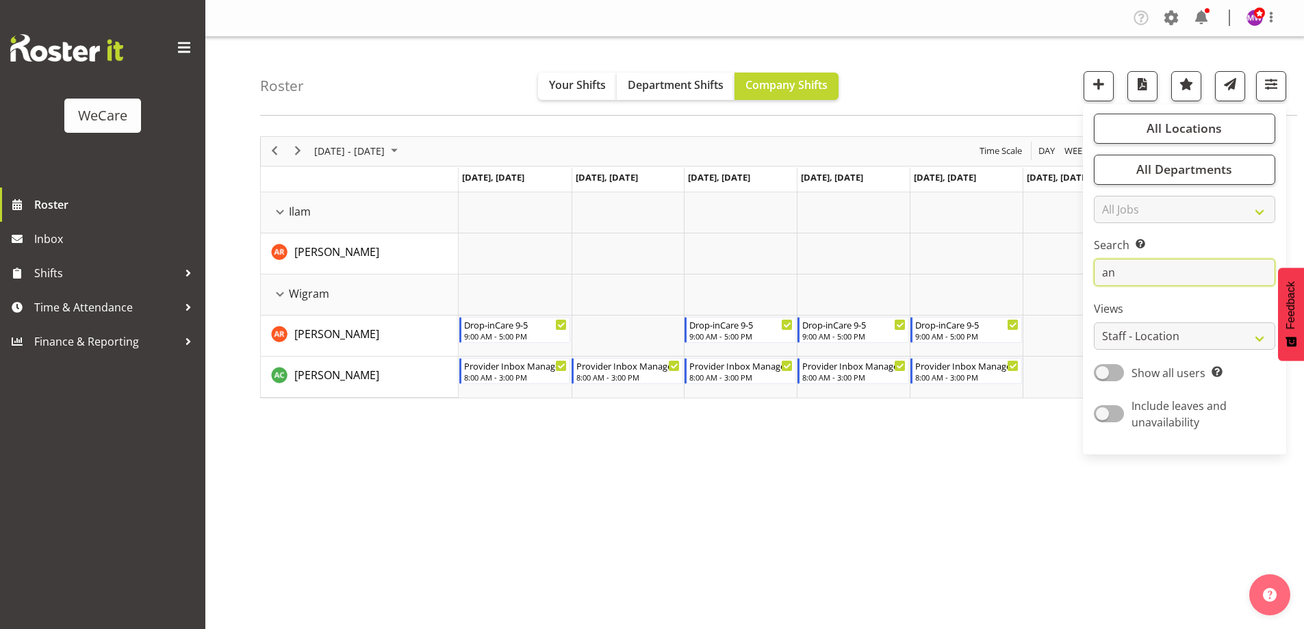
type input "a"
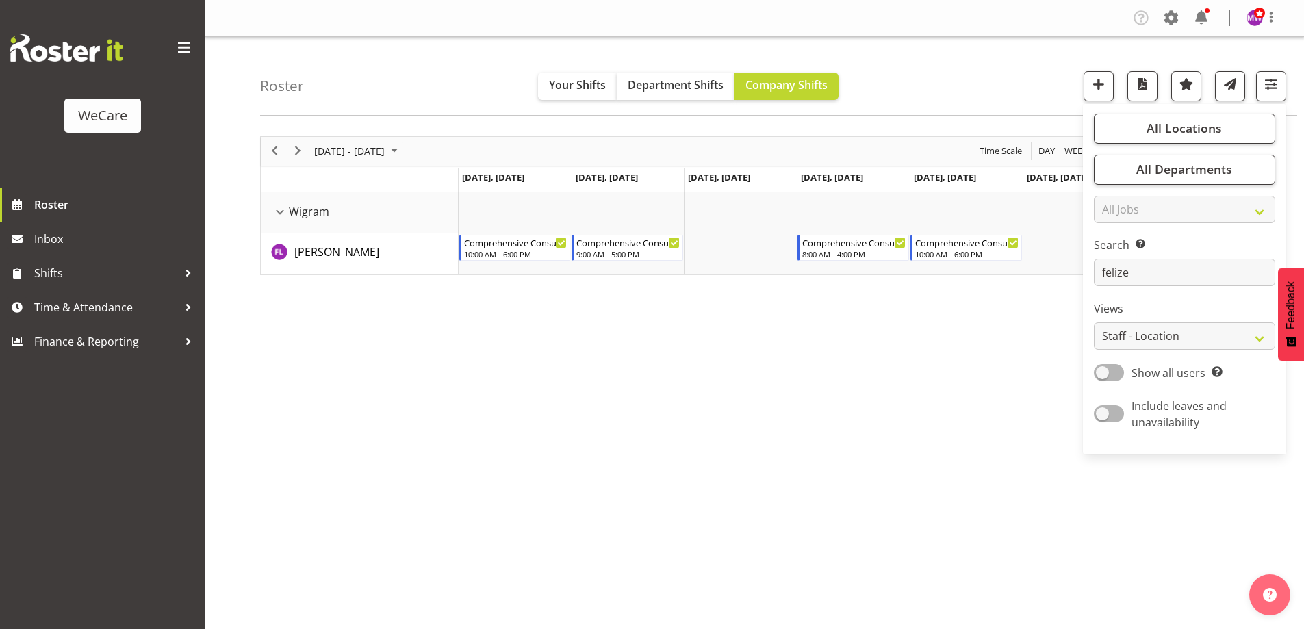
click at [767, 428] on div "[DATE] - [DATE] [DATE] Day Week Fortnight Month calendar Month Agenda Time Scal…" at bounding box center [782, 399] width 1044 height 547
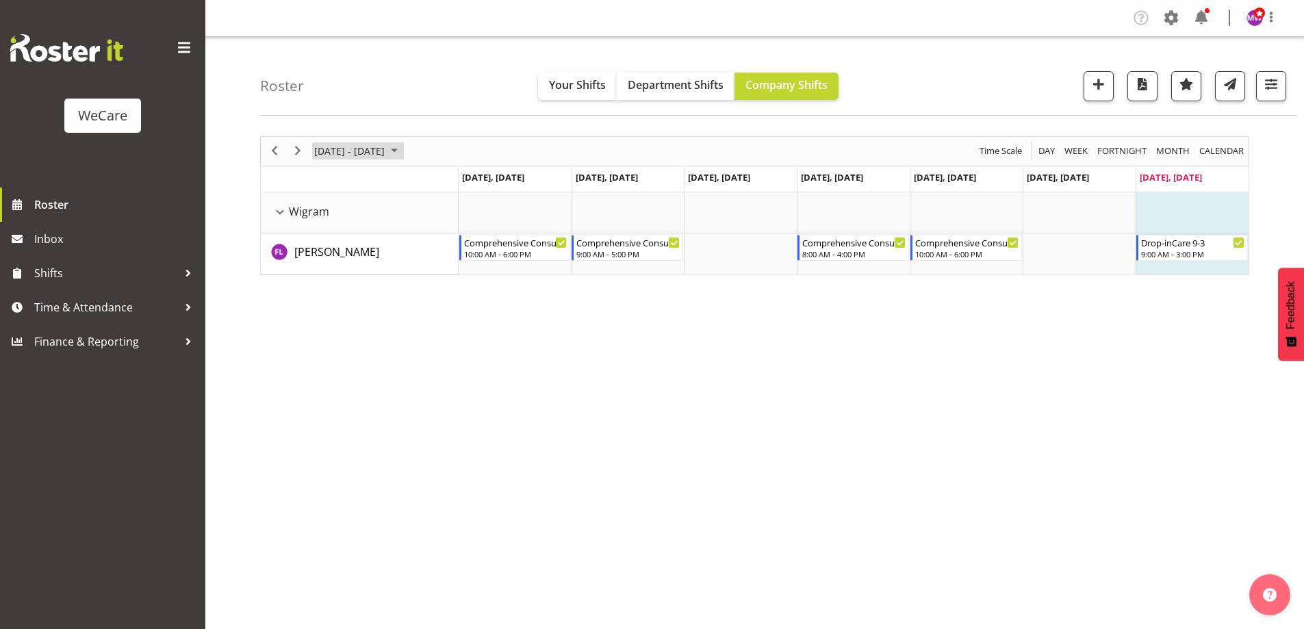
click at [352, 149] on span "[DATE] - [DATE]" at bounding box center [349, 150] width 73 height 17
click at [326, 300] on span "22" at bounding box center [328, 302] width 21 height 21
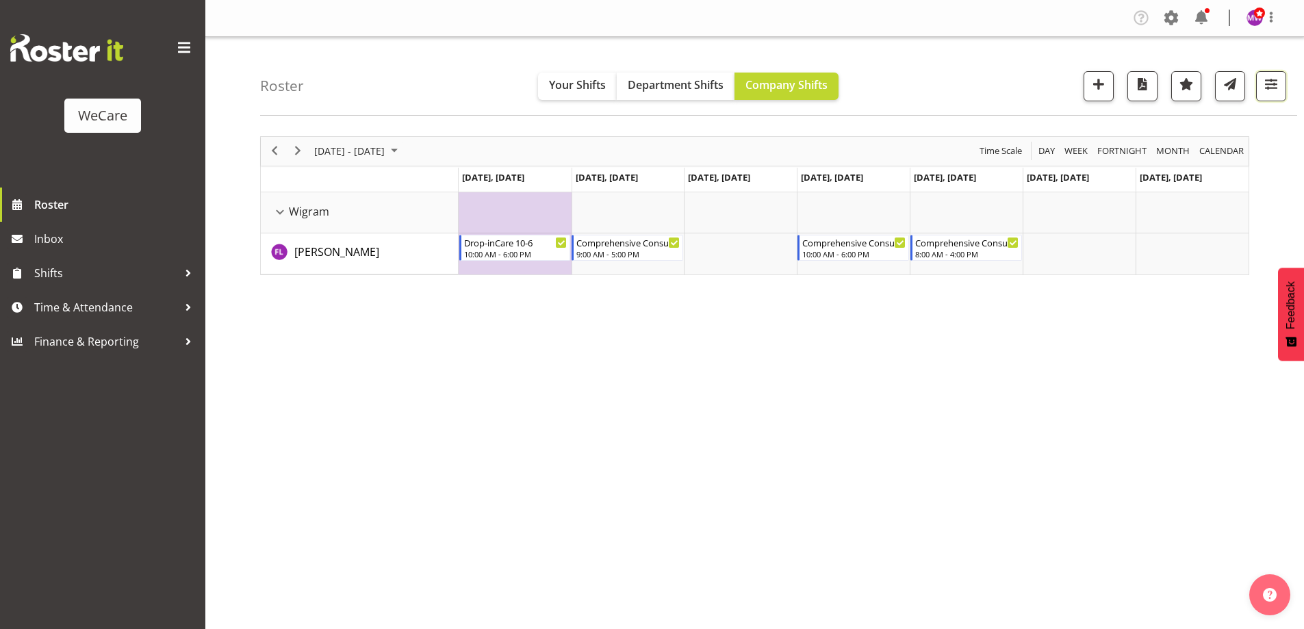
drag, startPoint x: 1270, startPoint y: 76, endPoint x: 1245, endPoint y: 122, distance: 52.4
click at [1270, 77] on span "button" at bounding box center [1271, 84] width 18 height 18
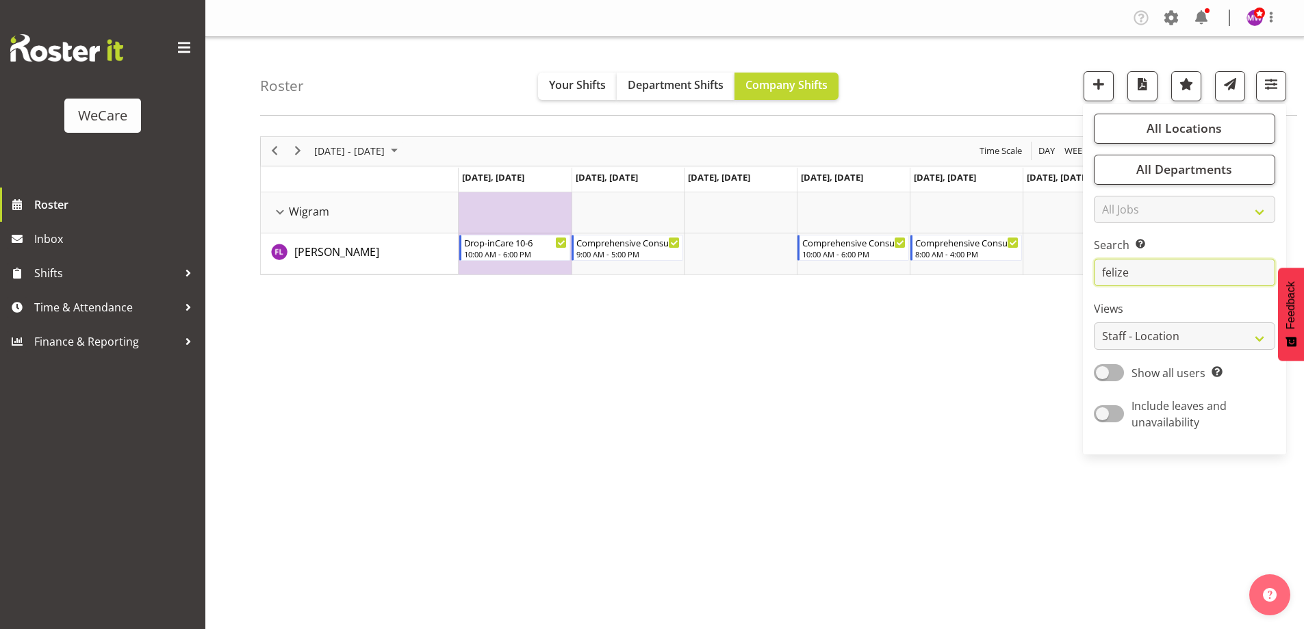
click at [1160, 282] on input "felize" at bounding box center [1183, 272] width 181 height 27
type input "f"
click at [834, 361] on div "[DATE] - [DATE] [DATE] Day Week Fortnight Month calendar Month Agenda Time Scal…" at bounding box center [782, 399] width 1044 height 547
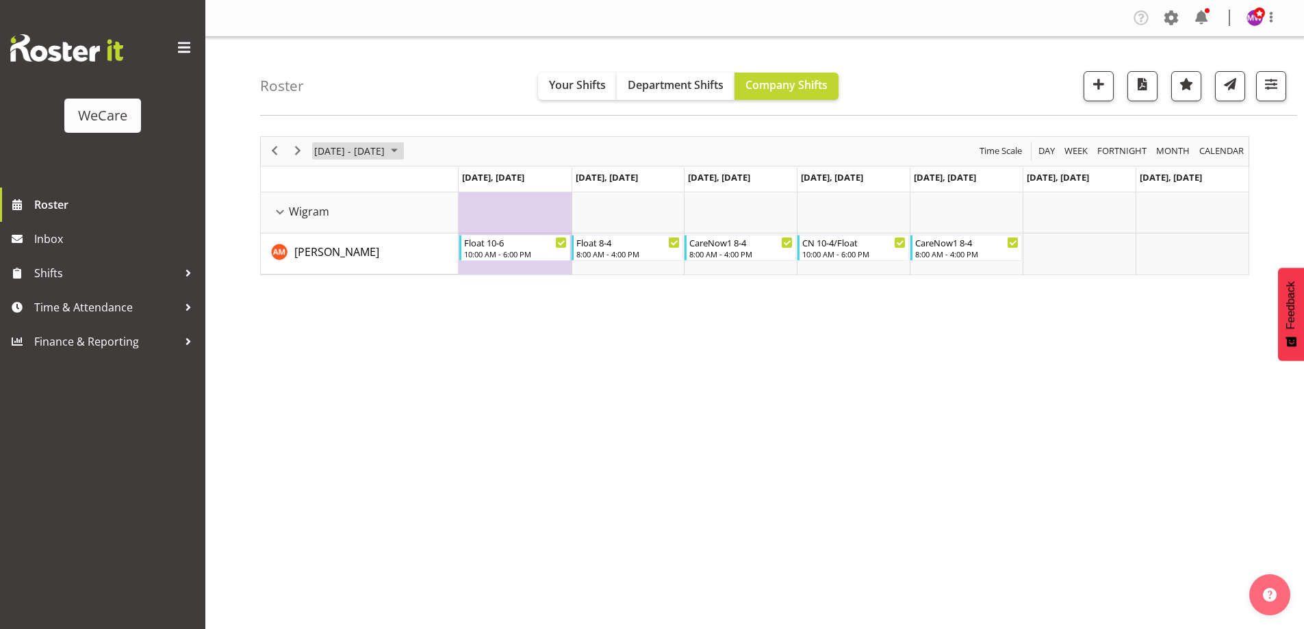
click at [386, 151] on span "[DATE] - [DATE]" at bounding box center [349, 150] width 73 height 17
click at [331, 321] on span "29" at bounding box center [328, 325] width 21 height 21
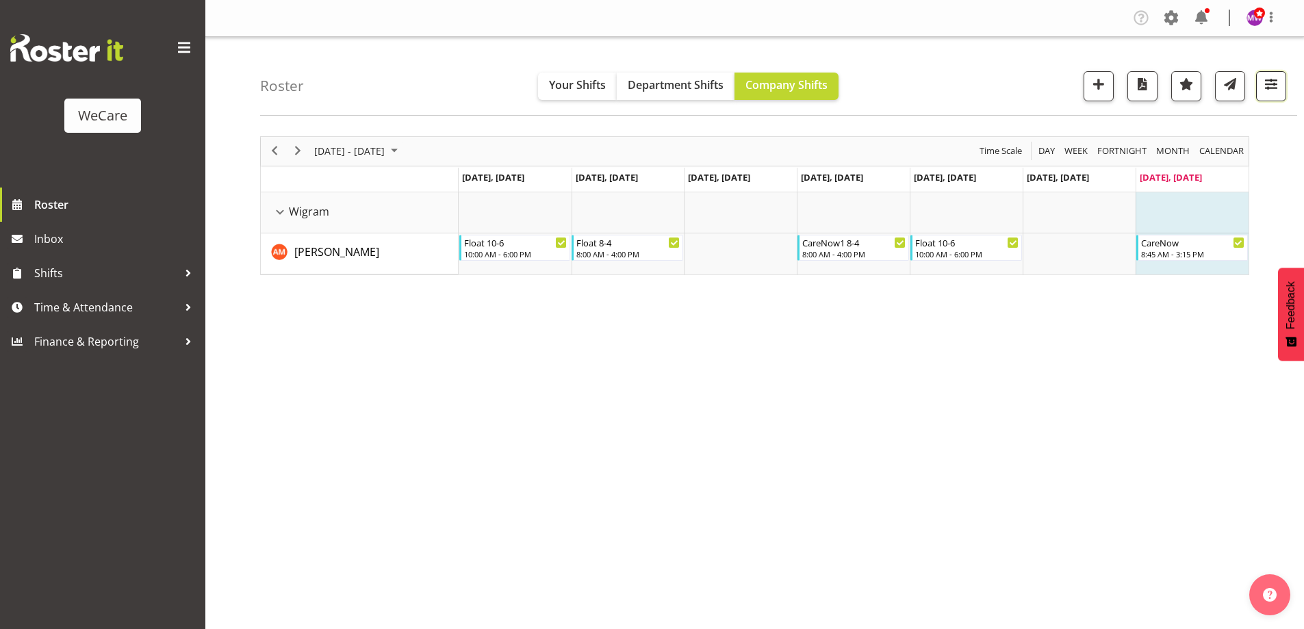
click at [1283, 78] on button "button" at bounding box center [1271, 86] width 30 height 30
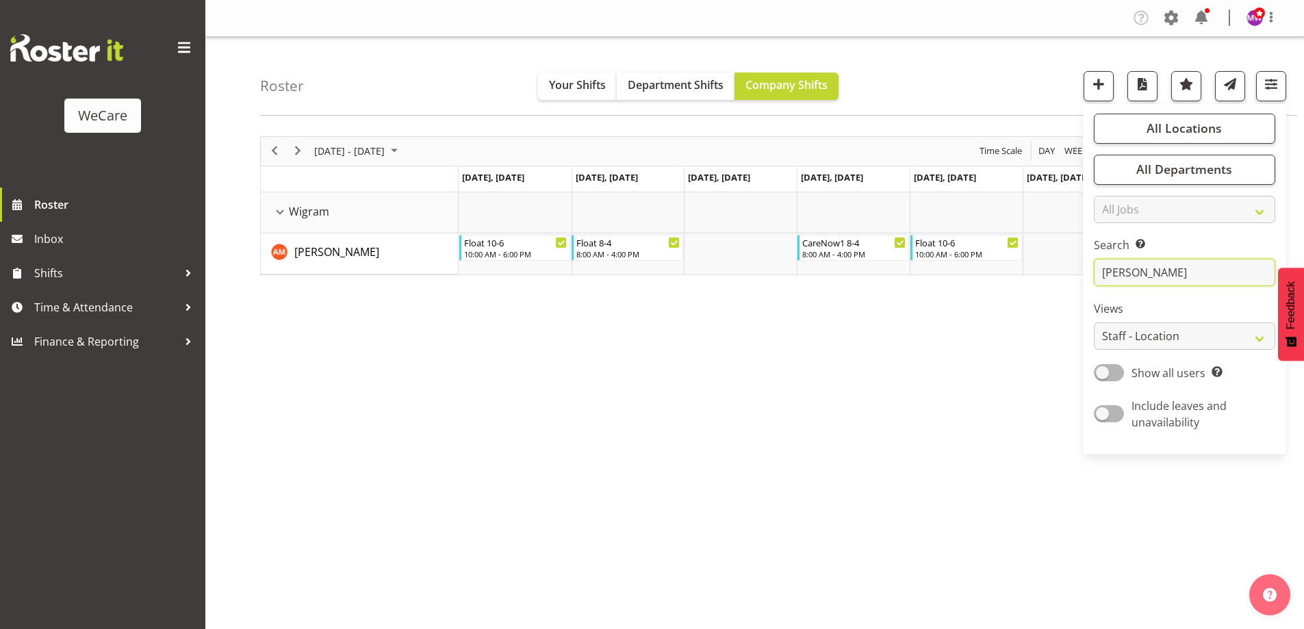
click at [1156, 274] on input "[PERSON_NAME]" at bounding box center [1183, 272] width 181 height 27
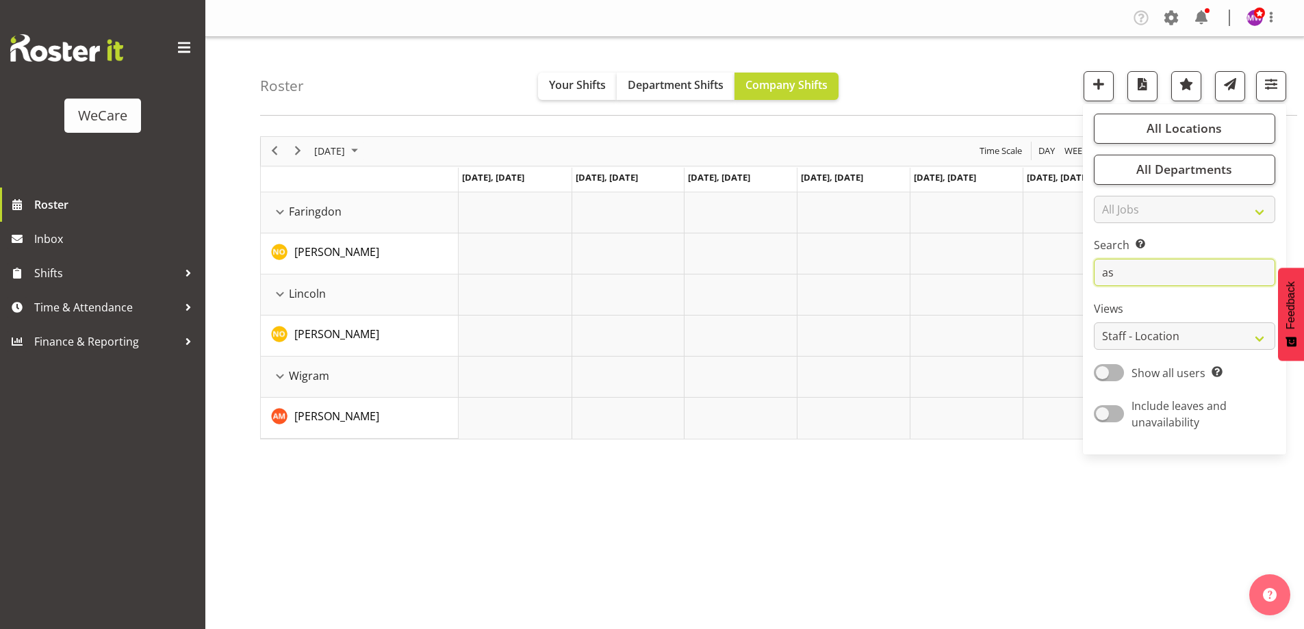
type input "a"
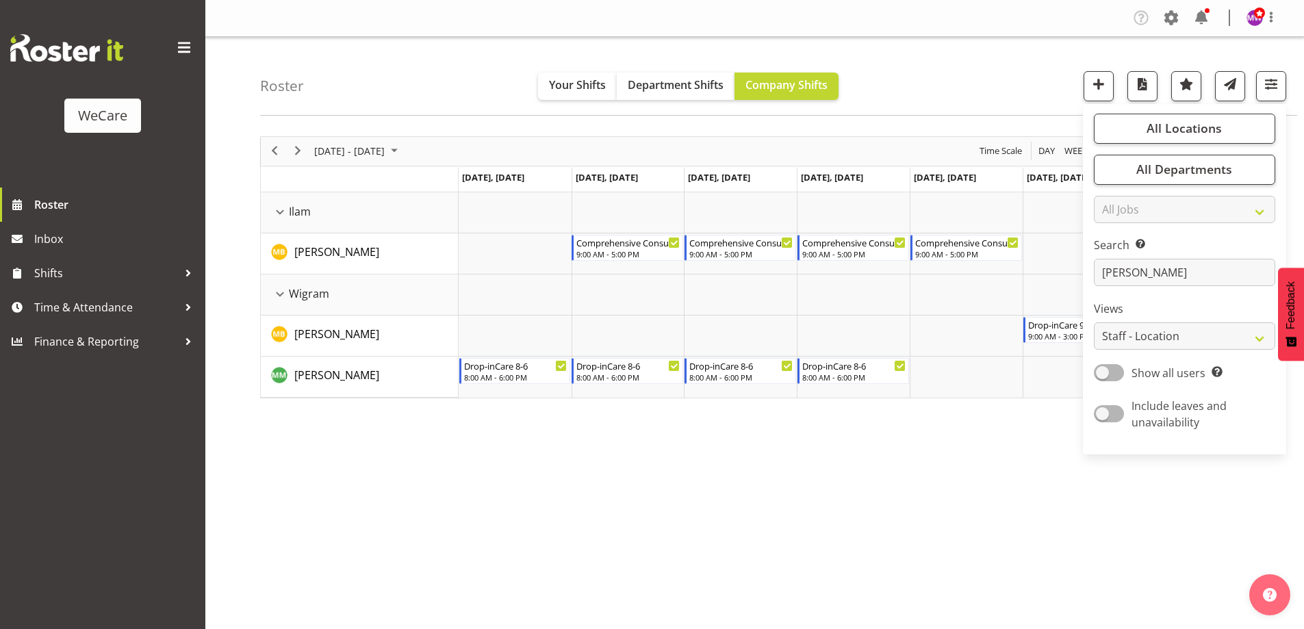
click at [861, 509] on div "[DATE] - [DATE] [DATE] Day Week Fortnight Month calendar Month Agenda Time Scal…" at bounding box center [782, 399] width 1044 height 547
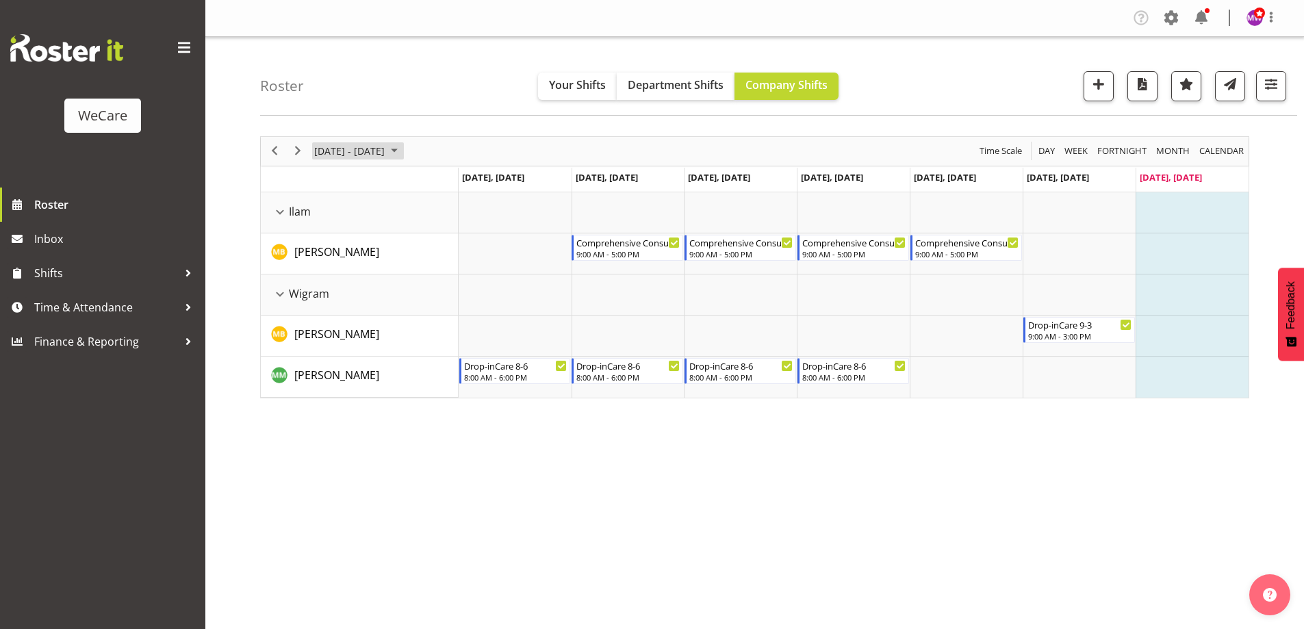
click at [386, 155] on span "[DATE] - [DATE]" at bounding box center [349, 150] width 73 height 17
click at [327, 305] on span "22" at bounding box center [328, 302] width 21 height 21
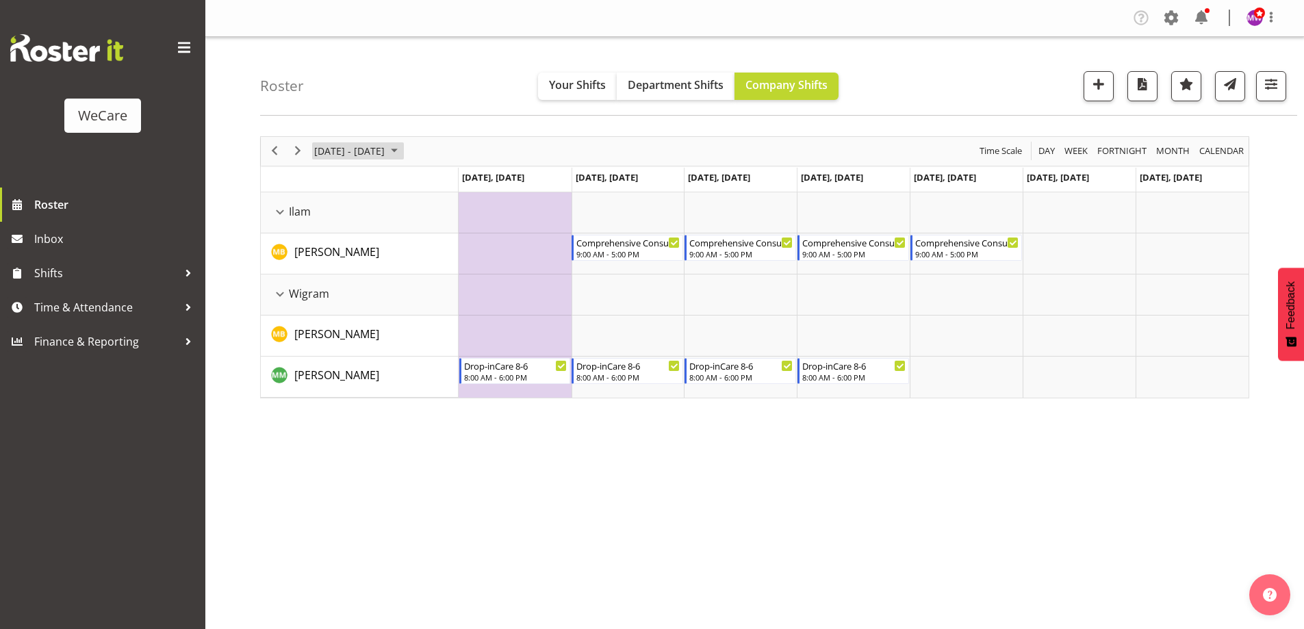
click at [368, 153] on span "[DATE] - [DATE]" at bounding box center [349, 150] width 73 height 17
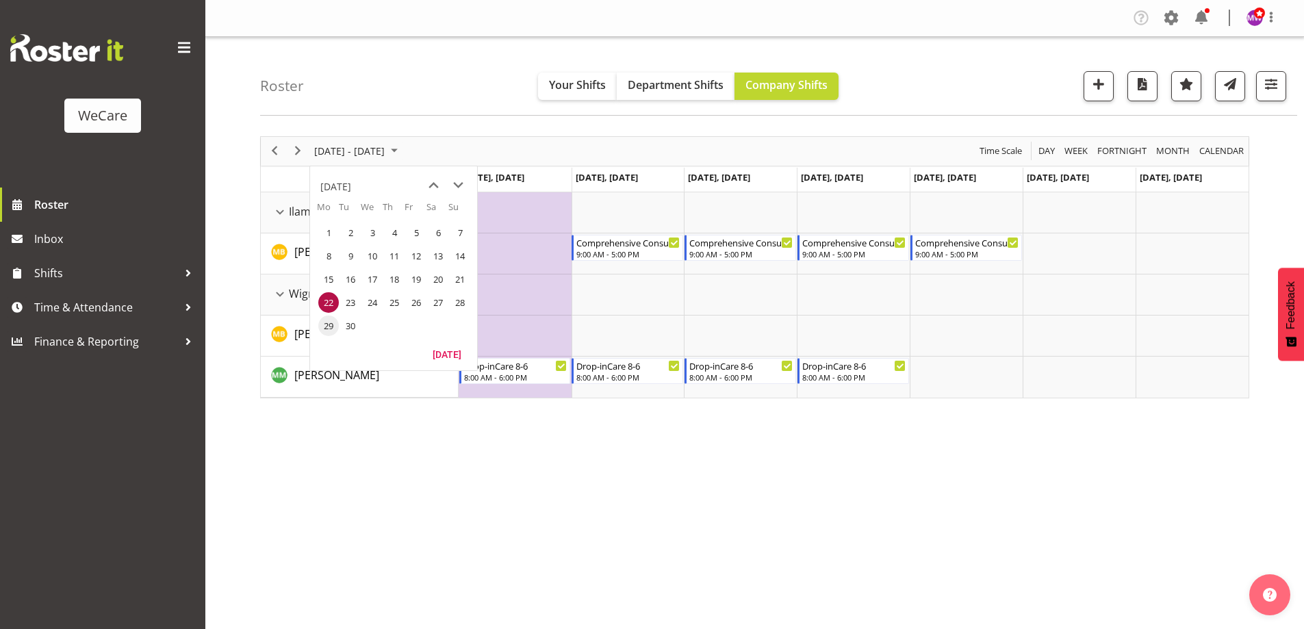
click at [328, 330] on span "29" at bounding box center [328, 325] width 21 height 21
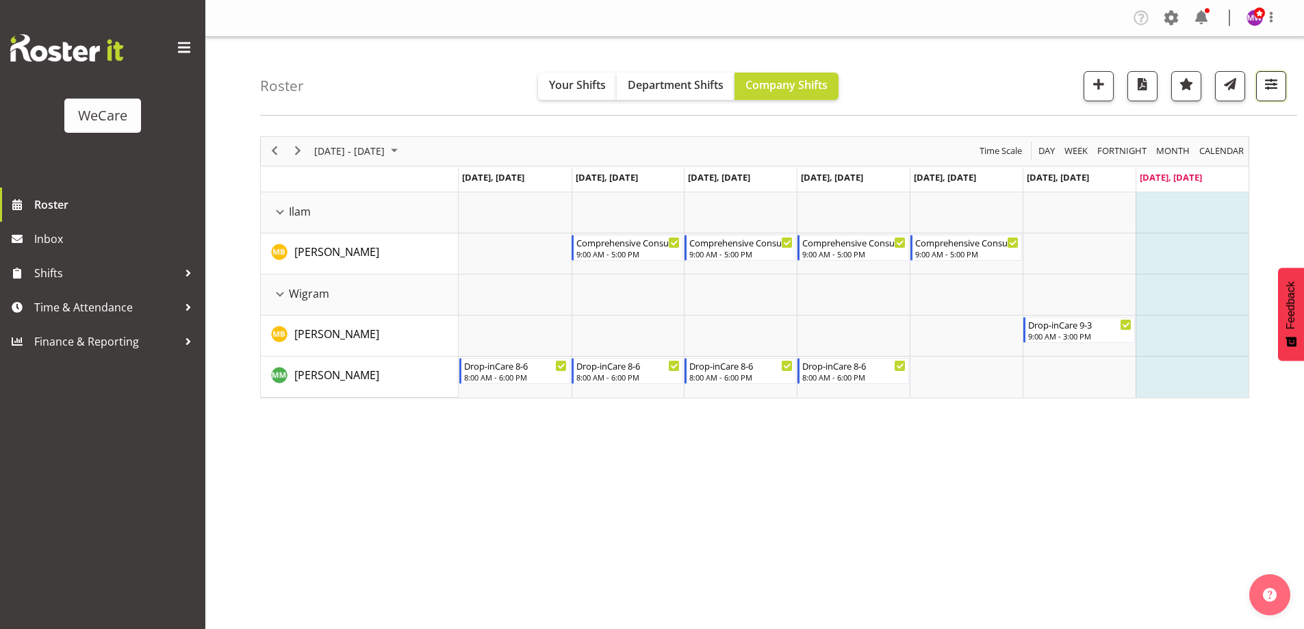
click at [1273, 81] on span "button" at bounding box center [1271, 84] width 18 height 18
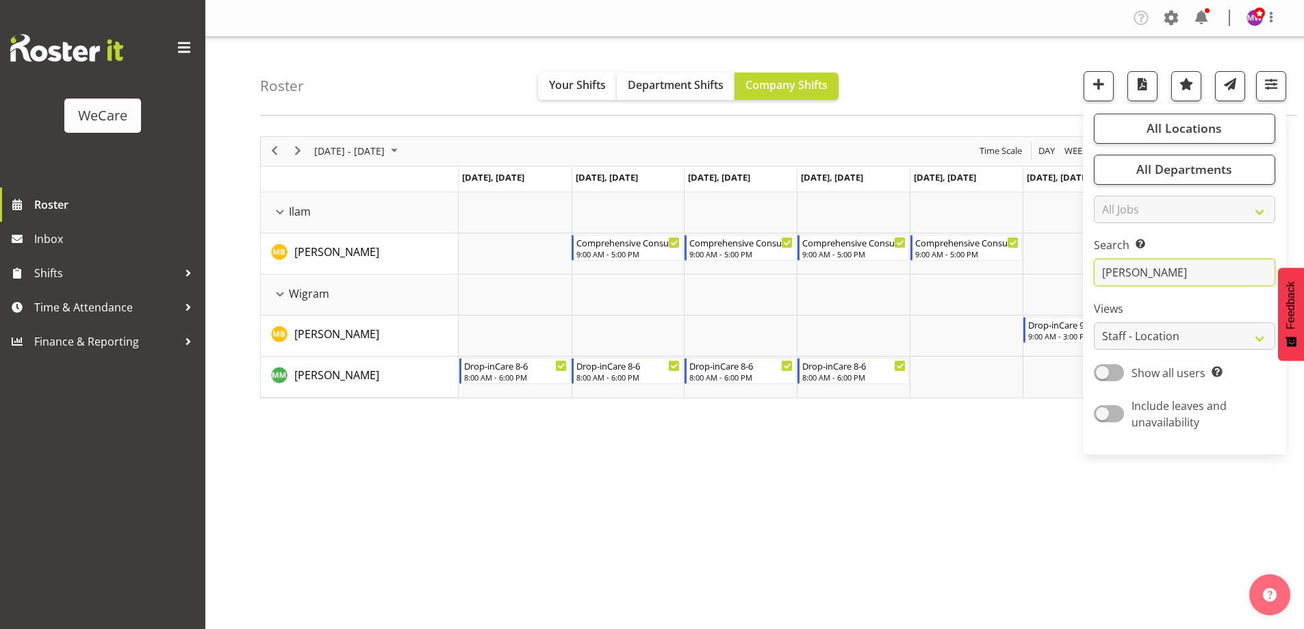
click at [1176, 261] on input "[PERSON_NAME]" at bounding box center [1183, 272] width 181 height 27
type input "m"
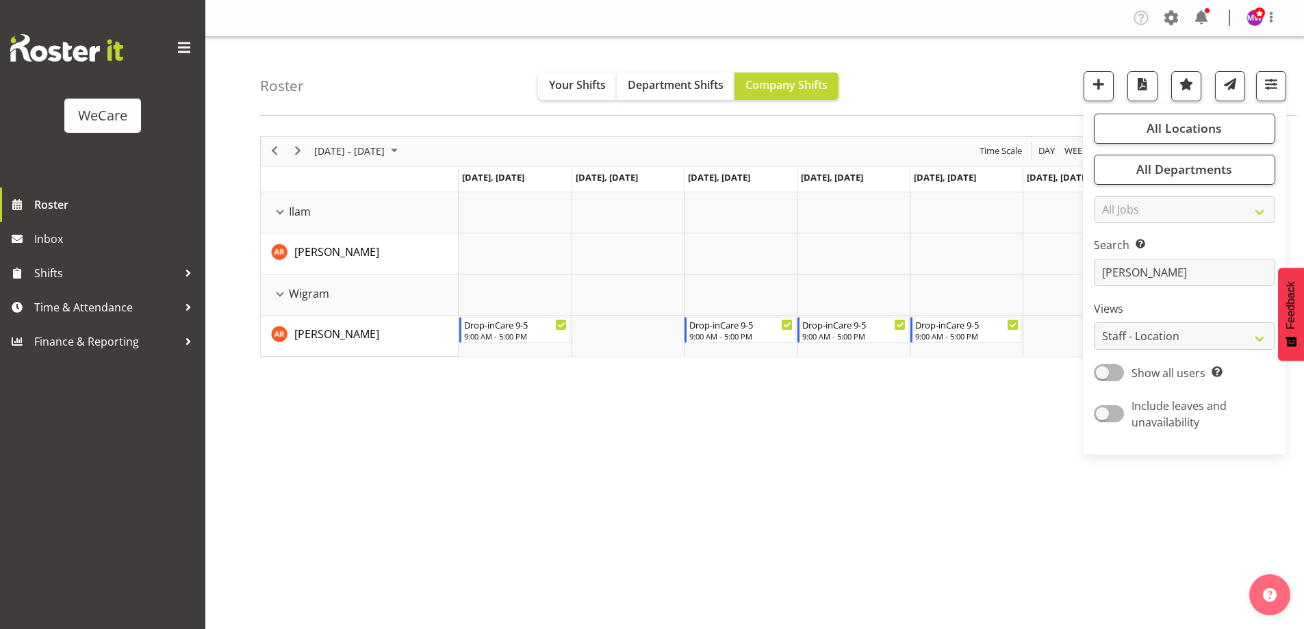
click at [751, 444] on div "[DATE] - [DATE] [DATE] Day Week Fortnight Month calendar Month Agenda Time Scal…" at bounding box center [782, 399] width 1044 height 547
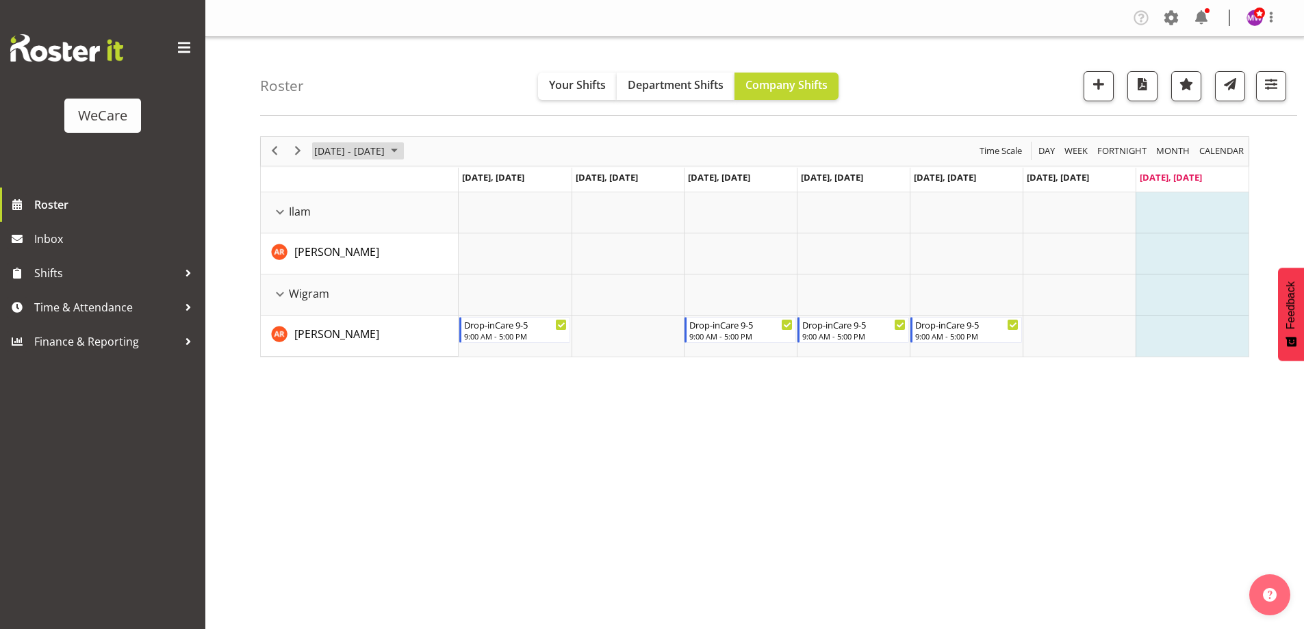
click at [341, 142] on span "[DATE] - [DATE]" at bounding box center [349, 150] width 73 height 17
click at [326, 298] on span "22" at bounding box center [328, 302] width 21 height 21
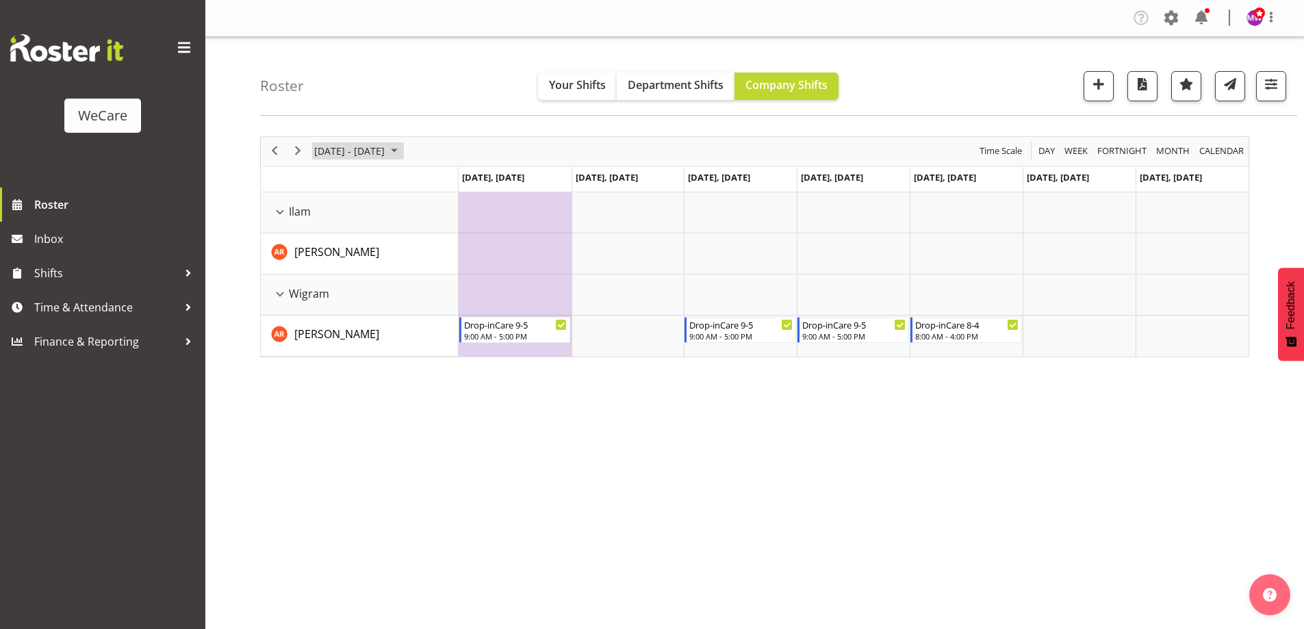
click at [352, 154] on span "[DATE] - [DATE]" at bounding box center [349, 150] width 73 height 17
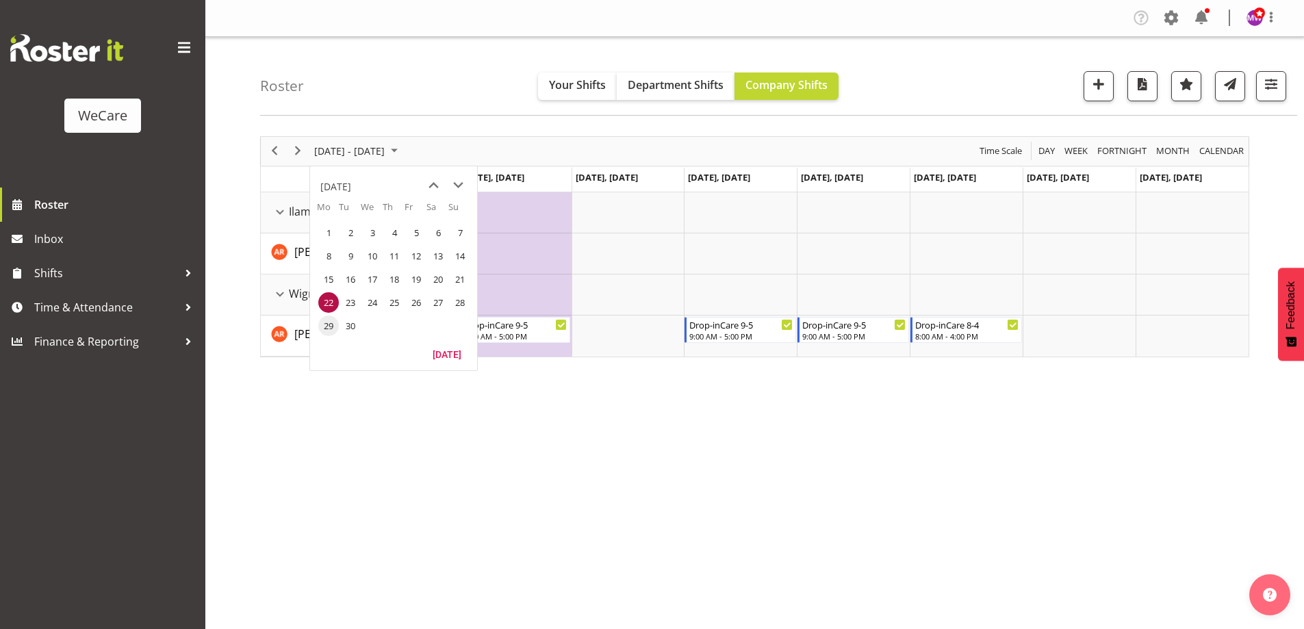
click at [332, 322] on span "29" at bounding box center [328, 325] width 21 height 21
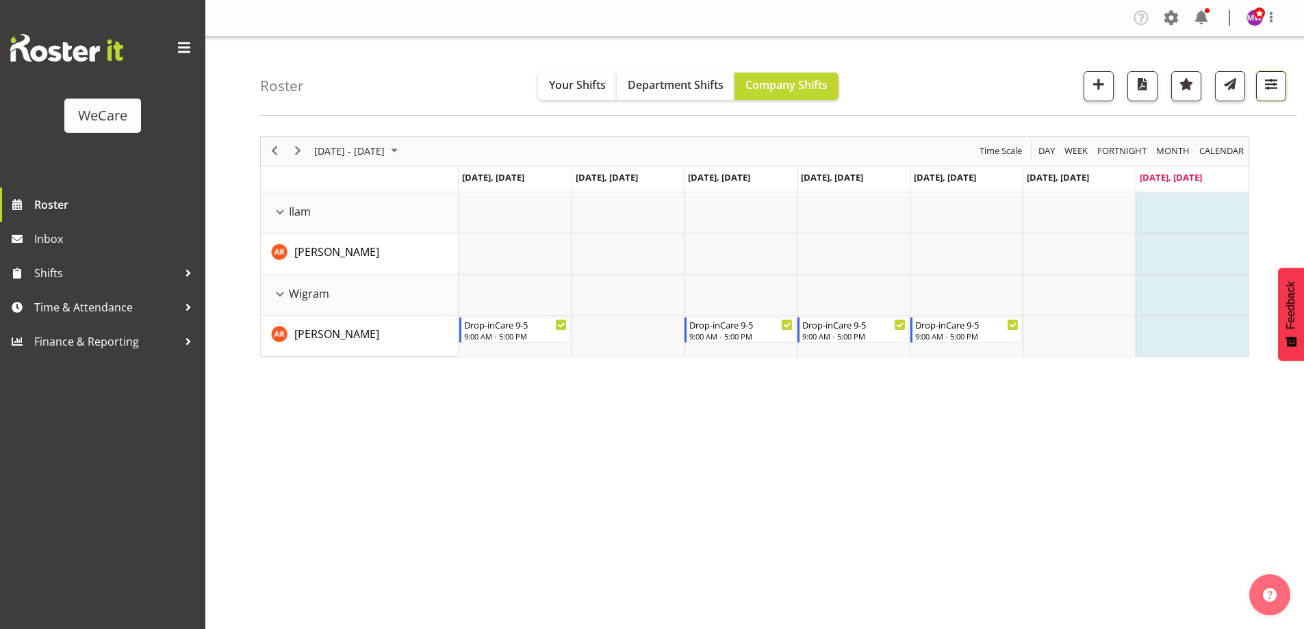
click at [1280, 78] on button "button" at bounding box center [1271, 86] width 30 height 30
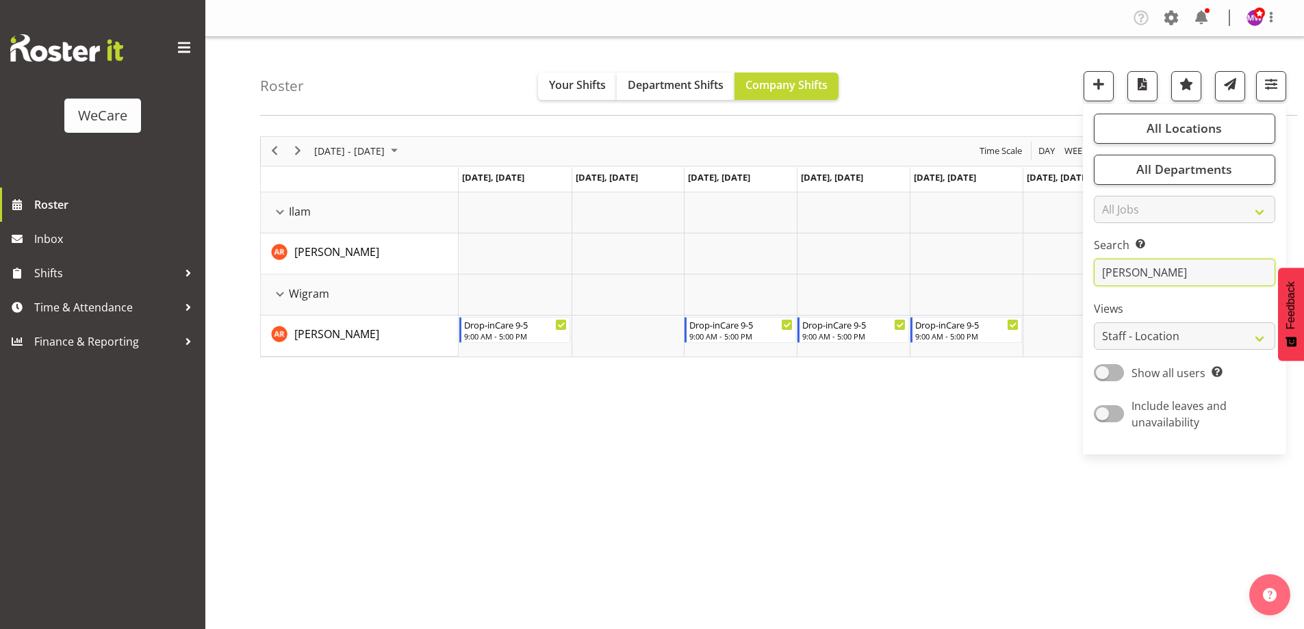
click at [1208, 263] on input "[PERSON_NAME]" at bounding box center [1183, 272] width 181 height 27
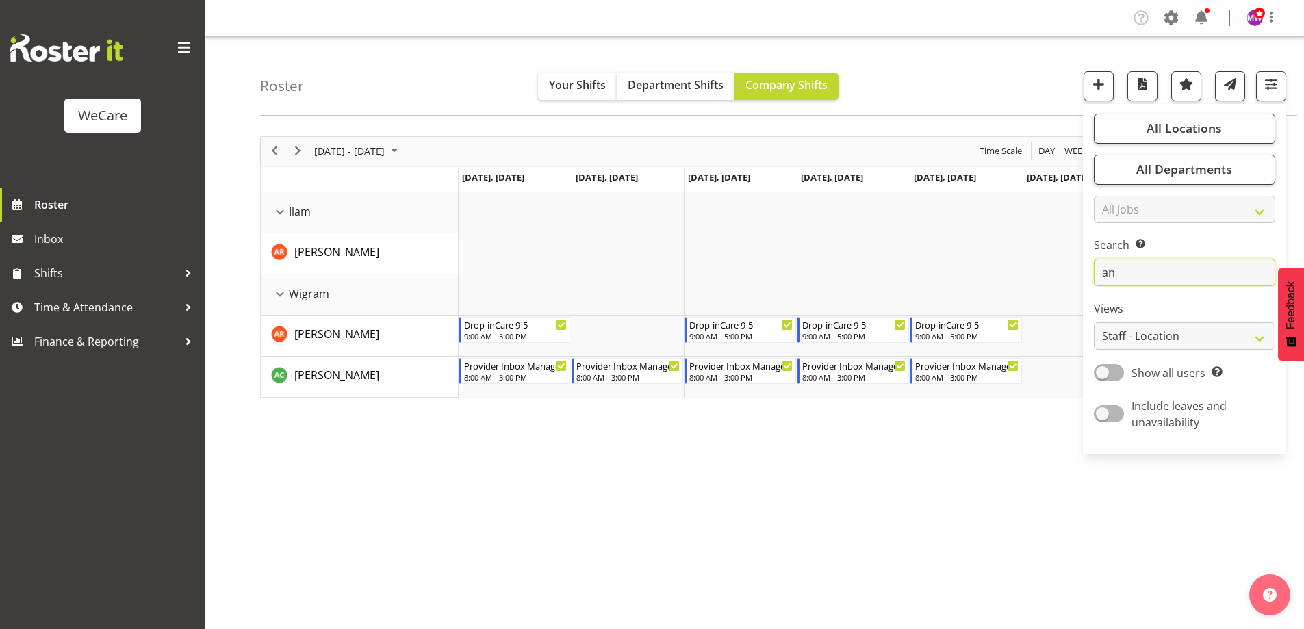
type input "a"
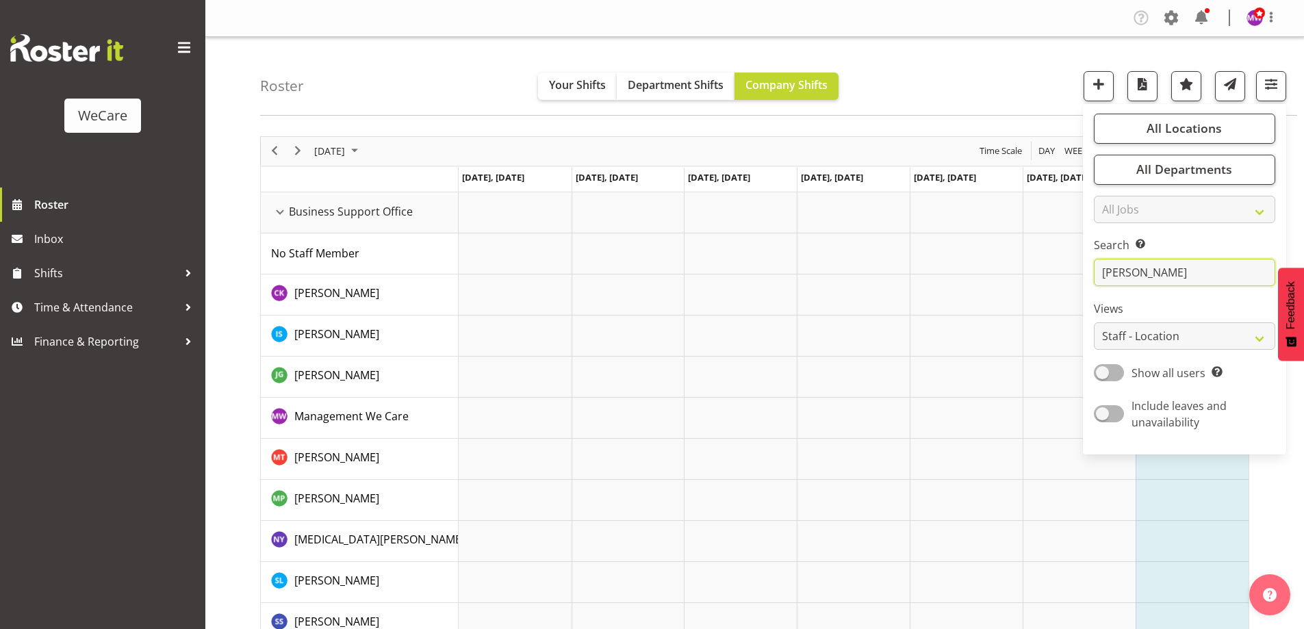
type input "[PERSON_NAME]"
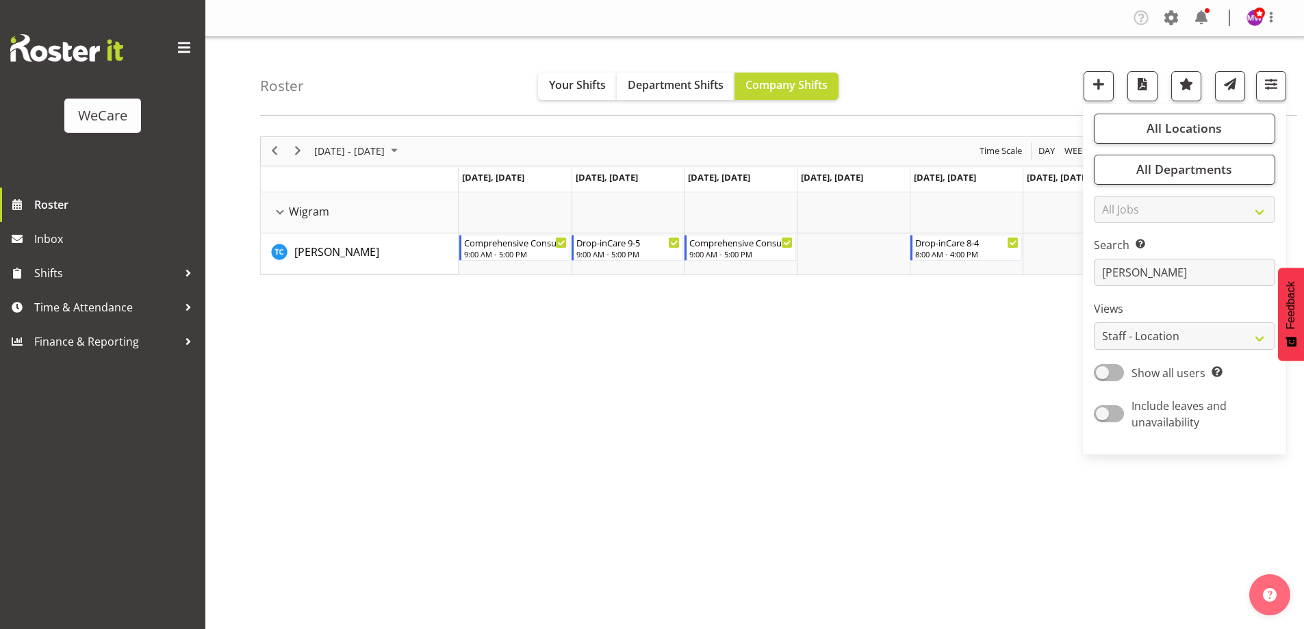
click at [801, 415] on div "[DATE] - [DATE] [DATE] Day Week Fortnight Month calendar Month Agenda Time Scal…" at bounding box center [782, 399] width 1044 height 547
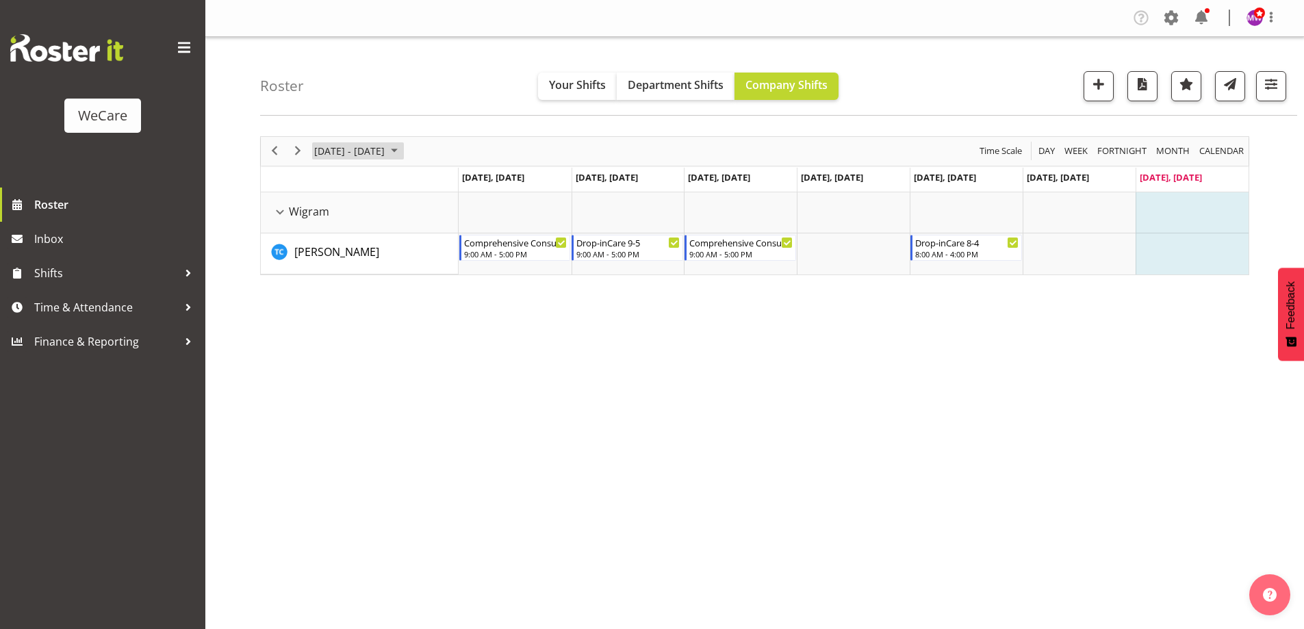
click at [377, 150] on span "[DATE] - [DATE]" at bounding box center [349, 150] width 73 height 17
click at [461, 185] on span "next month" at bounding box center [458, 185] width 24 height 25
click at [324, 257] on span "6" at bounding box center [328, 256] width 21 height 21
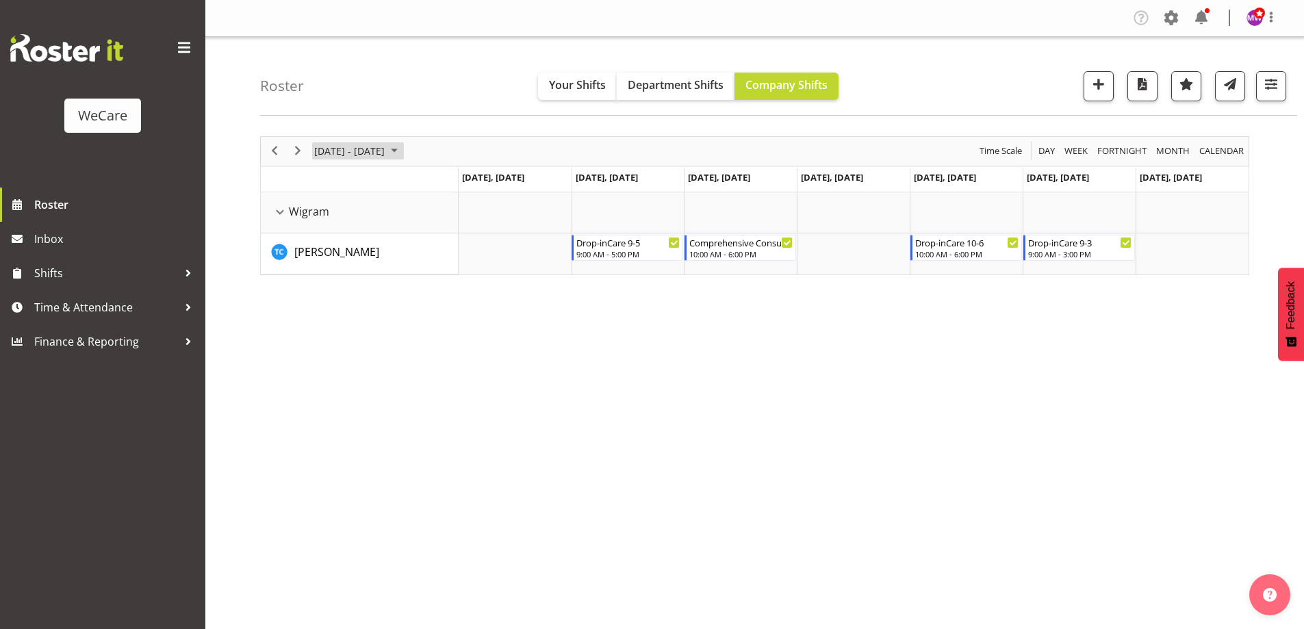
click at [378, 150] on span "[DATE] - [DATE]" at bounding box center [349, 150] width 73 height 17
click at [435, 182] on span "previous month" at bounding box center [434, 185] width 24 height 25
click at [328, 303] on span "22" at bounding box center [328, 302] width 21 height 21
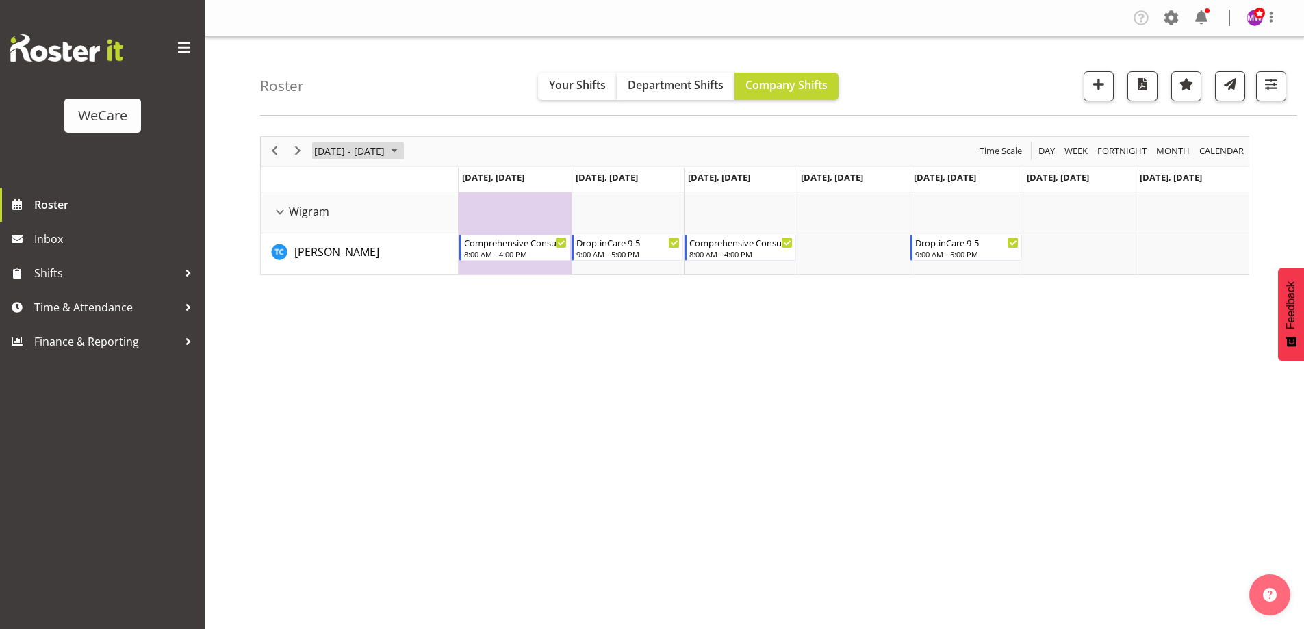
click at [386, 144] on span "[DATE] - [DATE]" at bounding box center [349, 150] width 73 height 17
click at [326, 324] on span "29" at bounding box center [328, 325] width 21 height 21
